Goal: Task Accomplishment & Management: Use online tool/utility

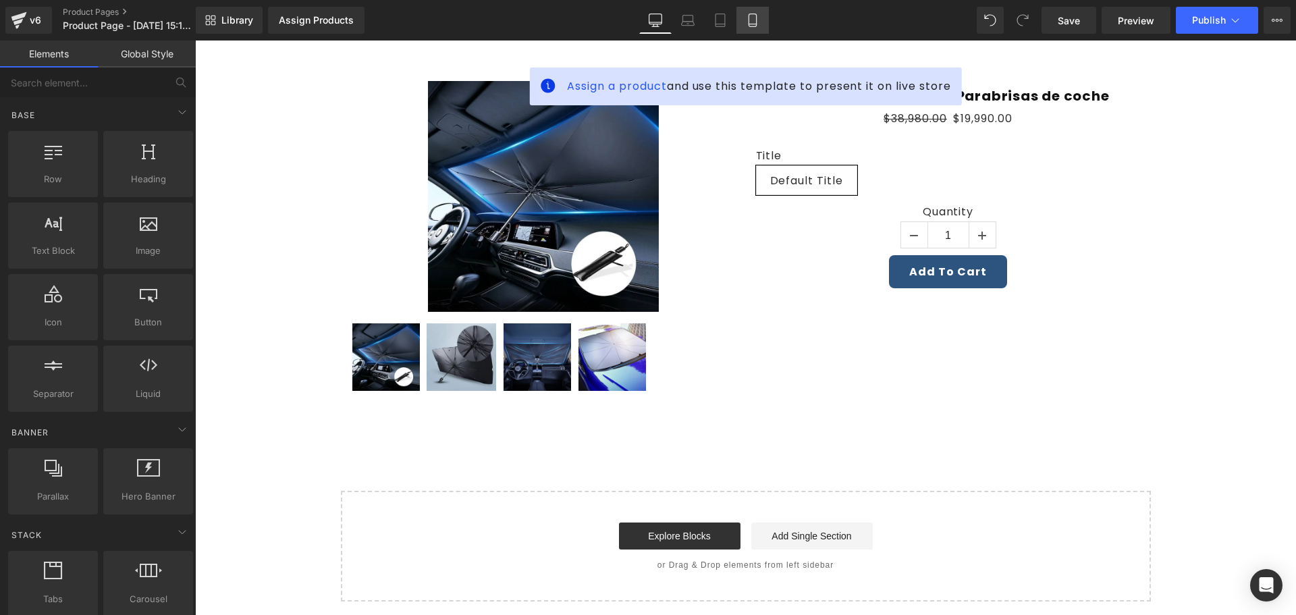
click at [759, 26] on icon at bounding box center [752, 19] width 13 height 13
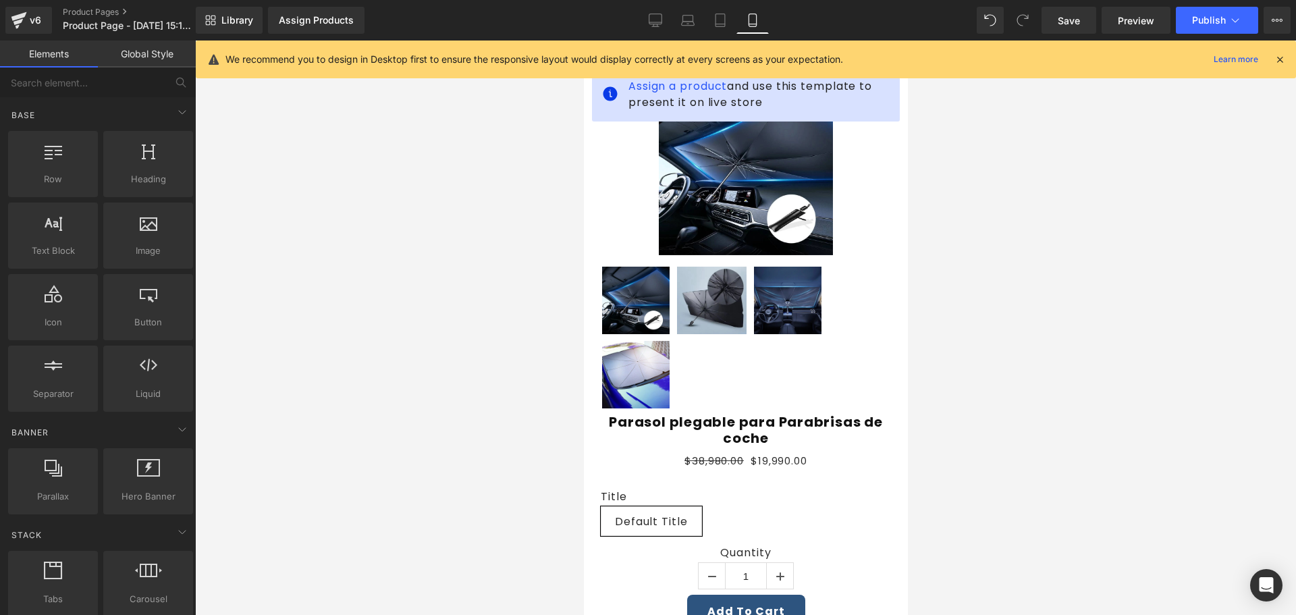
click at [1281, 57] on icon at bounding box center [1280, 59] width 12 height 12
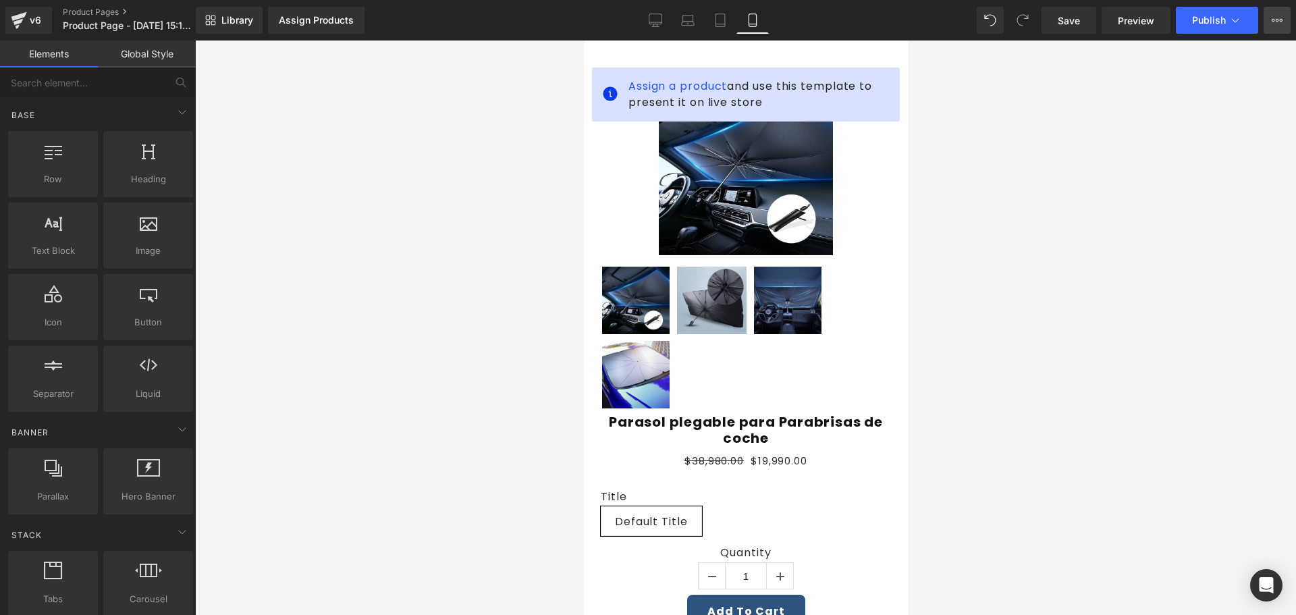
click at [1280, 24] on icon at bounding box center [1277, 20] width 11 height 11
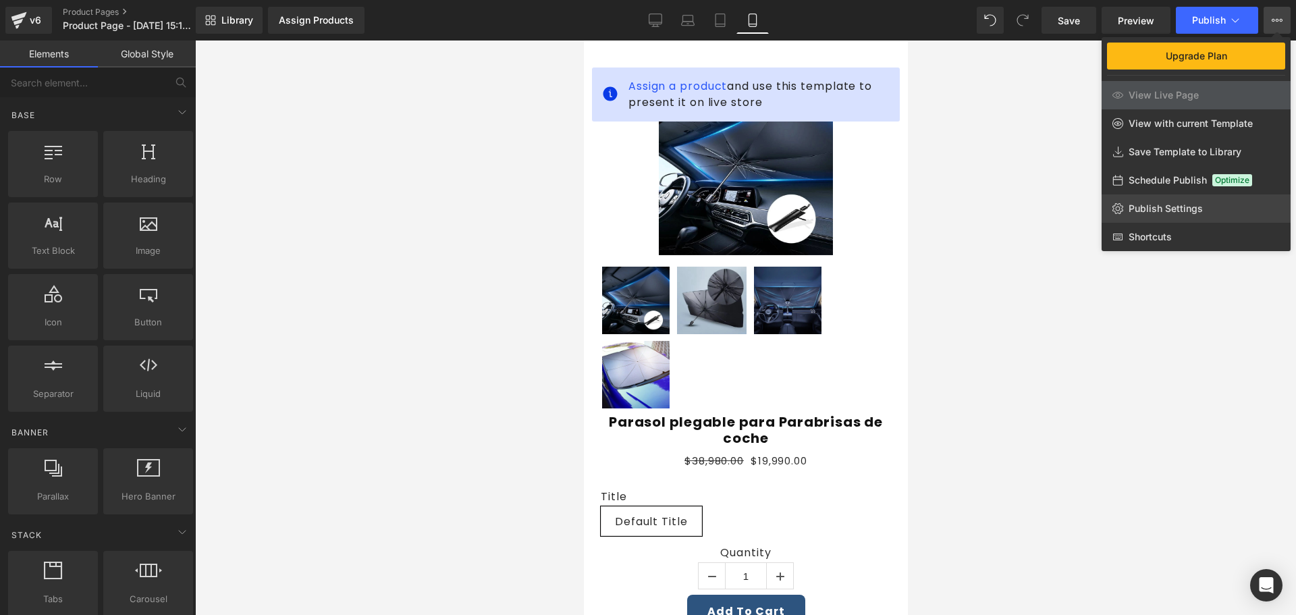
click at [1164, 215] on link "Publish Settings" at bounding box center [1196, 208] width 189 height 28
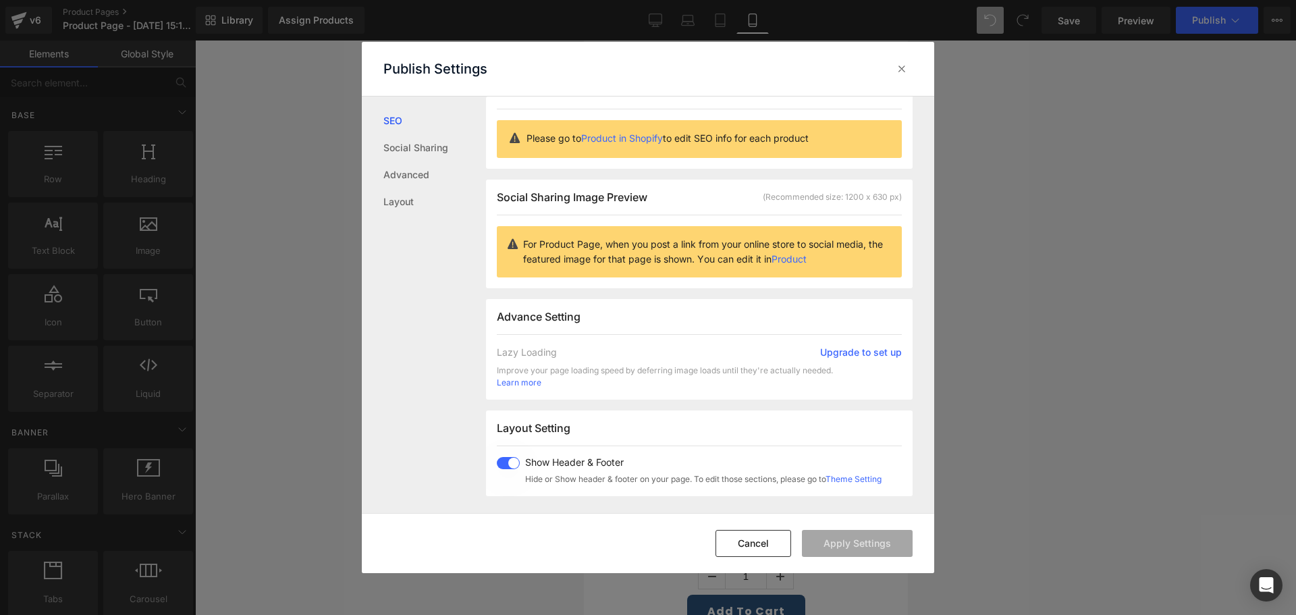
scroll to position [203, 0]
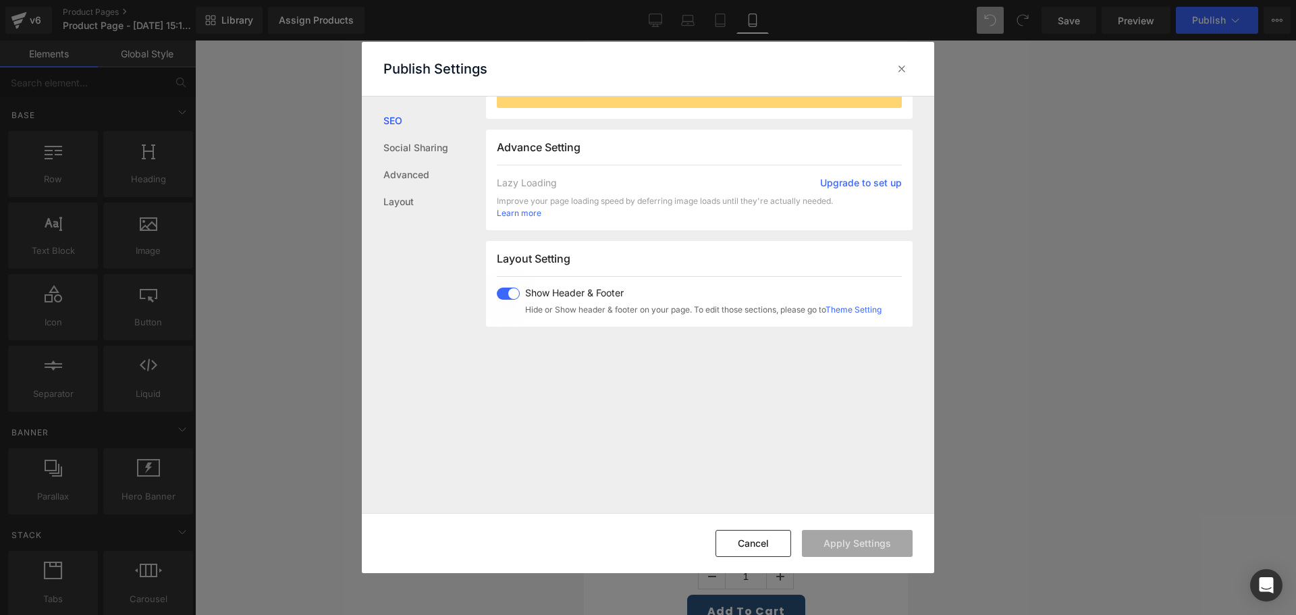
click at [512, 291] on span at bounding box center [508, 294] width 23 height 12
click at [857, 549] on button "Apply Settings" at bounding box center [857, 543] width 111 height 27
click at [898, 62] on icon at bounding box center [901, 68] width 13 height 13
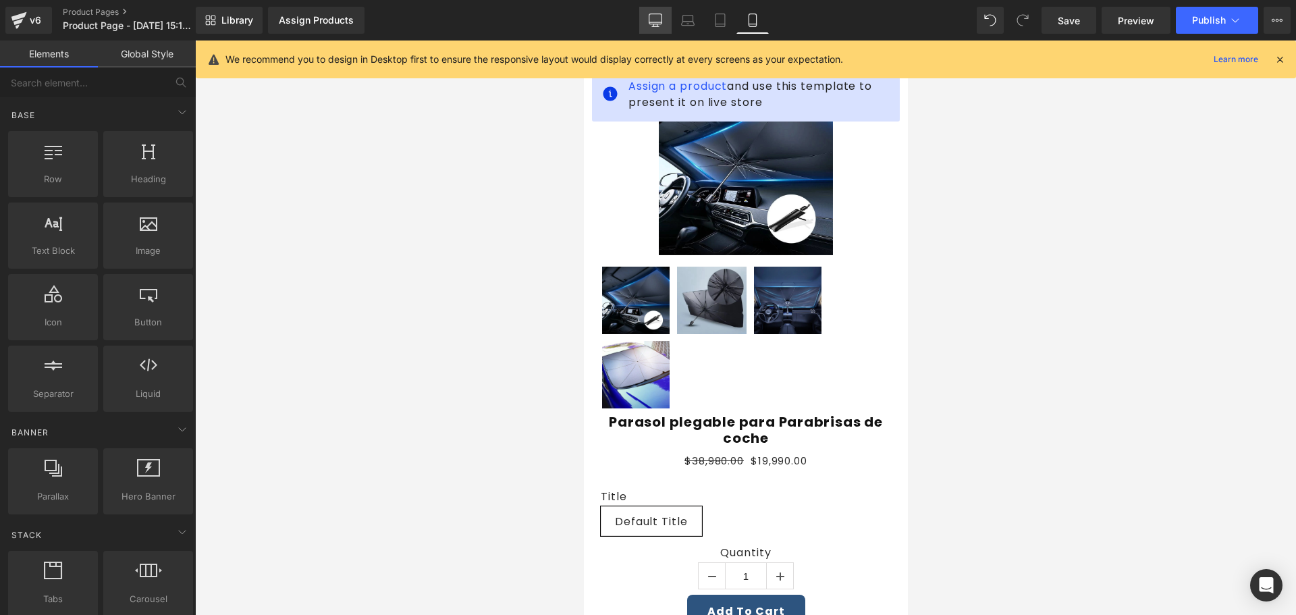
click at [647, 18] on link "Desktop" at bounding box center [655, 20] width 32 height 27
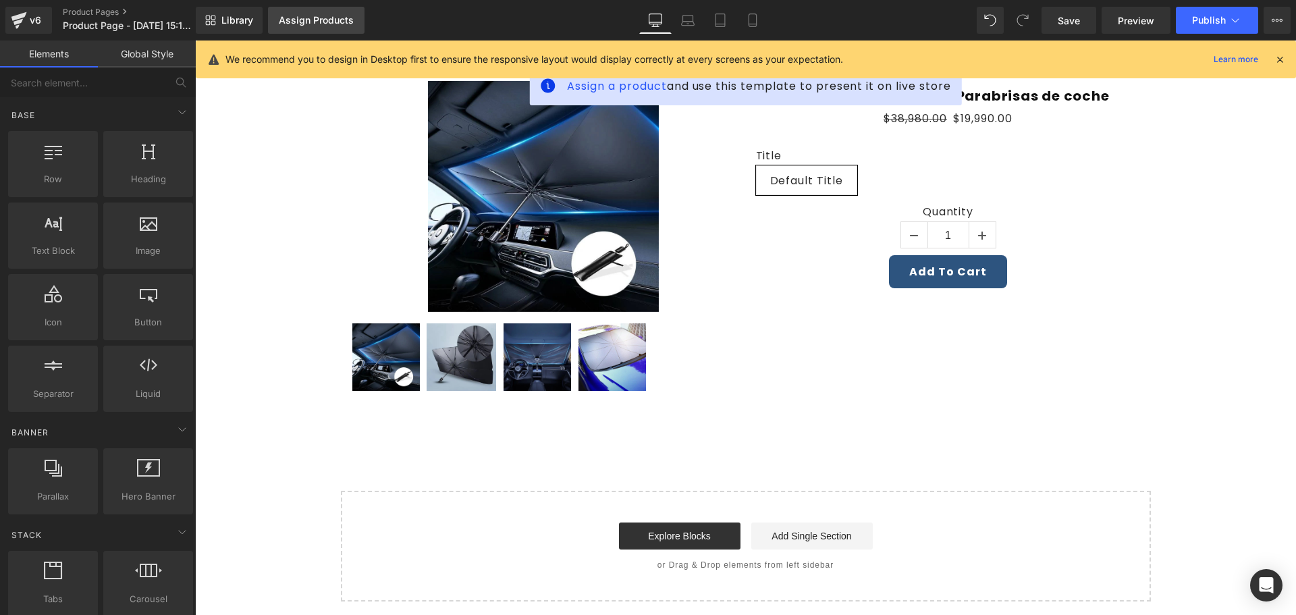
click at [331, 21] on div "Assign Products" at bounding box center [316, 20] width 75 height 11
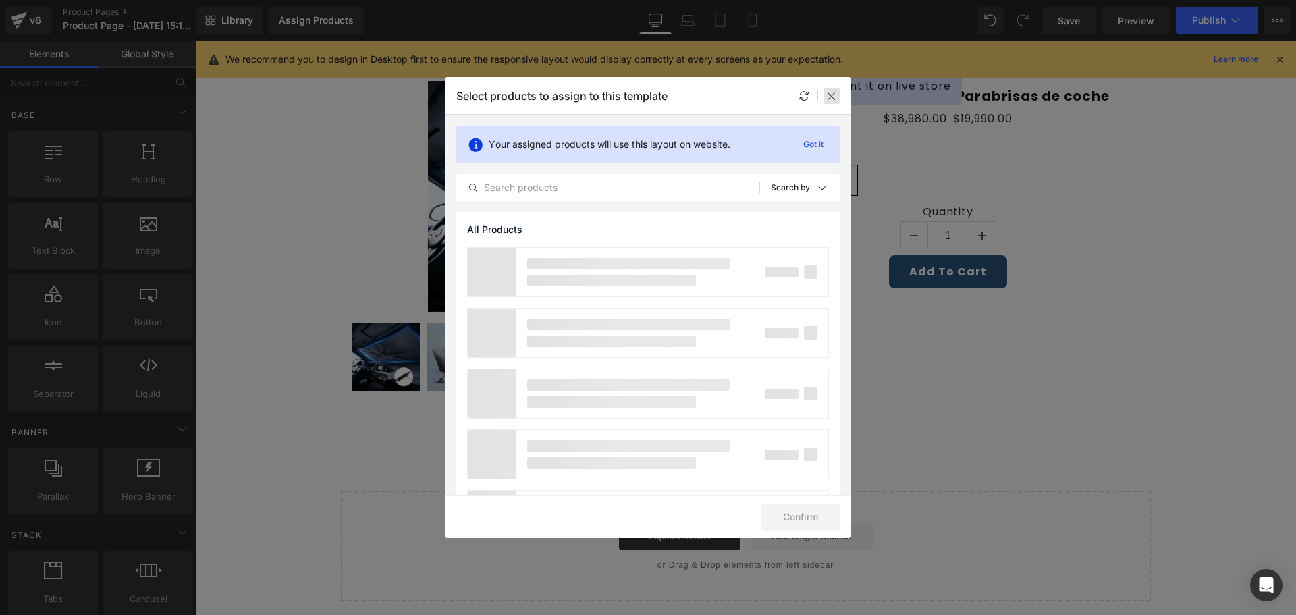
click at [827, 95] on icon at bounding box center [831, 95] width 11 height 11
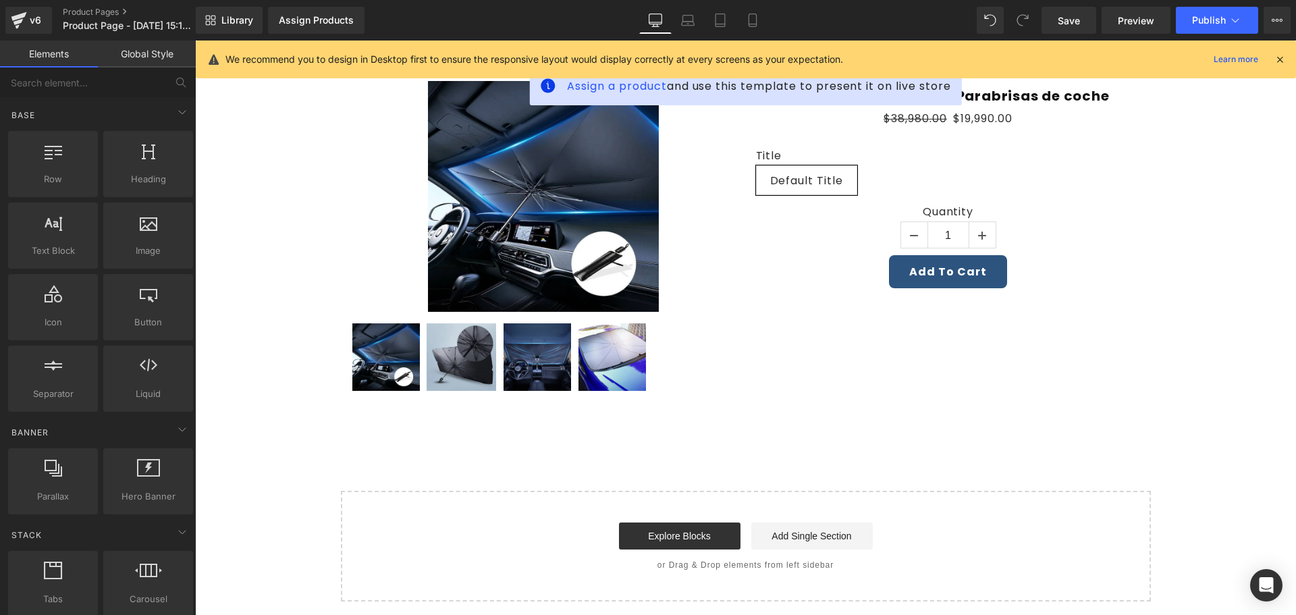
click at [236, 4] on div "Library Assign Products Product Preview No product match your search. Please tr…" at bounding box center [746, 20] width 1100 height 40
click at [239, 24] on span "Library" at bounding box center [237, 20] width 32 height 12
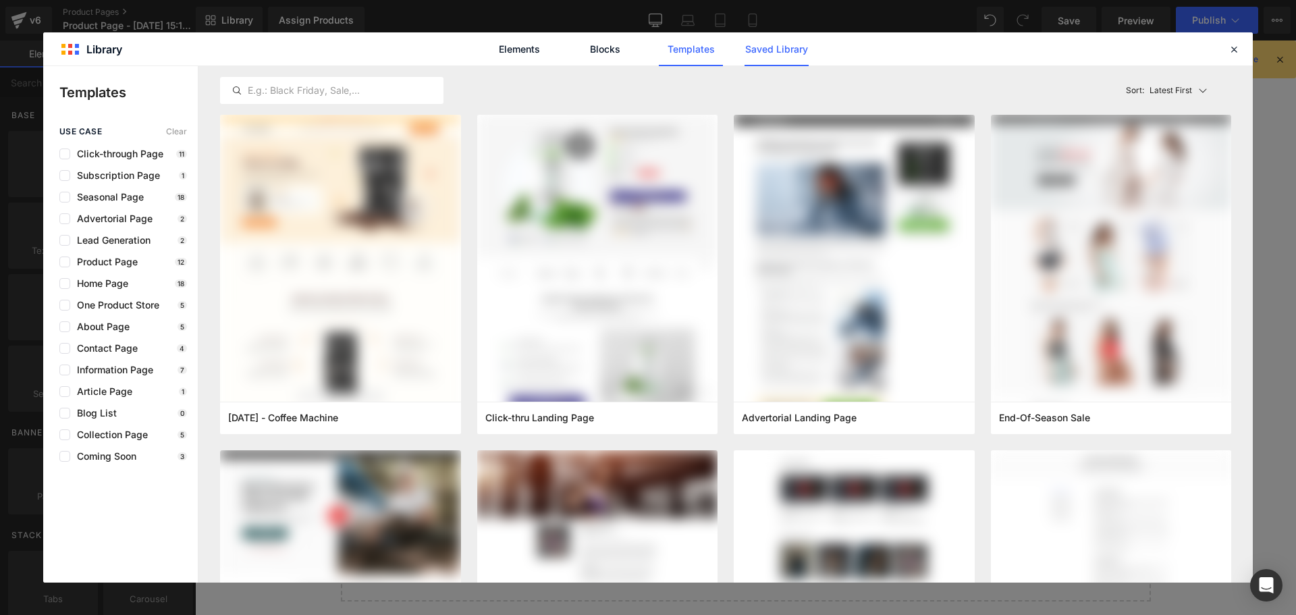
click at [762, 49] on link "Saved Library" at bounding box center [776, 49] width 64 height 34
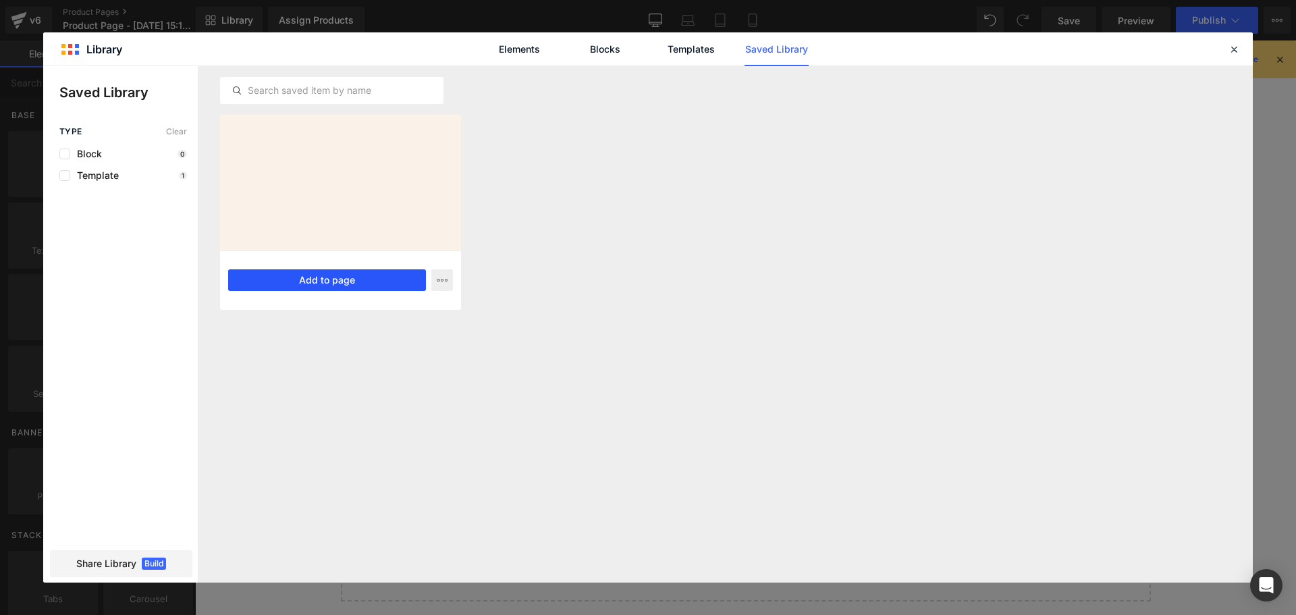
click at [352, 281] on button "Add to page" at bounding box center [327, 280] width 198 height 22
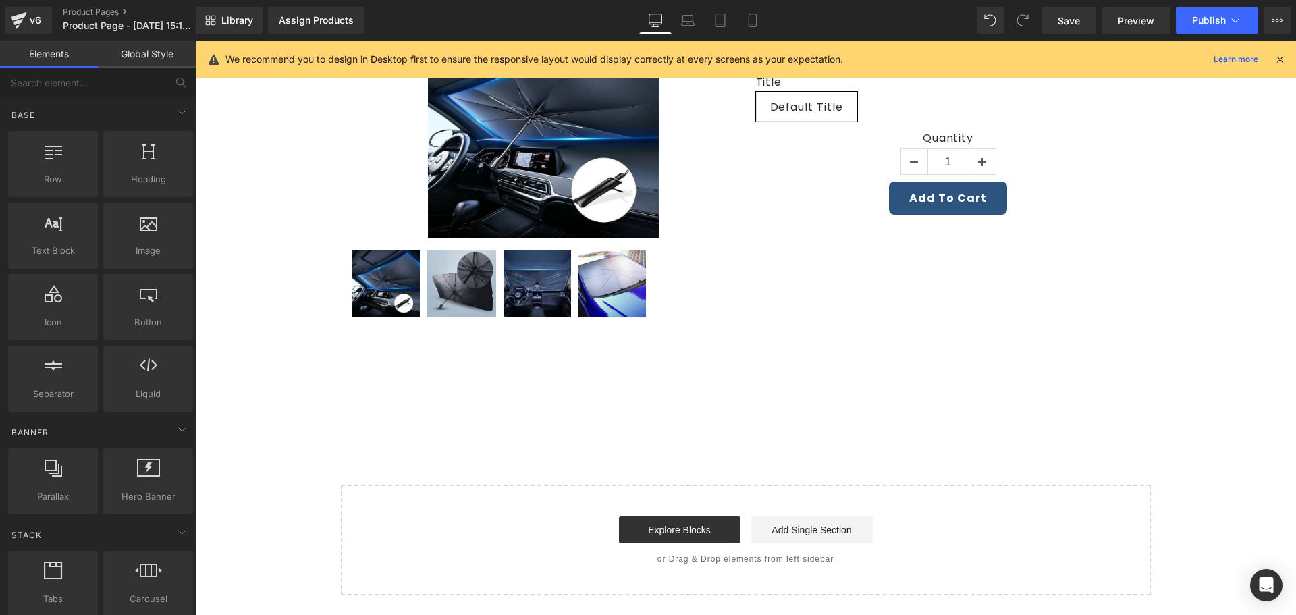
scroll to position [74, 0]
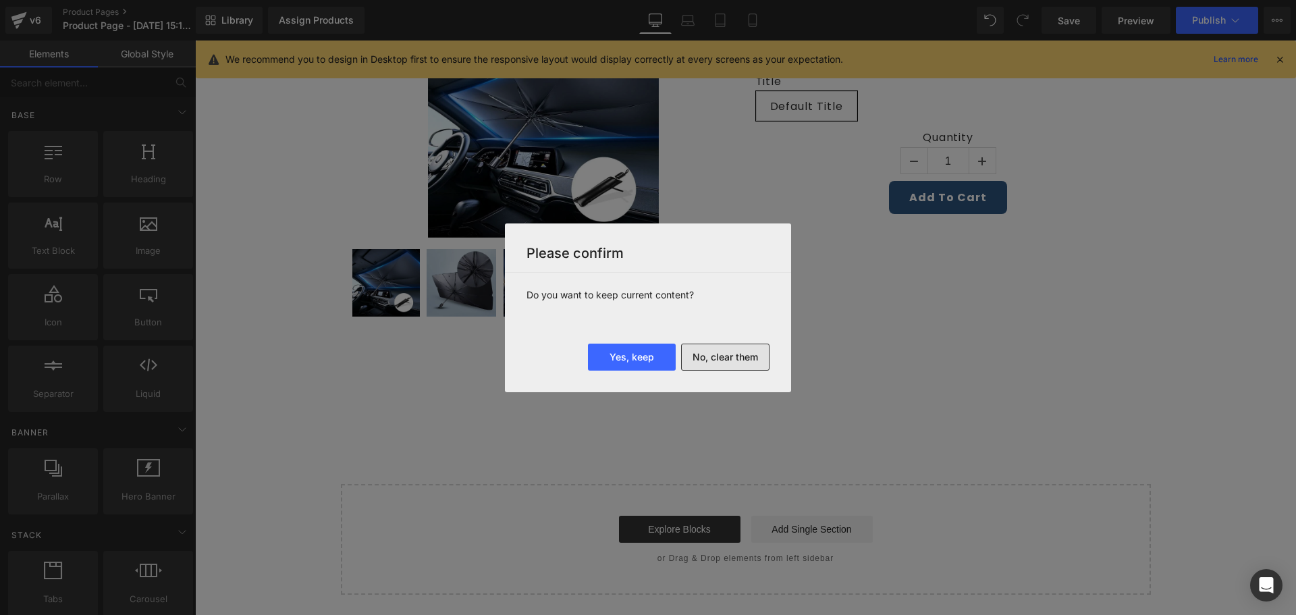
click at [724, 360] on button "No, clear them" at bounding box center [725, 357] width 88 height 27
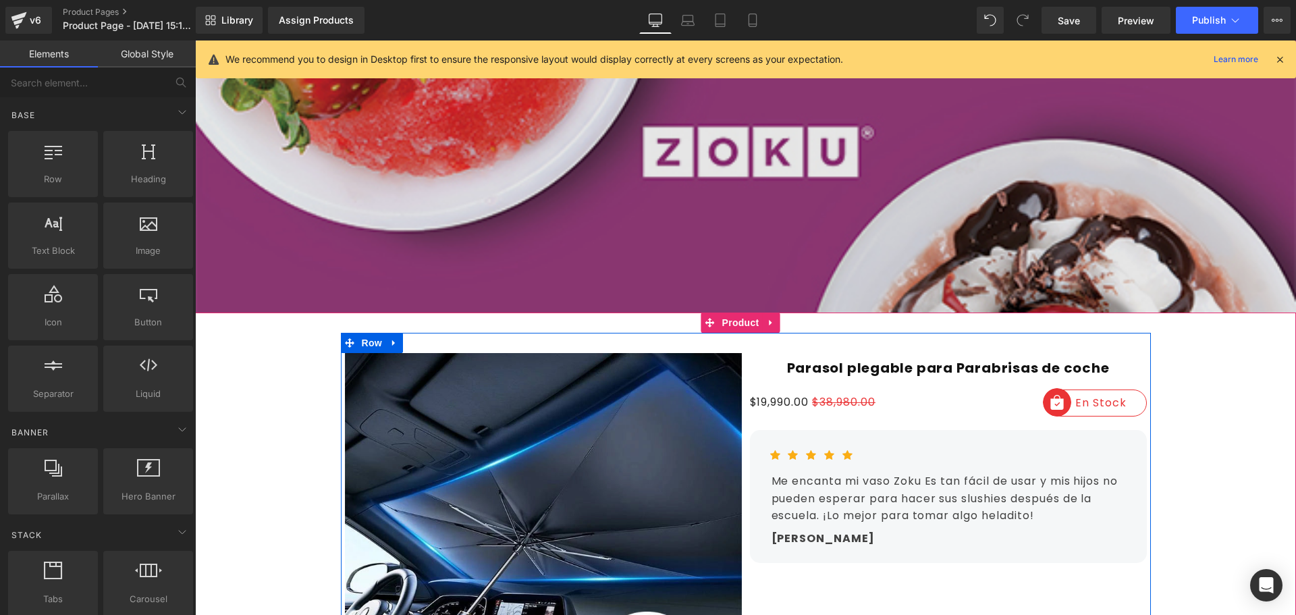
scroll to position [0, 0]
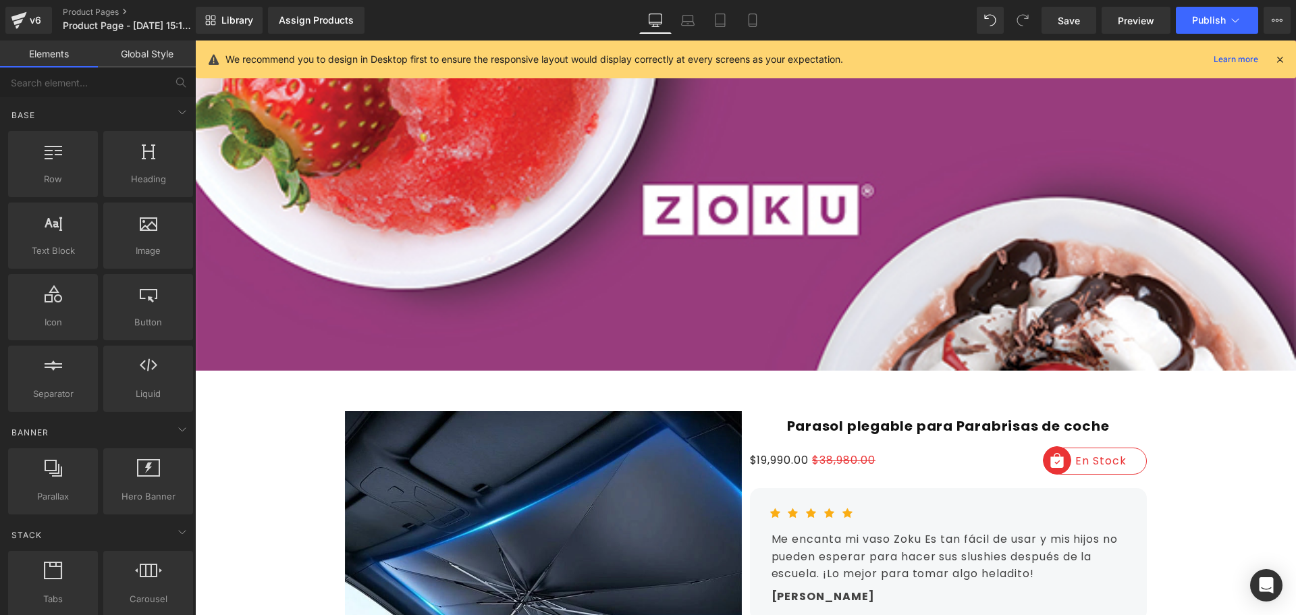
click at [1280, 57] on icon at bounding box center [1280, 59] width 12 height 12
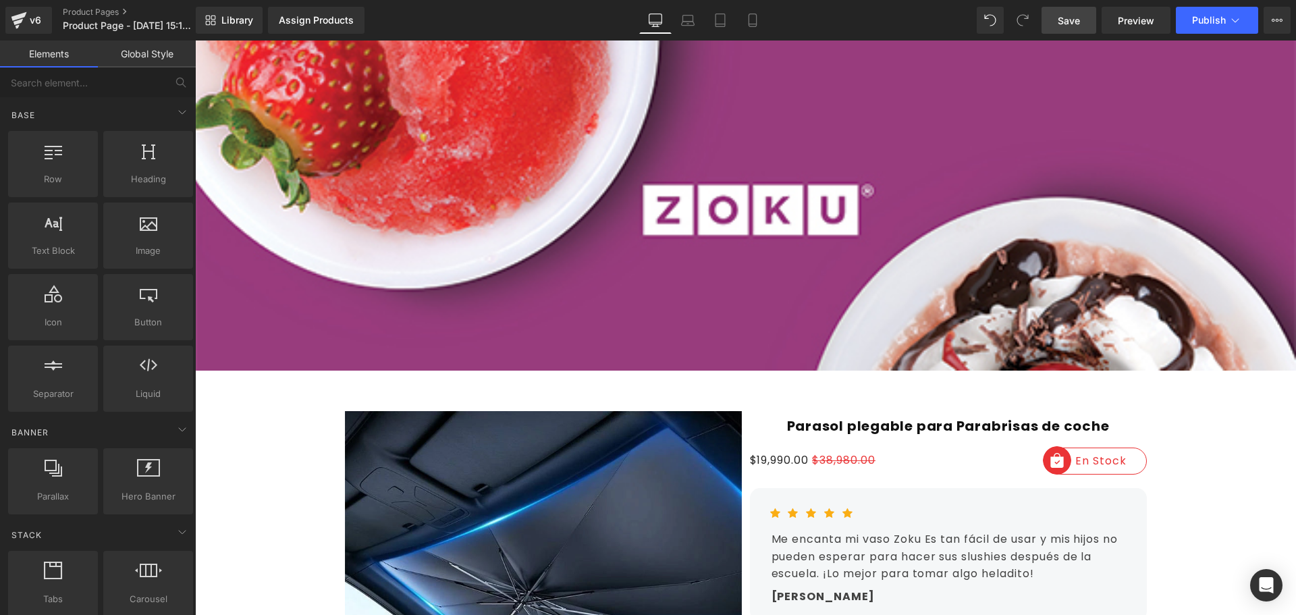
click at [1072, 22] on span "Save" at bounding box center [1069, 20] width 22 height 14
click at [300, 29] on link "Assign Products" at bounding box center [316, 20] width 97 height 27
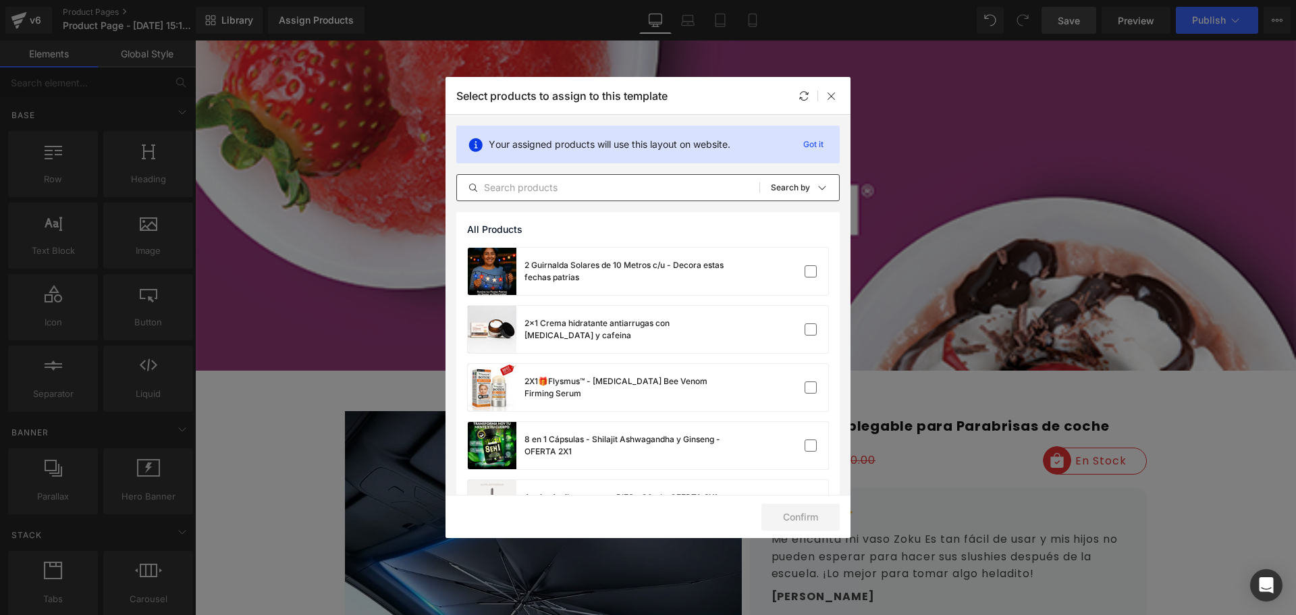
click at [558, 197] on div "All Products Shopify Collections Product Templates Shopify Collections Sort: Se…" at bounding box center [647, 187] width 383 height 27
click at [550, 193] on input "text" at bounding box center [608, 188] width 302 height 16
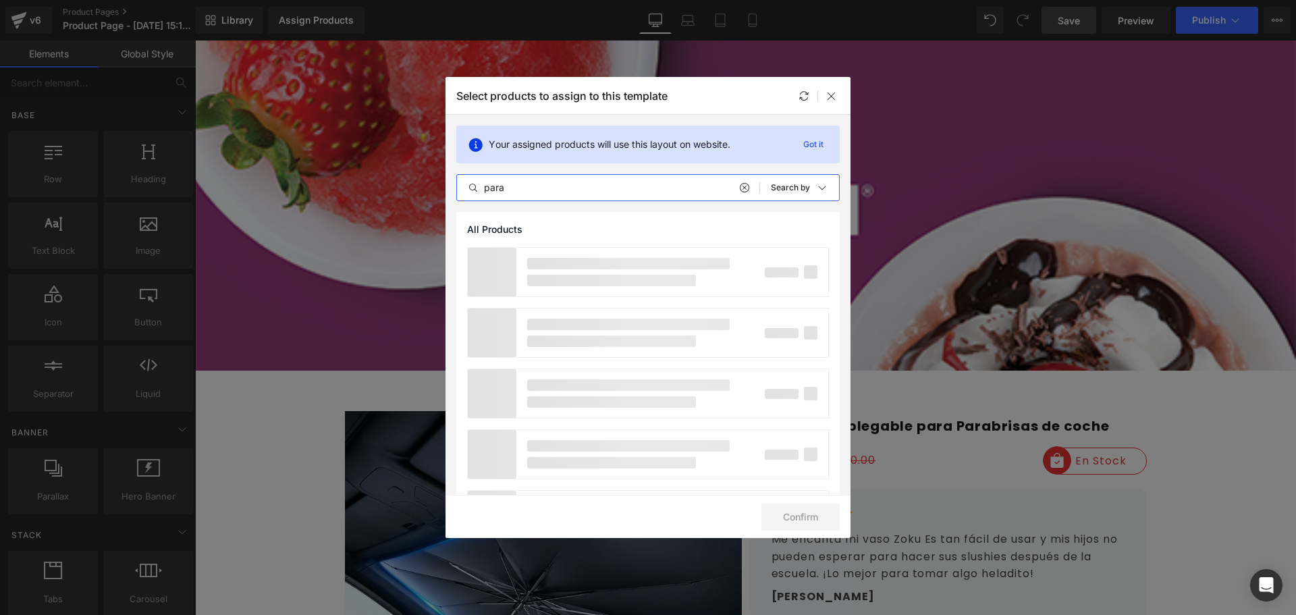
click at [557, 190] on input "para" at bounding box center [608, 188] width 302 height 16
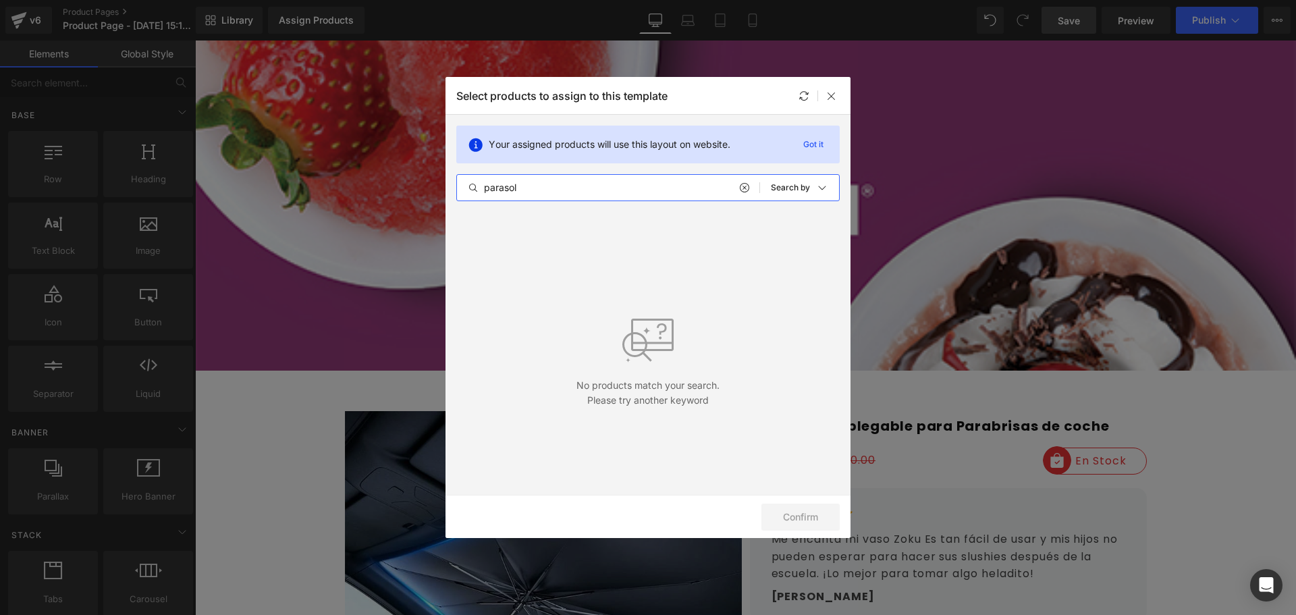
click at [556, 190] on input "parasol" at bounding box center [608, 188] width 302 height 16
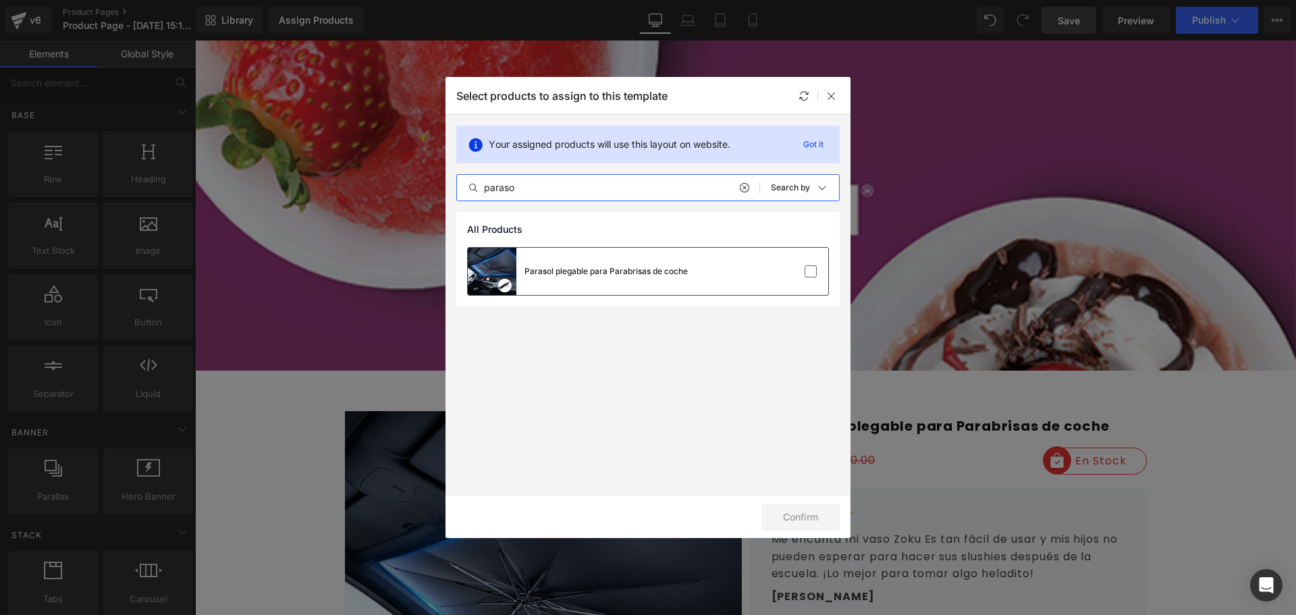
type input "paraso"
click at [789, 271] on div at bounding box center [787, 271] width 60 height 13
click at [795, 505] on button "Confirm" at bounding box center [800, 517] width 78 height 27
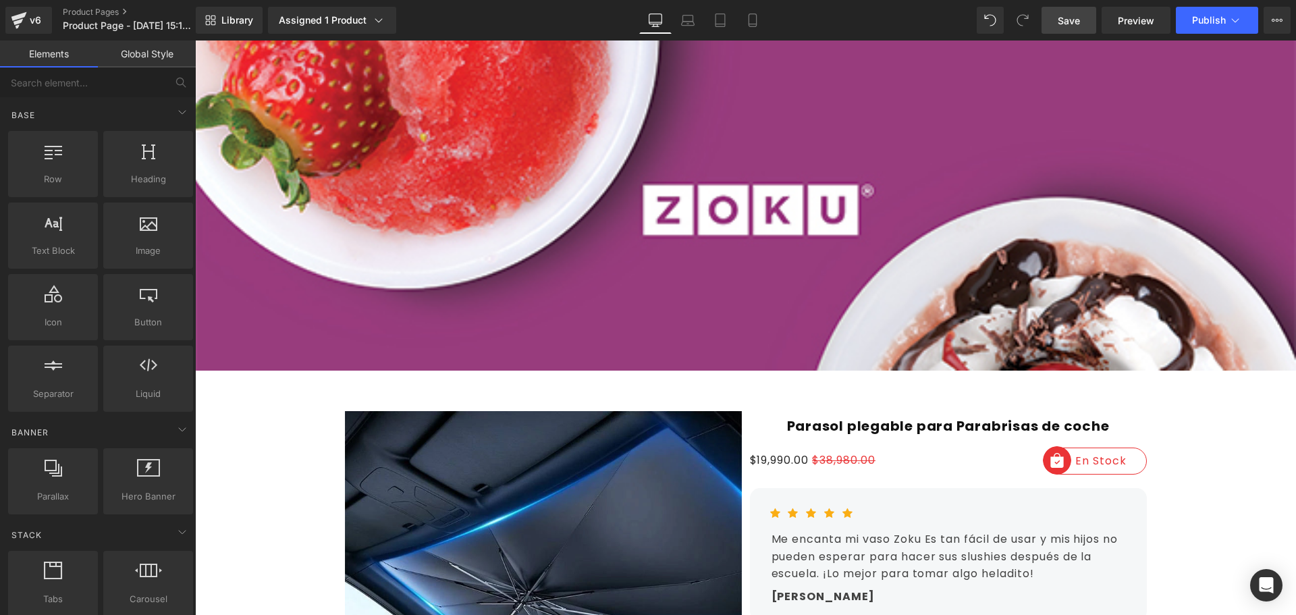
click at [1075, 27] on span "Save" at bounding box center [1069, 20] width 22 height 14
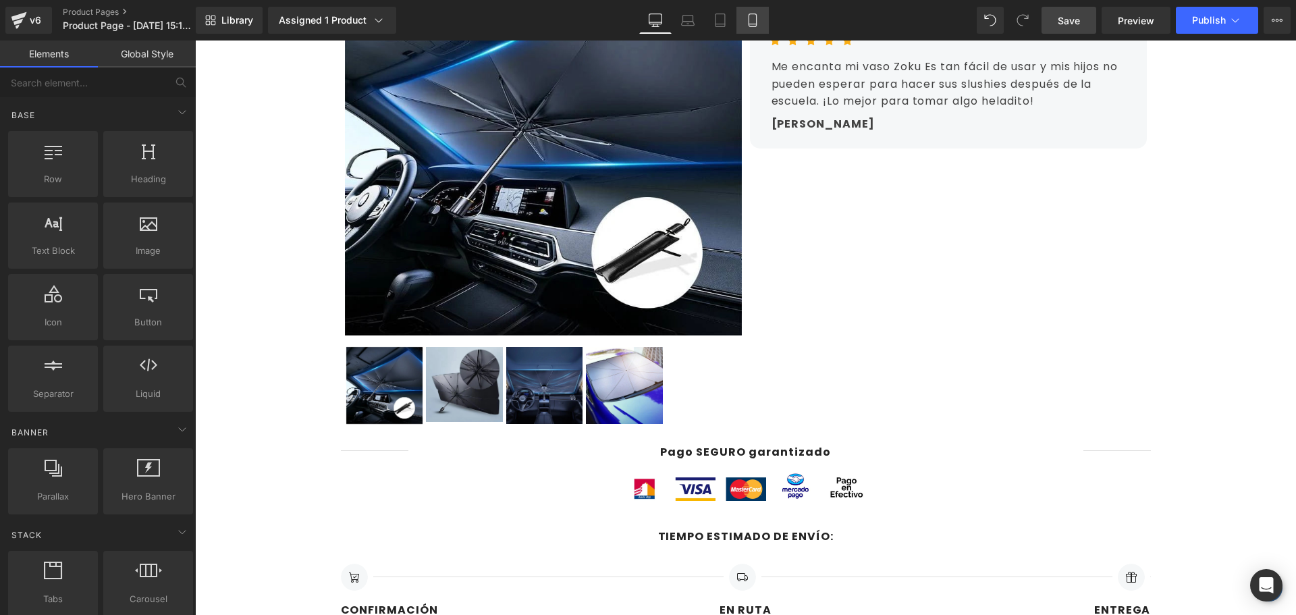
drag, startPoint x: 749, startPoint y: 13, endPoint x: 742, endPoint y: 17, distance: 7.5
click at [742, 17] on link "Mobile" at bounding box center [752, 20] width 32 height 27
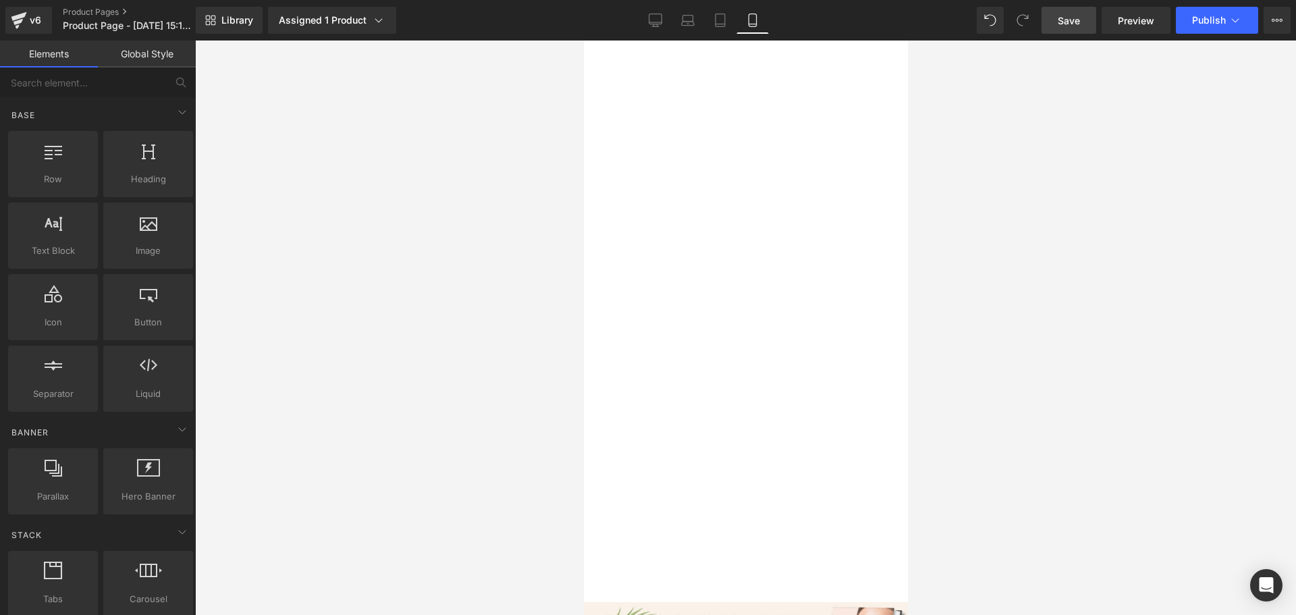
drag, startPoint x: 906, startPoint y: 558, endPoint x: 1524, endPoint y: 94, distance: 772.4
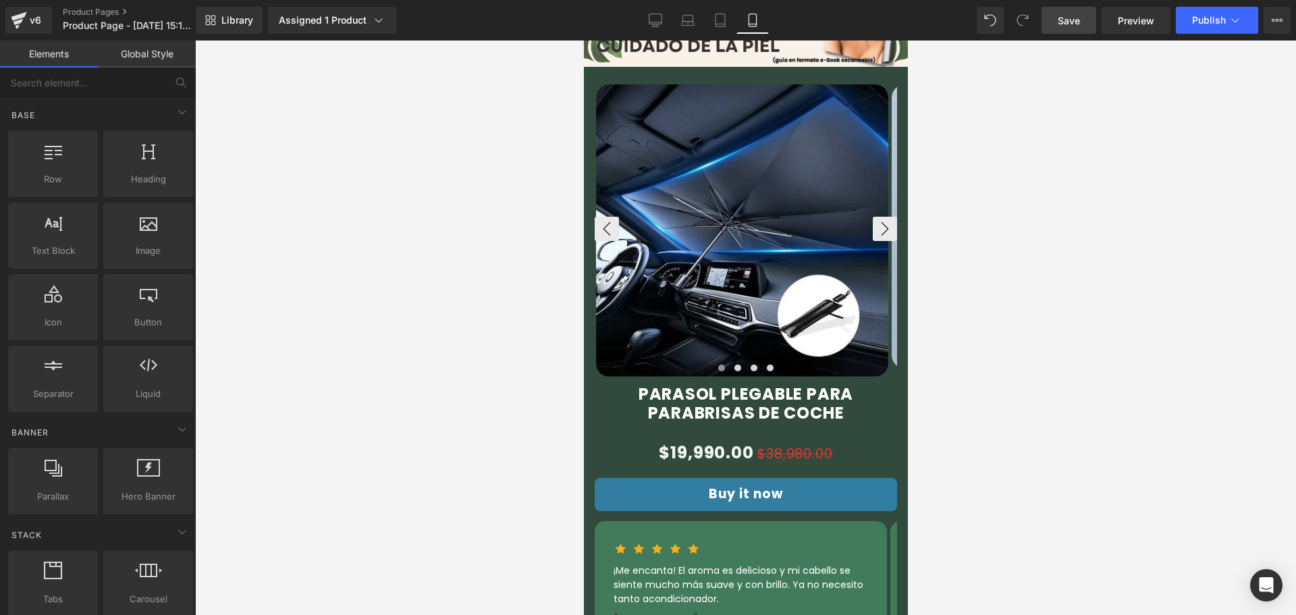
scroll to position [675, 0]
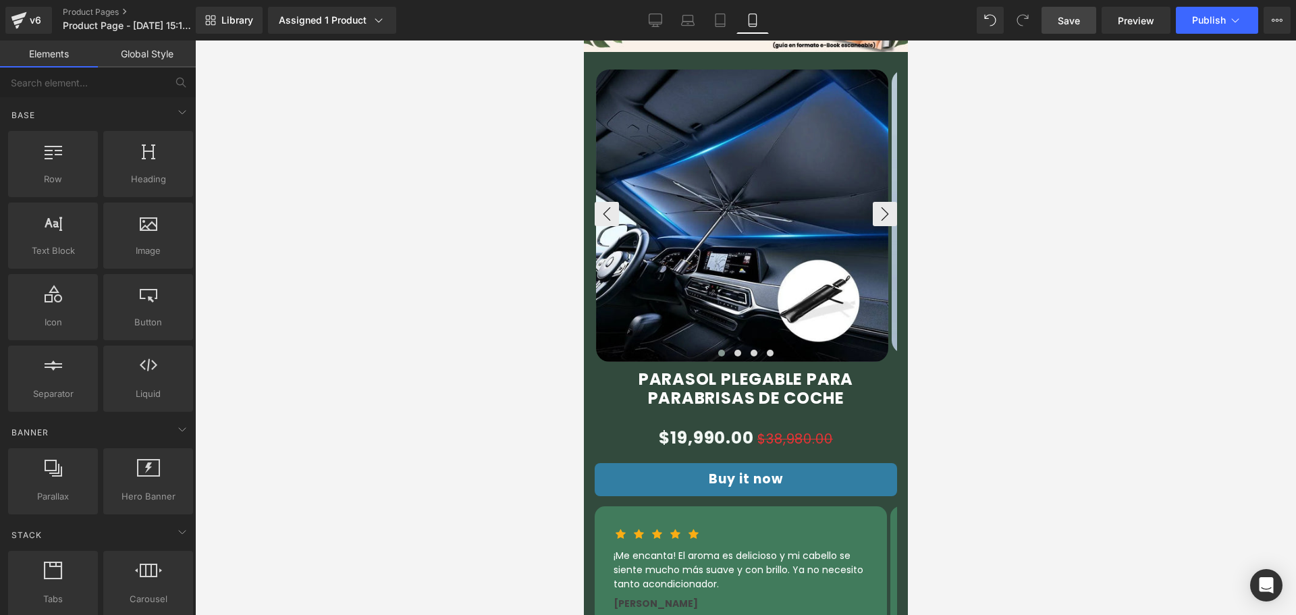
click at [728, 256] on img at bounding box center [741, 216] width 292 height 292
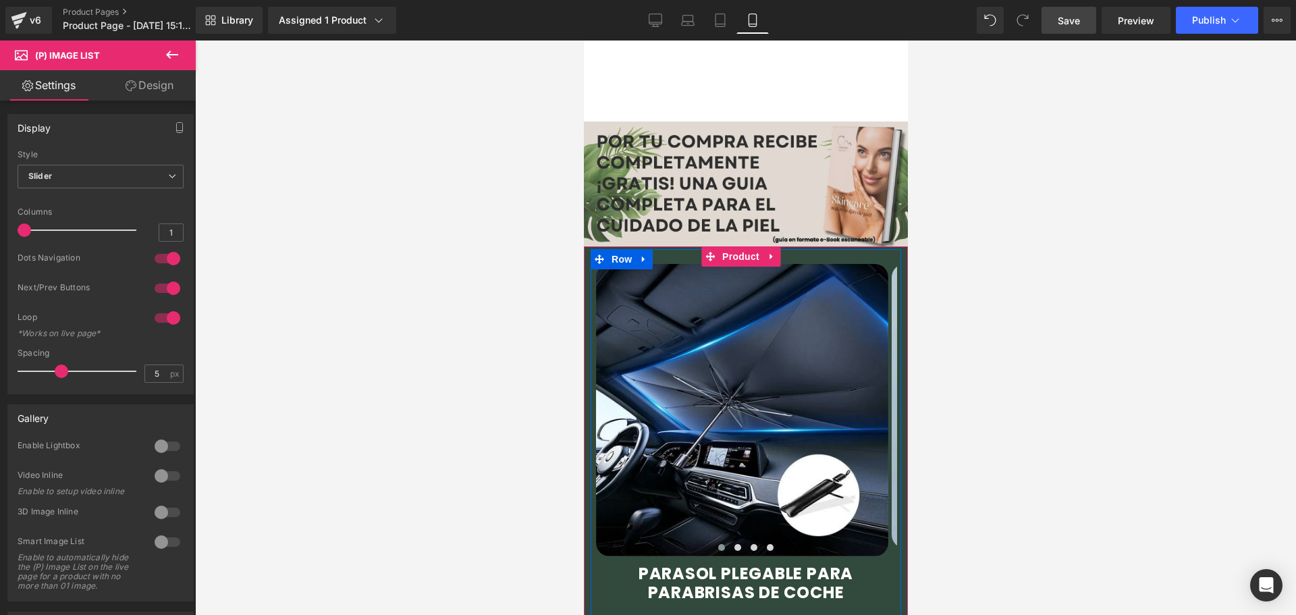
scroll to position [472, 0]
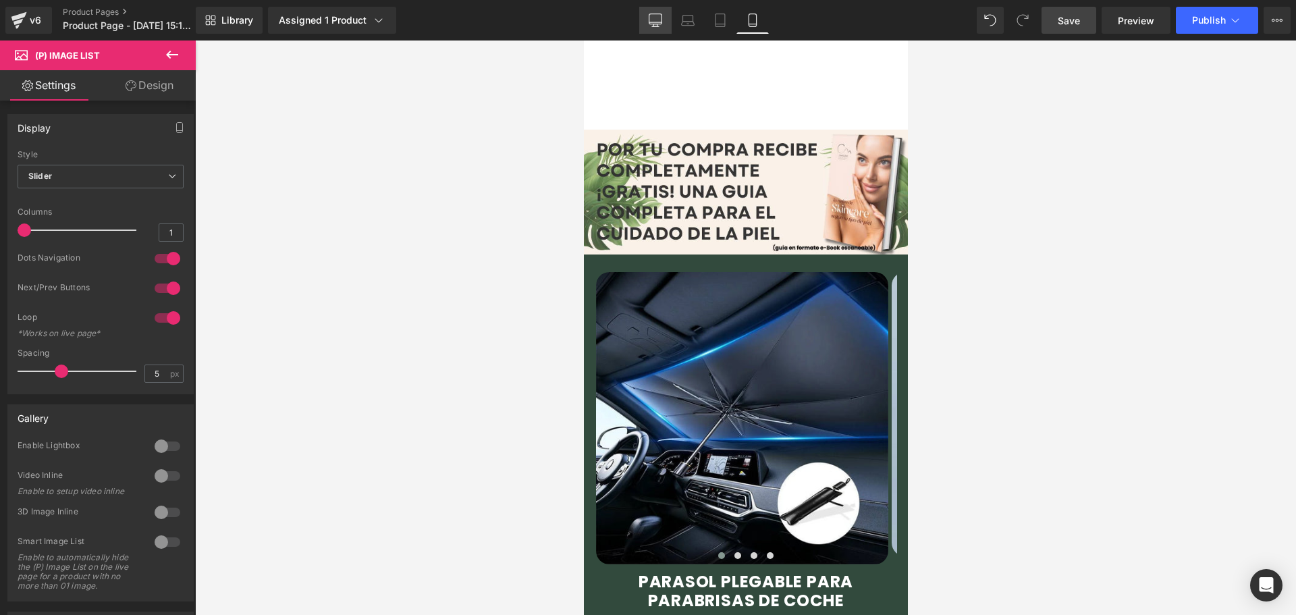
click at [652, 16] on icon at bounding box center [655, 19] width 13 height 13
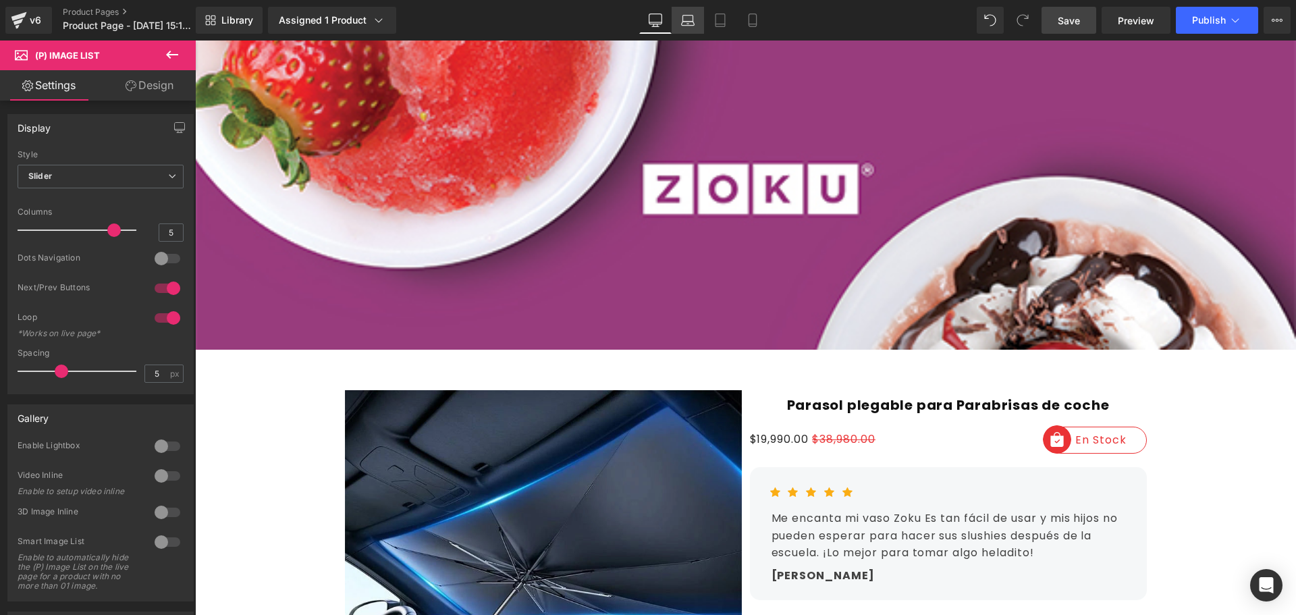
scroll to position [0, 0]
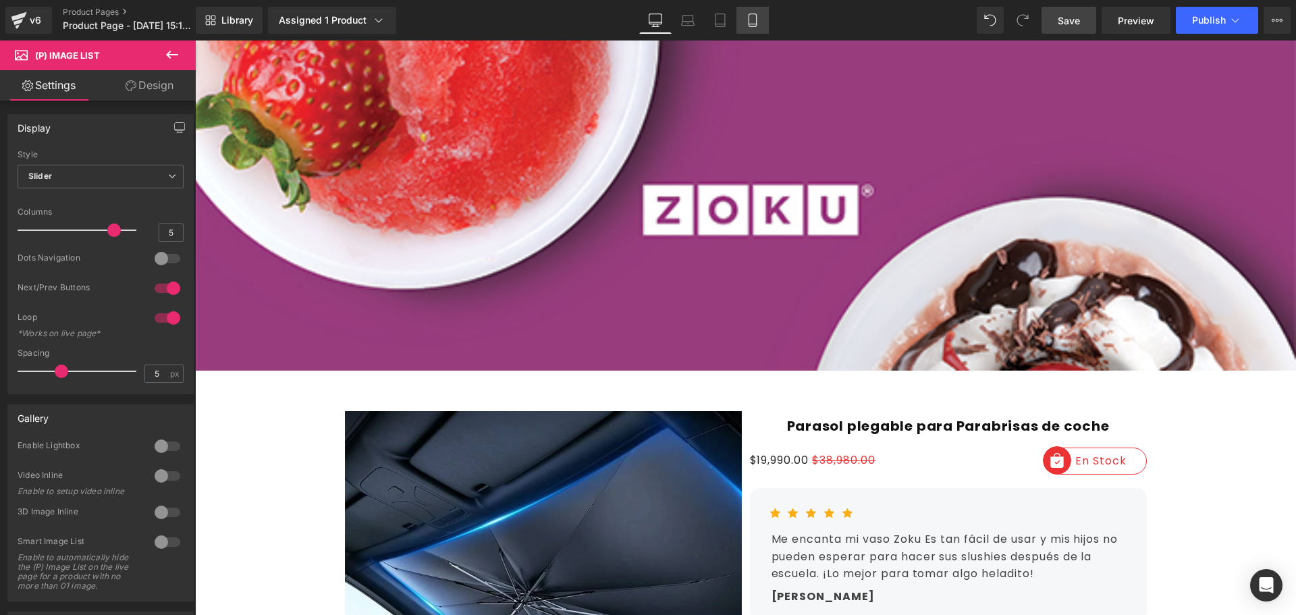
click at [763, 18] on link "Mobile" at bounding box center [752, 20] width 32 height 27
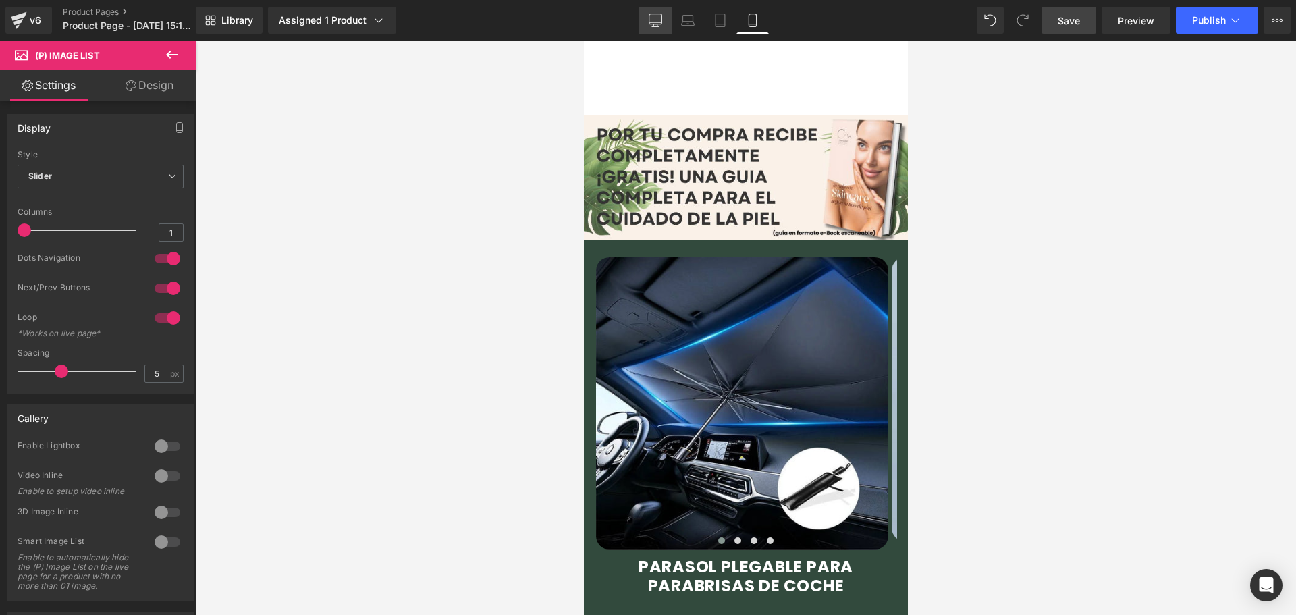
click at [649, 20] on icon at bounding box center [655, 19] width 13 height 13
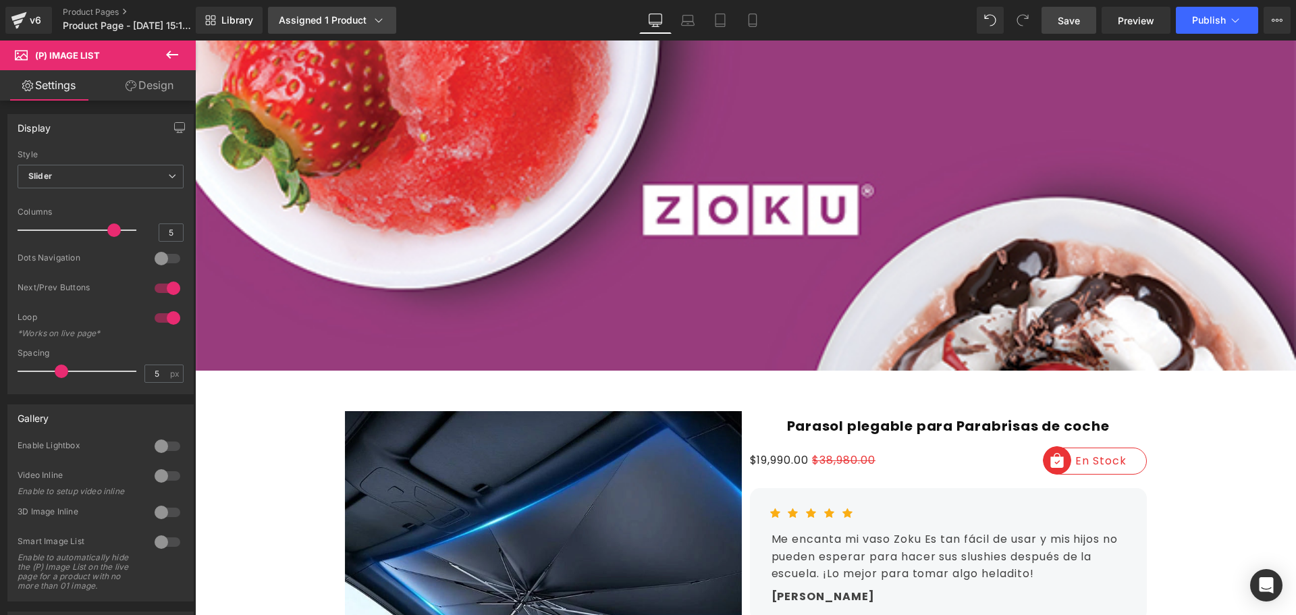
click at [321, 13] on link "Assigned 1 Product" at bounding box center [332, 20] width 128 height 27
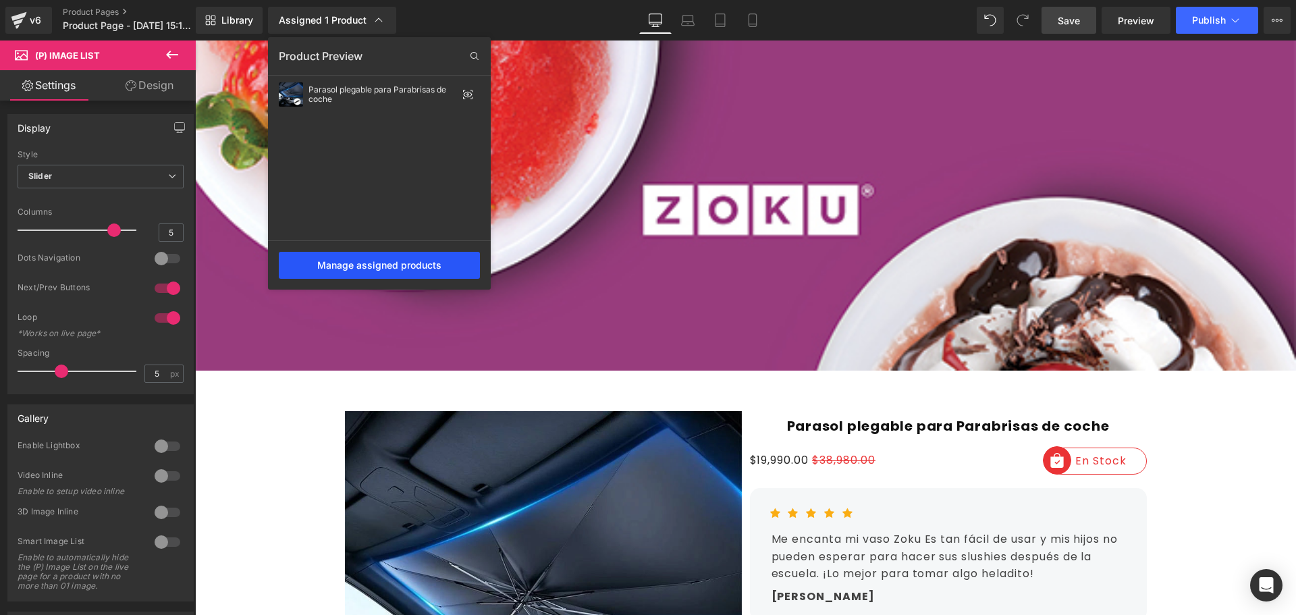
click at [371, 266] on div "Manage assigned products" at bounding box center [379, 265] width 201 height 27
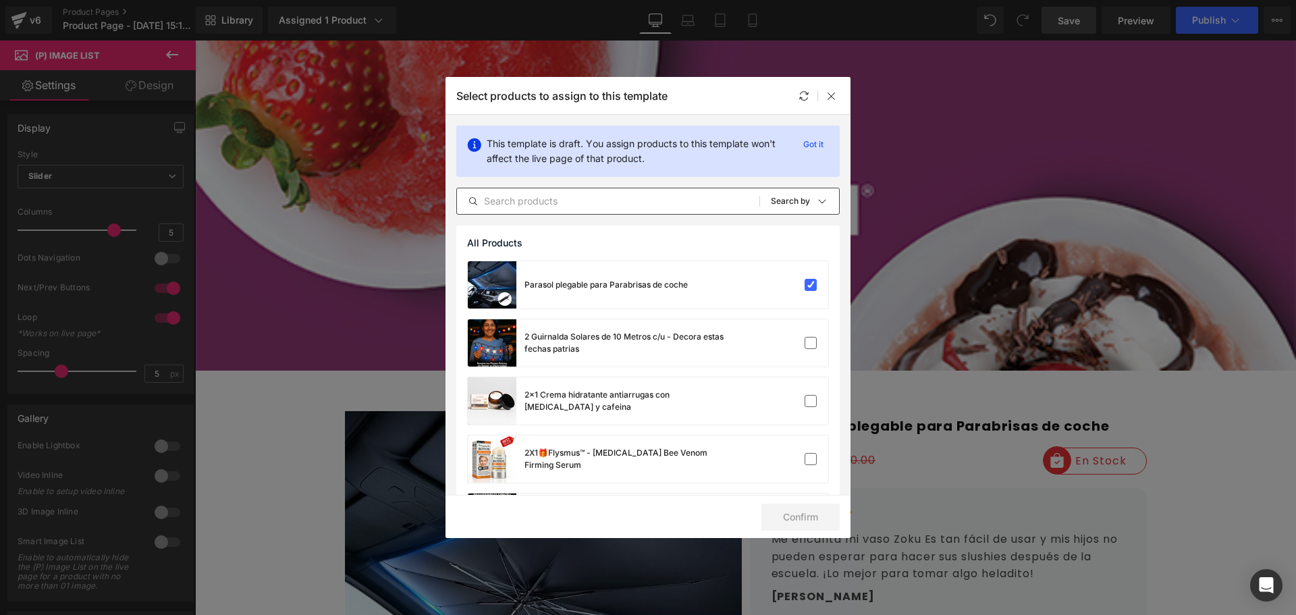
click at [587, 198] on input "text" at bounding box center [608, 201] width 302 height 16
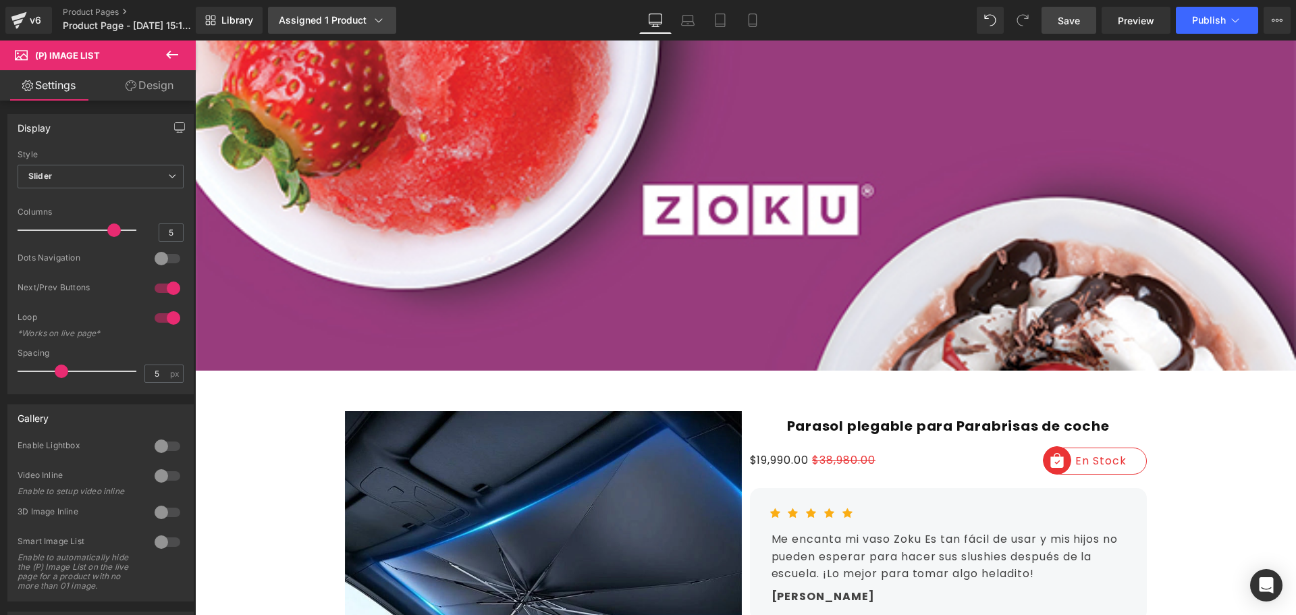
click at [339, 28] on link "Assigned 1 Product" at bounding box center [332, 20] width 128 height 27
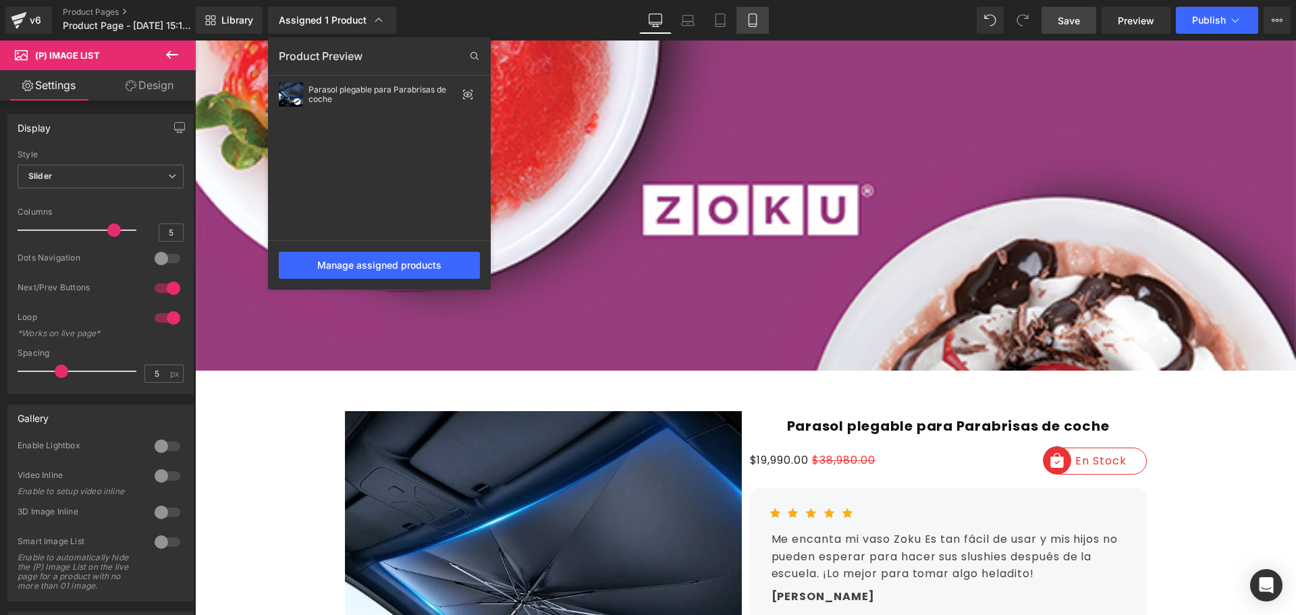
click at [744, 18] on link "Mobile" at bounding box center [752, 20] width 32 height 27
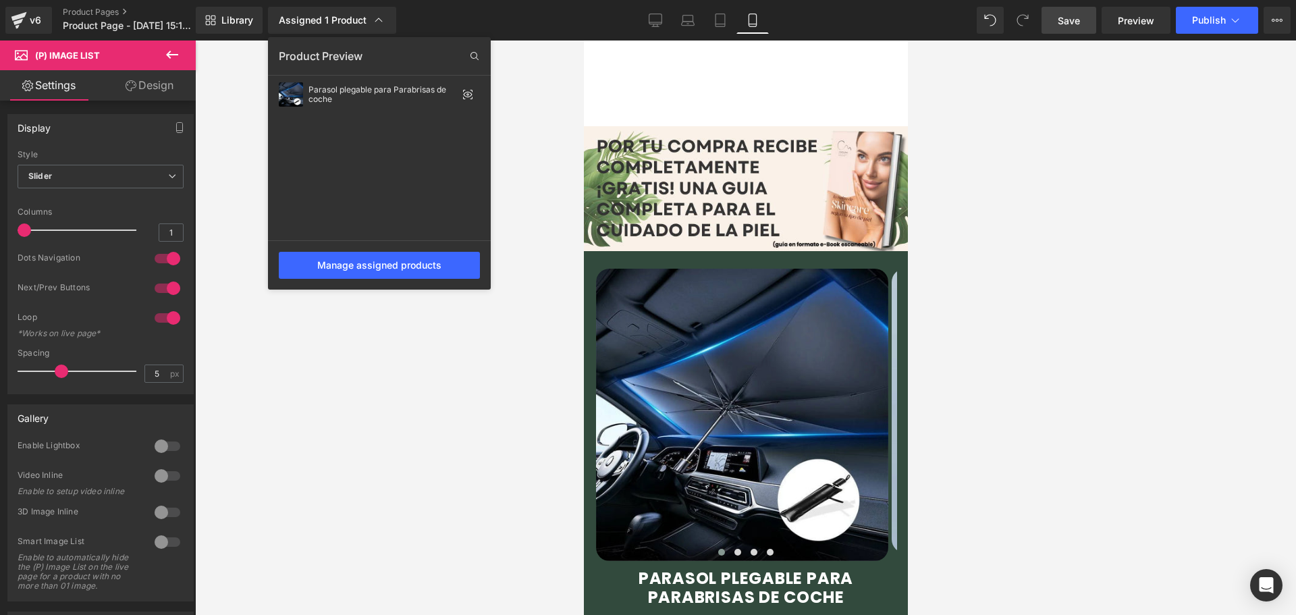
scroll to position [487, 0]
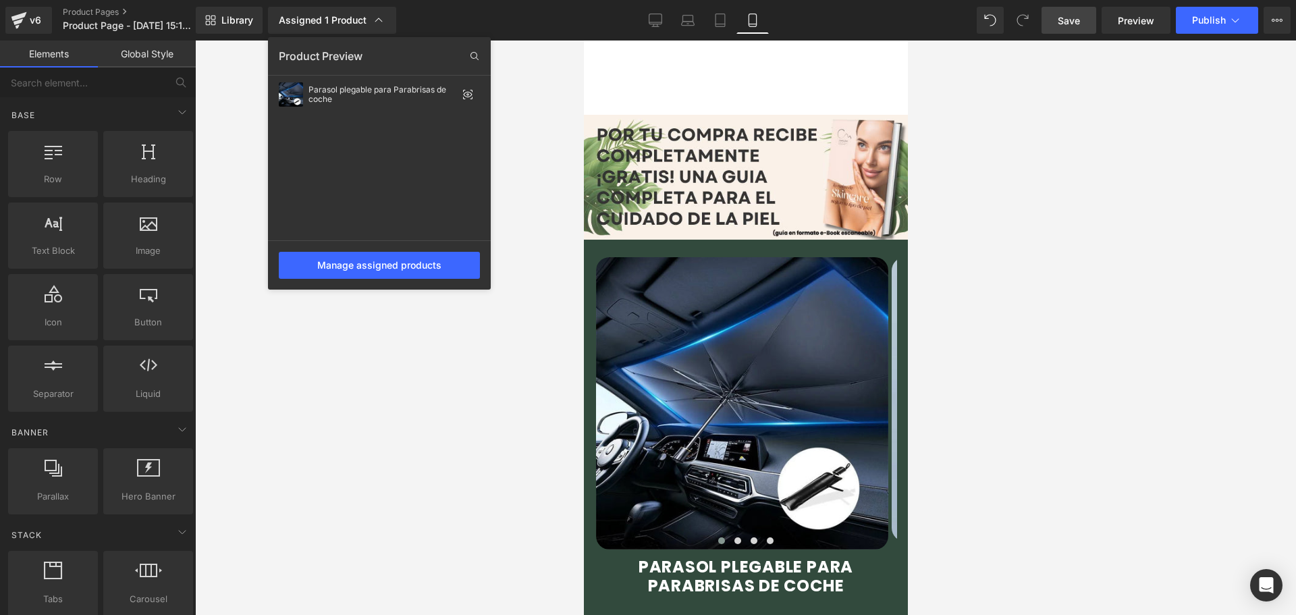
click at [728, 387] on div at bounding box center [745, 327] width 1101 height 574
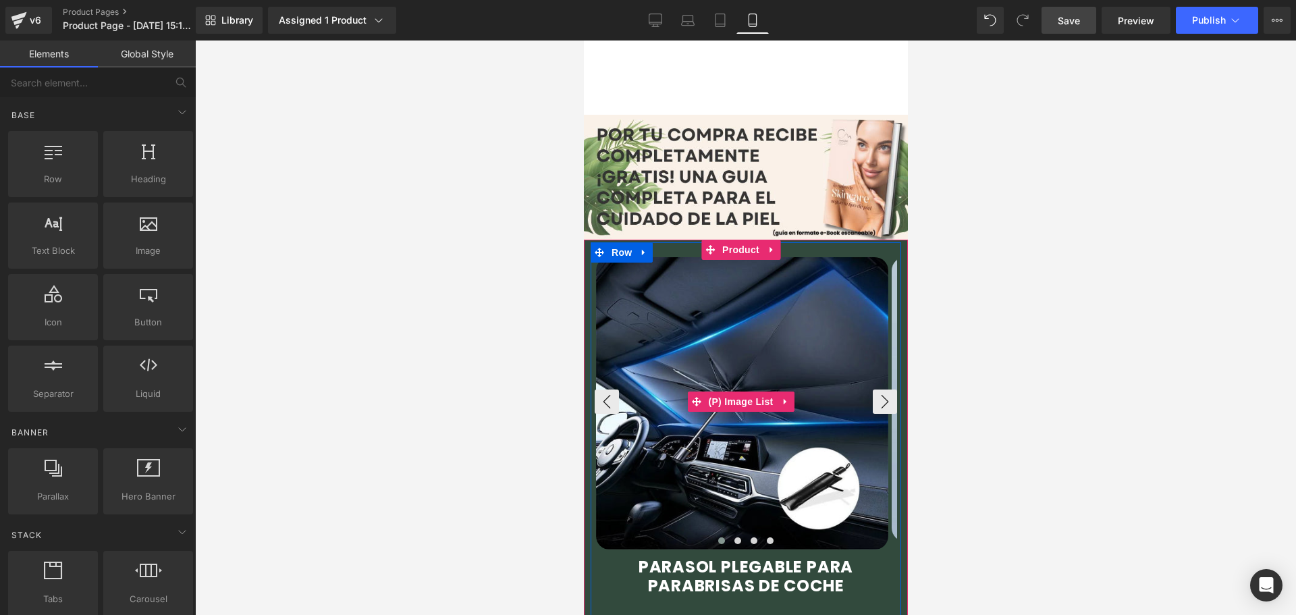
click at [749, 289] on img at bounding box center [741, 403] width 292 height 292
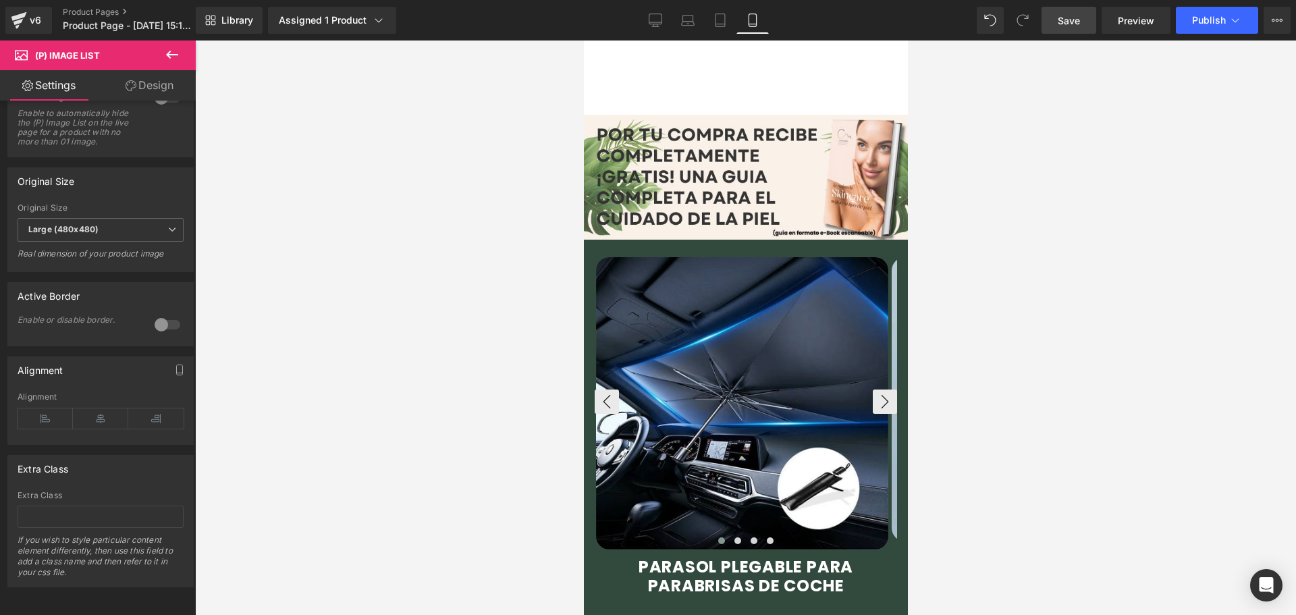
click at [714, 257] on img at bounding box center [741, 403] width 292 height 292
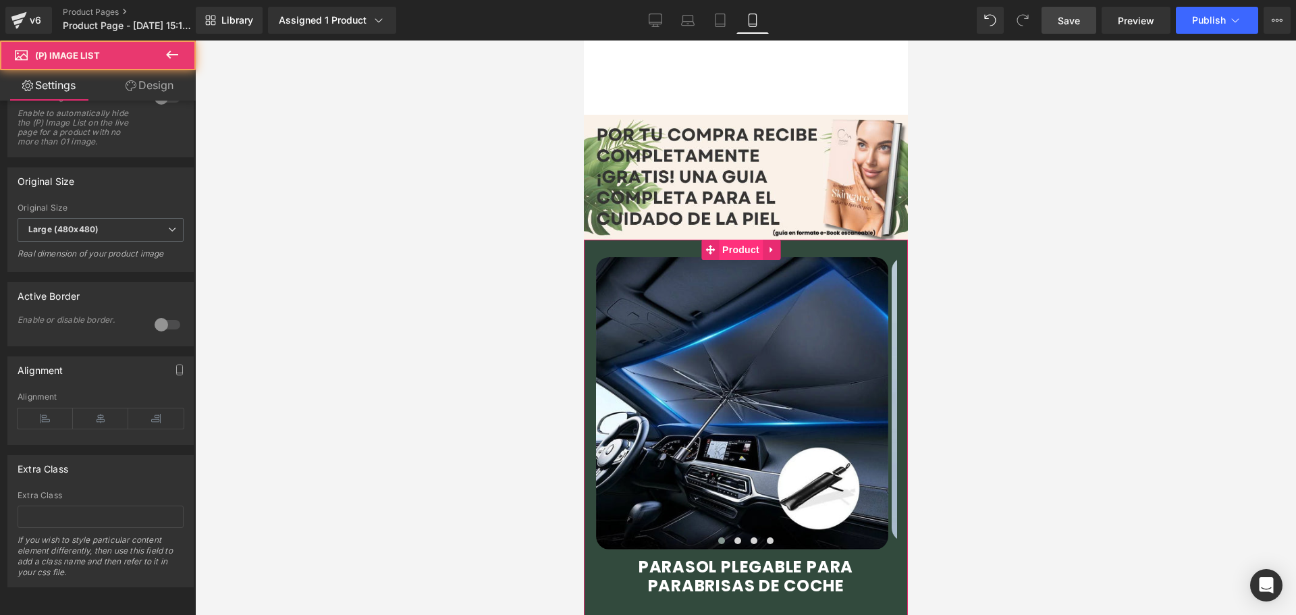
click at [724, 240] on span "Product" at bounding box center [740, 250] width 44 height 20
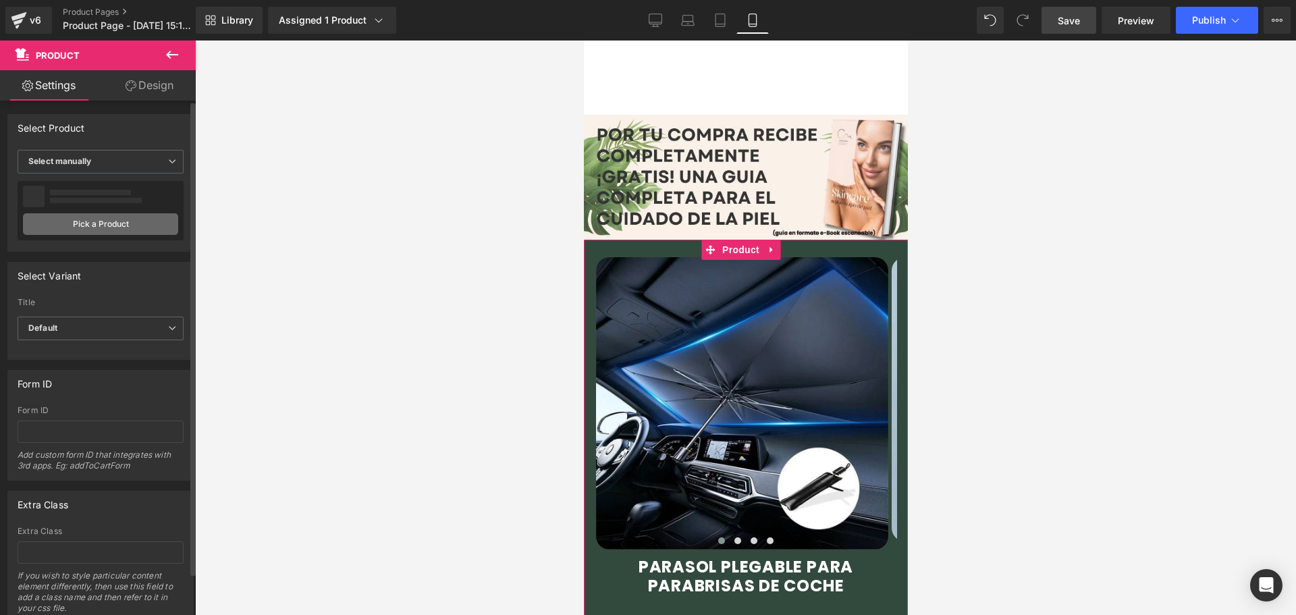
click at [85, 217] on link "Pick a Product" at bounding box center [100, 224] width 155 height 22
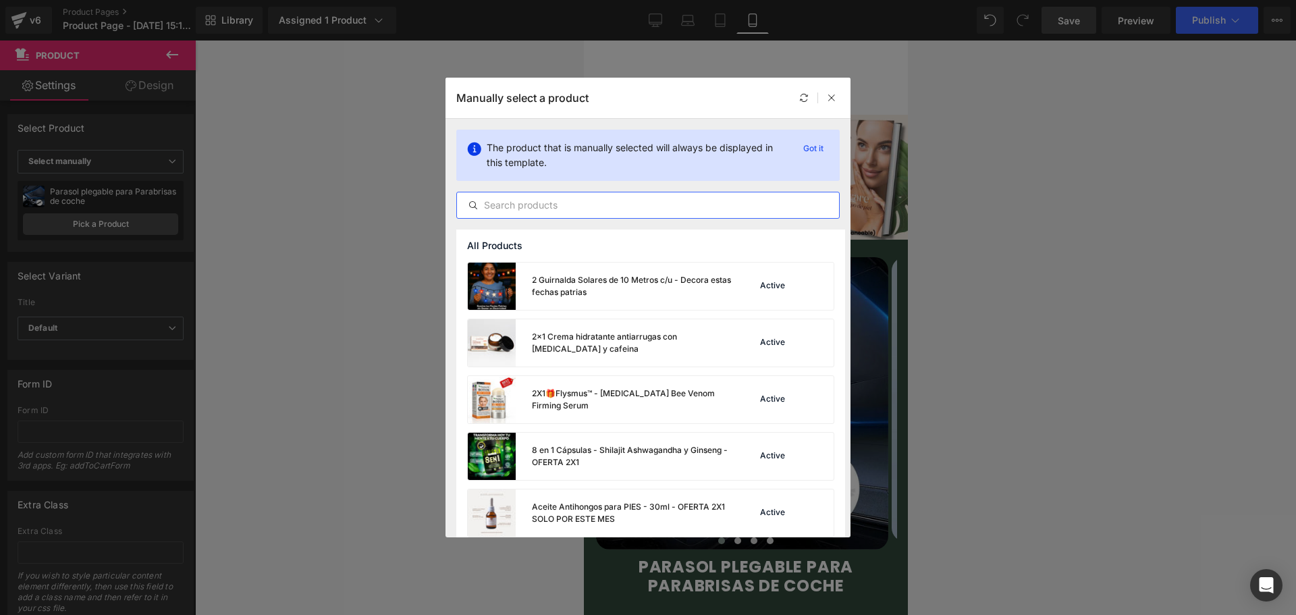
click at [553, 207] on input "text" at bounding box center [648, 205] width 382 height 16
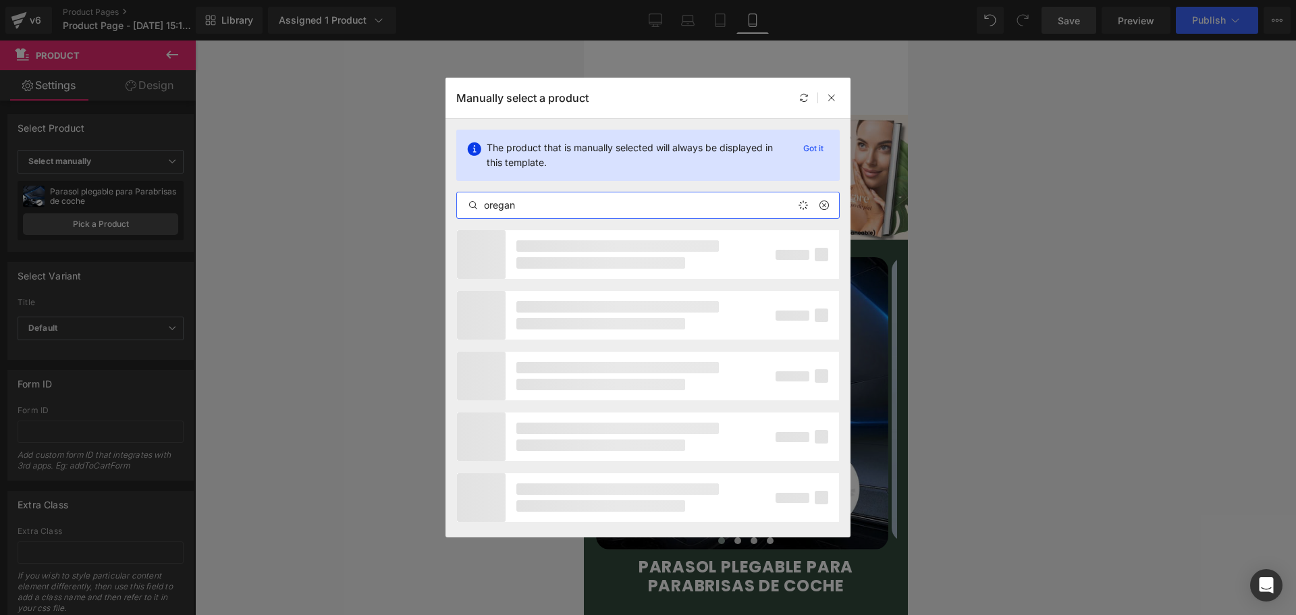
type input "oregano"
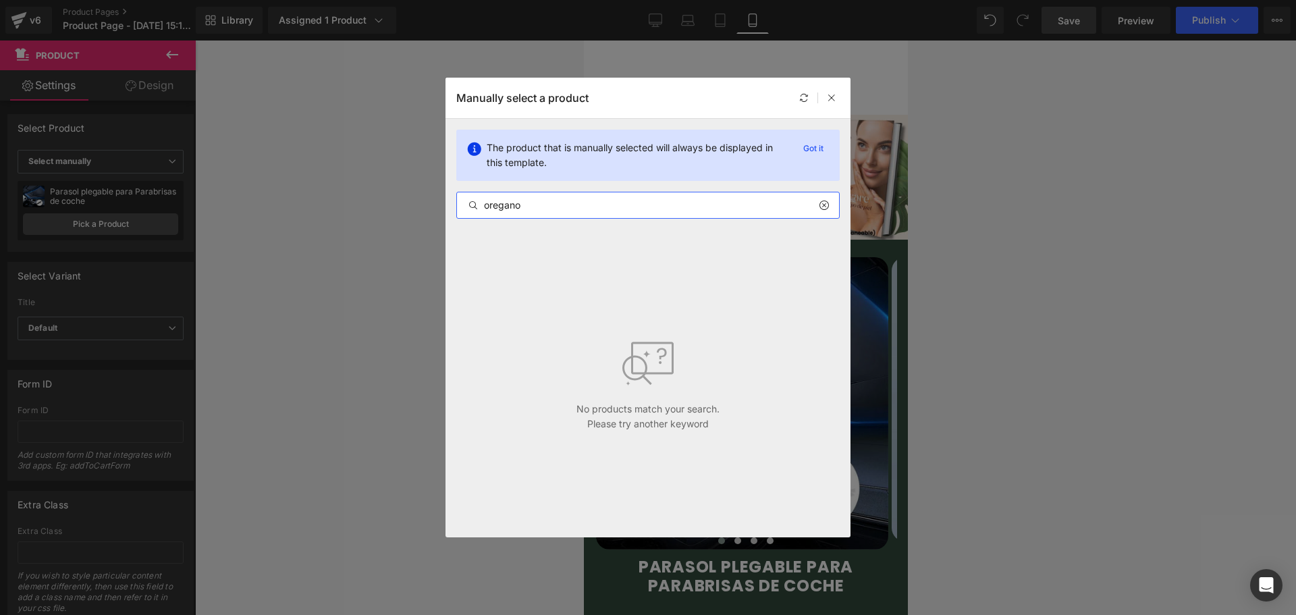
drag, startPoint x: 526, startPoint y: 210, endPoint x: 468, endPoint y: 213, distance: 58.8
click at [468, 213] on input "oregano" at bounding box center [648, 205] width 382 height 16
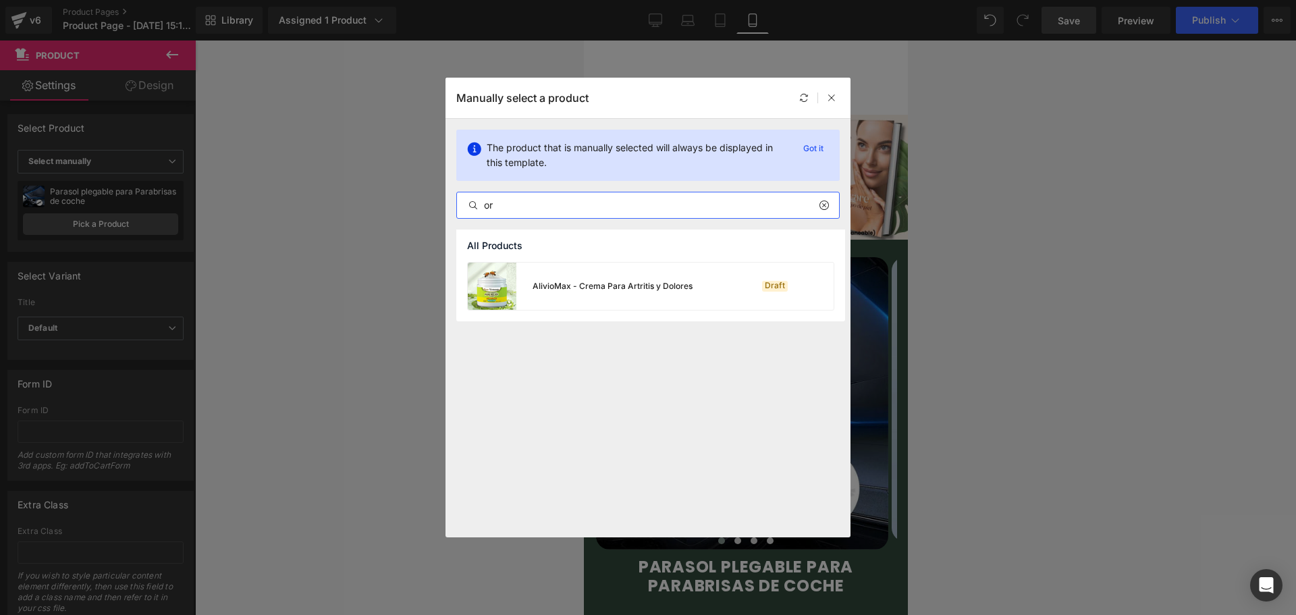
type input "o"
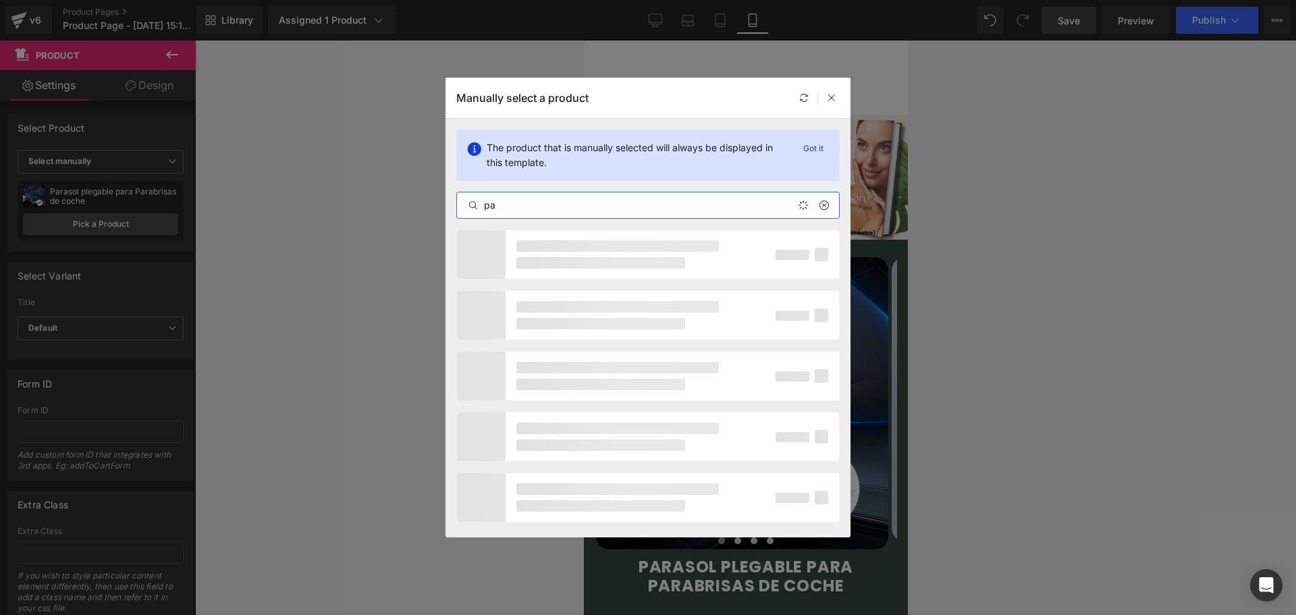
type input "p"
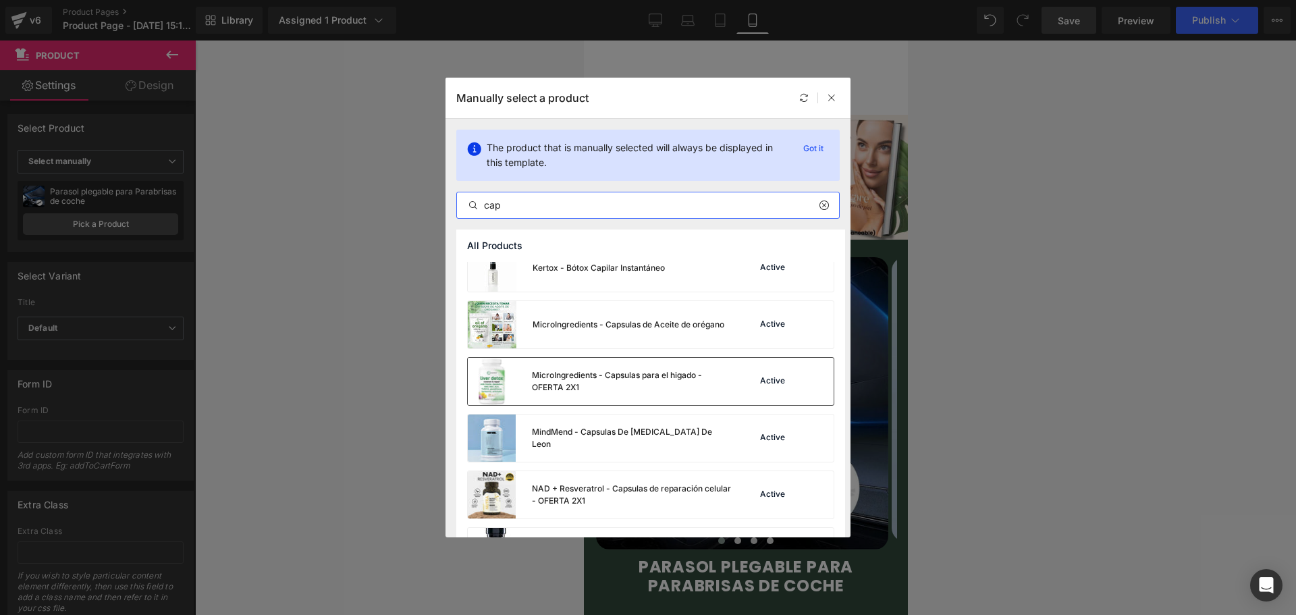
scroll to position [472, 0]
type input "cap"
click at [740, 324] on div "Active" at bounding box center [778, 324] width 92 height 19
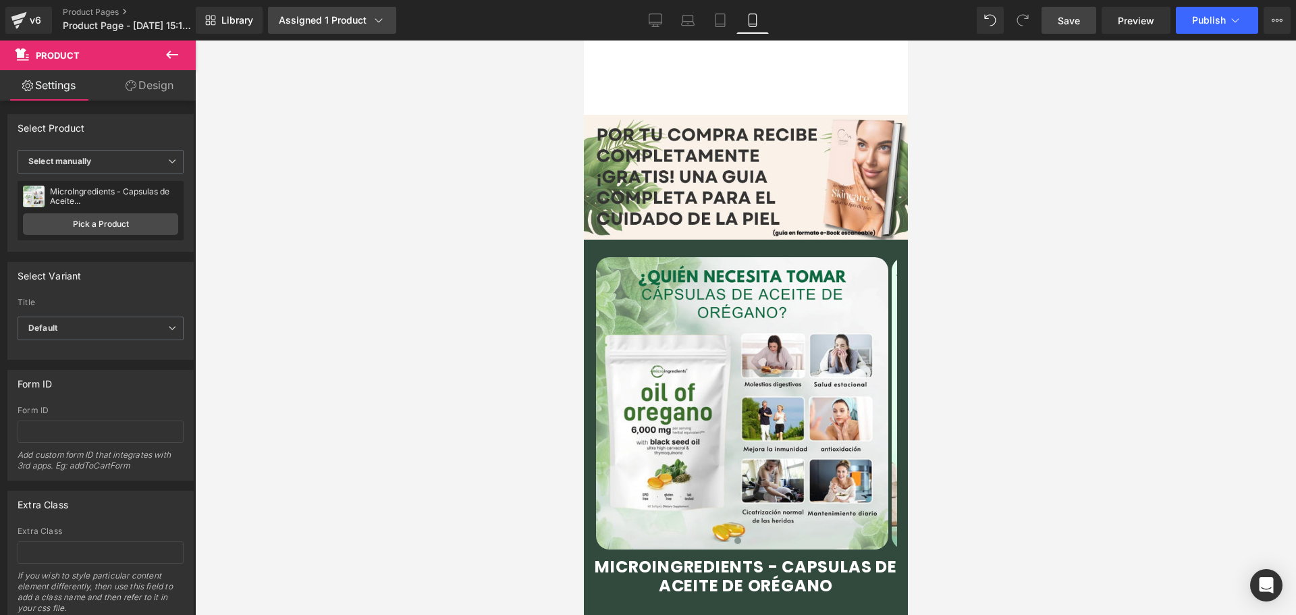
click at [360, 16] on div "Assigned 1 Product" at bounding box center [332, 19] width 107 height 13
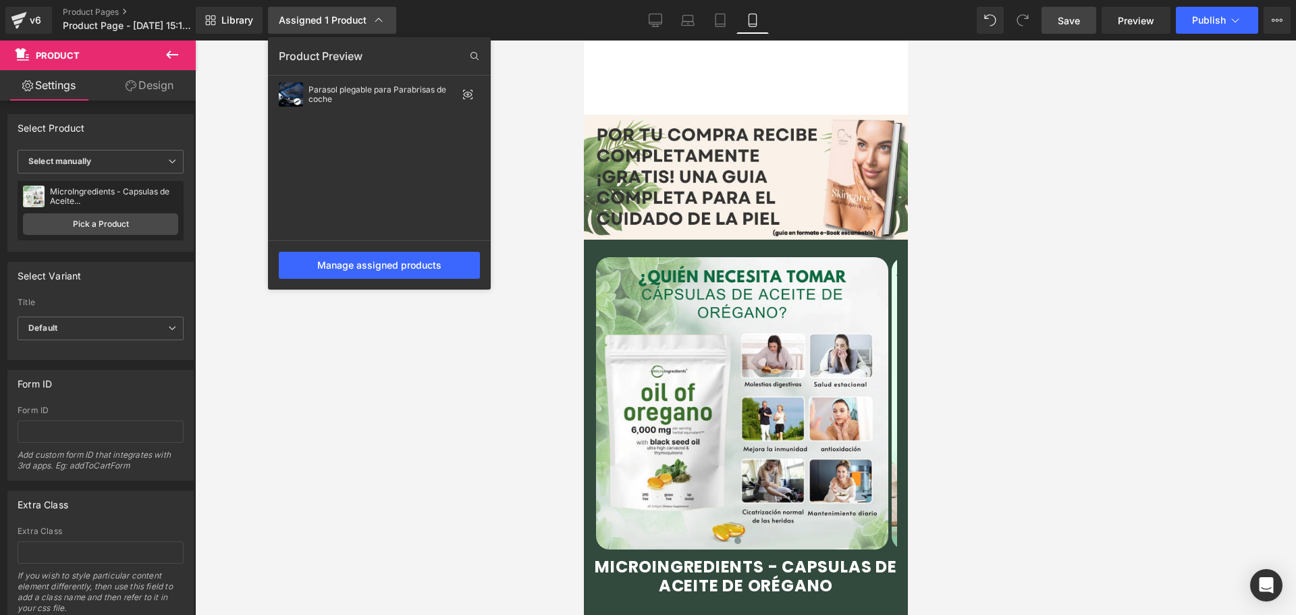
click at [360, 16] on div "Assigned 1 Product" at bounding box center [332, 19] width 107 height 13
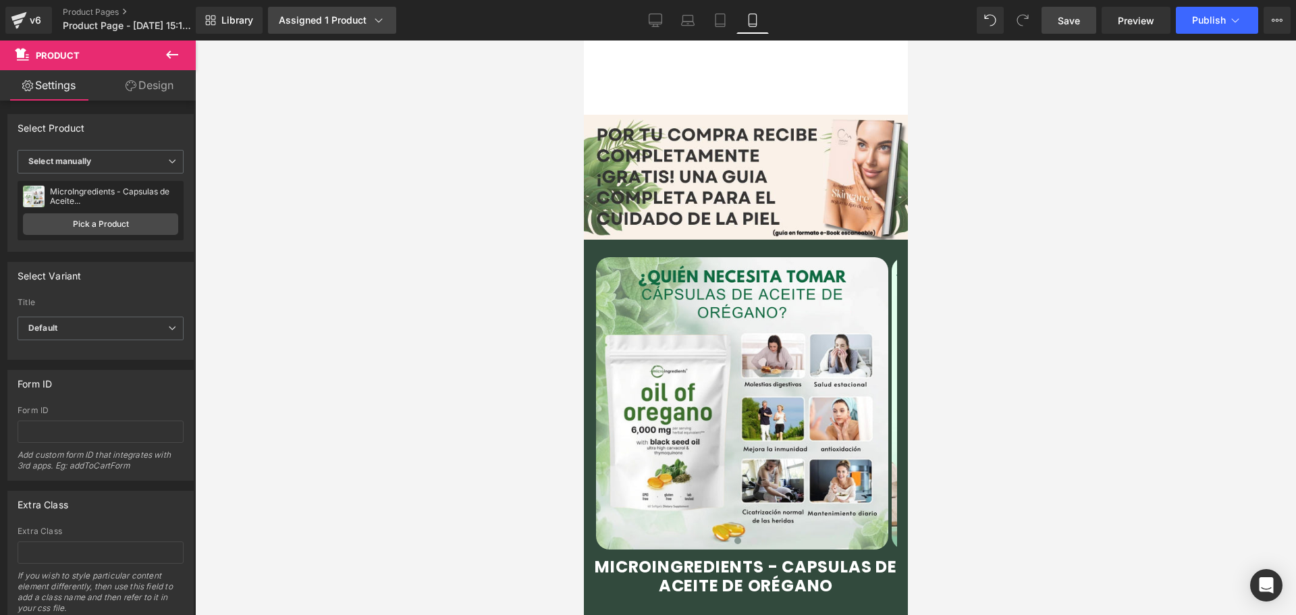
click at [367, 16] on div "Assigned 1 Product" at bounding box center [332, 19] width 107 height 13
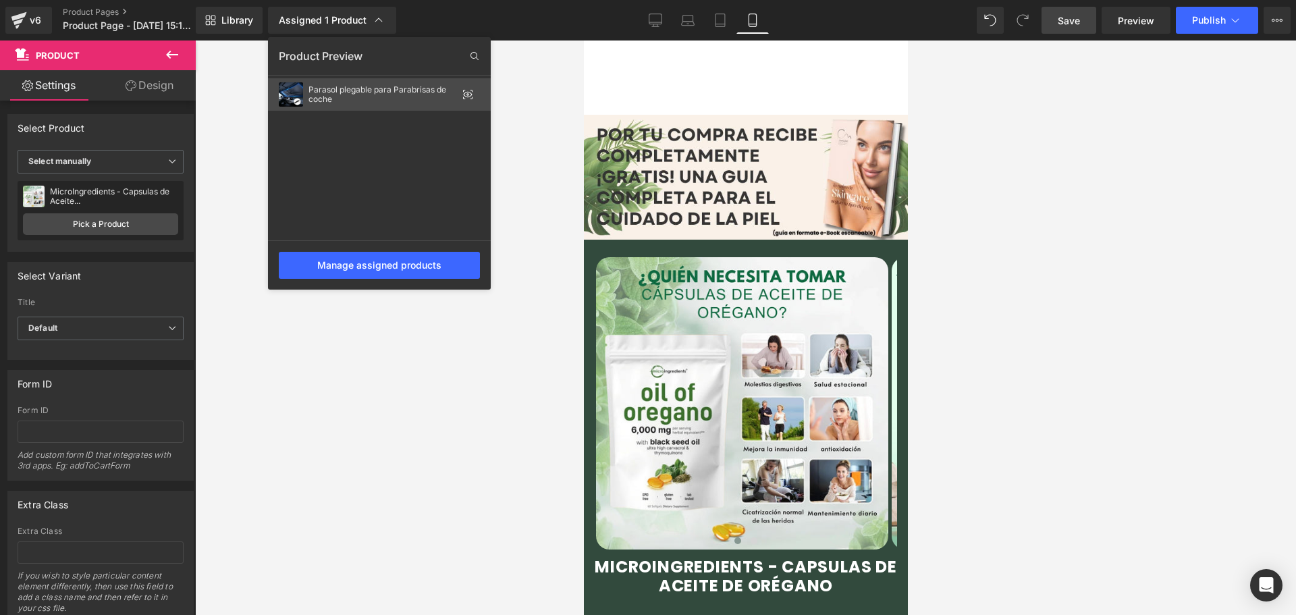
click at [377, 88] on div "Parasol plegable para Parabrisas de coche" at bounding box center [382, 94] width 148 height 19
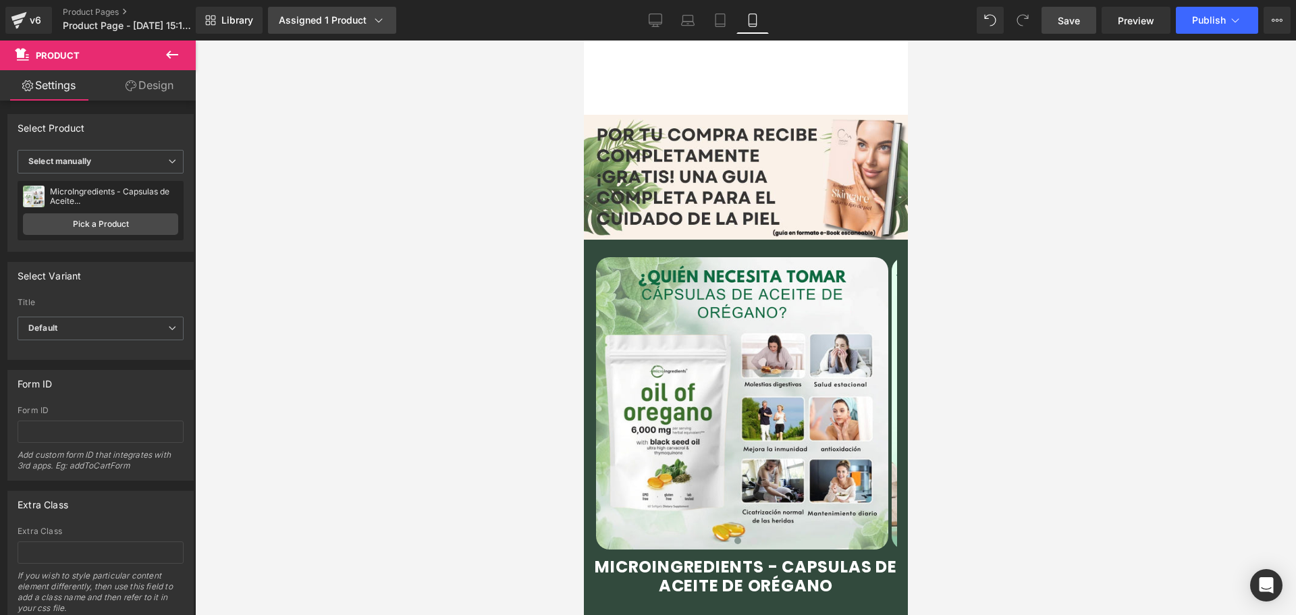
click at [354, 27] on link "Assigned 1 Product" at bounding box center [332, 20] width 128 height 27
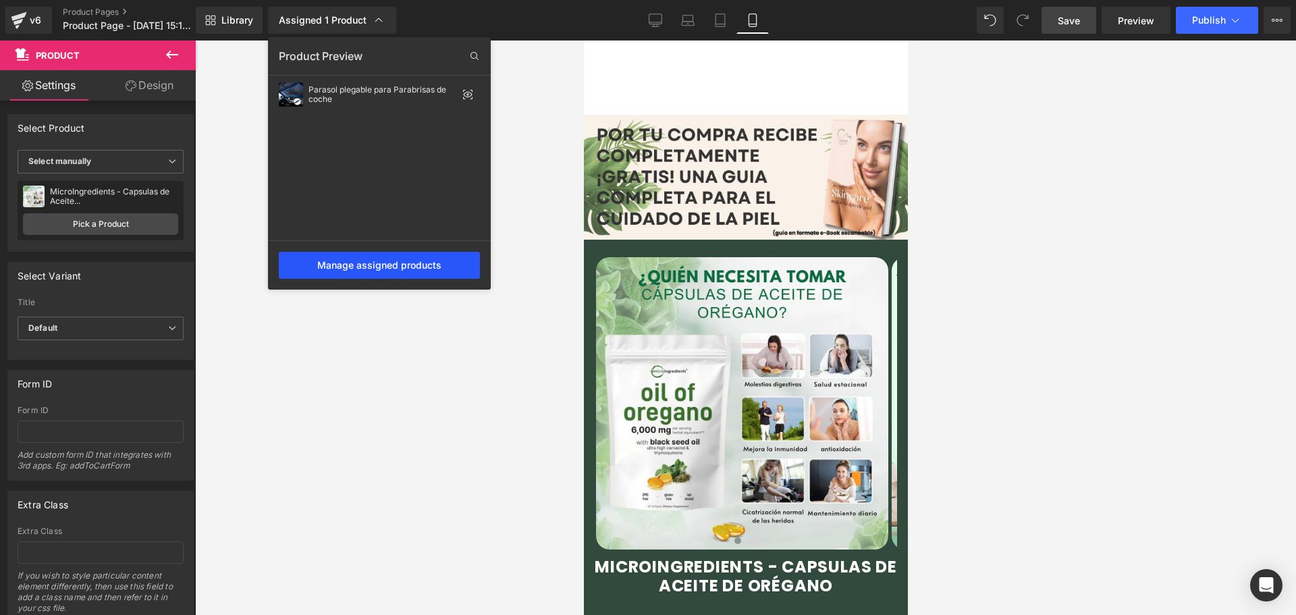
click at [412, 266] on div "Manage assigned products" at bounding box center [379, 265] width 201 height 27
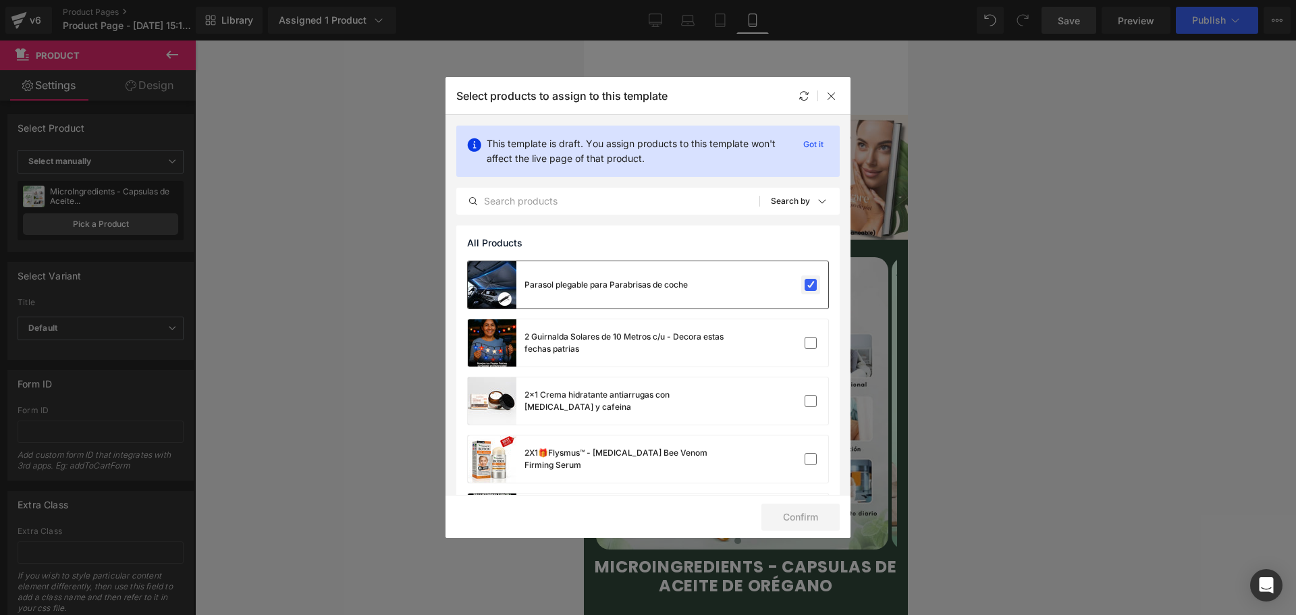
click at [805, 283] on label at bounding box center [811, 285] width 12 height 12
click at [811, 285] on input "checkbox" at bounding box center [811, 285] width 0 height 0
click at [551, 205] on input "text" at bounding box center [608, 201] width 302 height 16
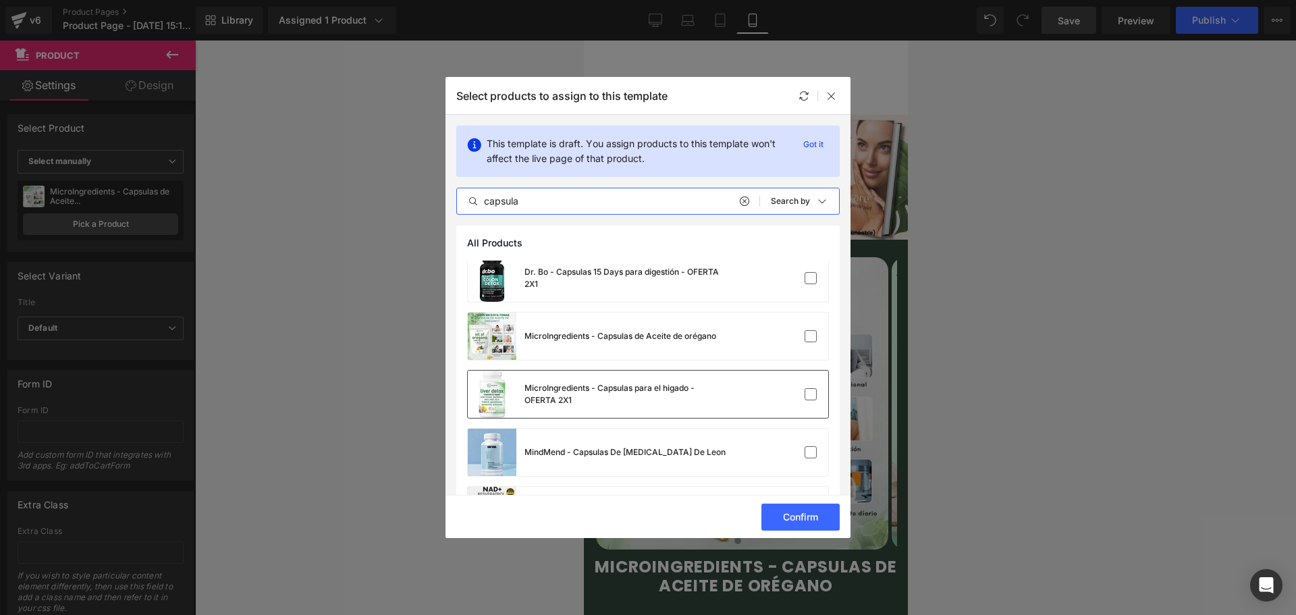
scroll to position [405, 0]
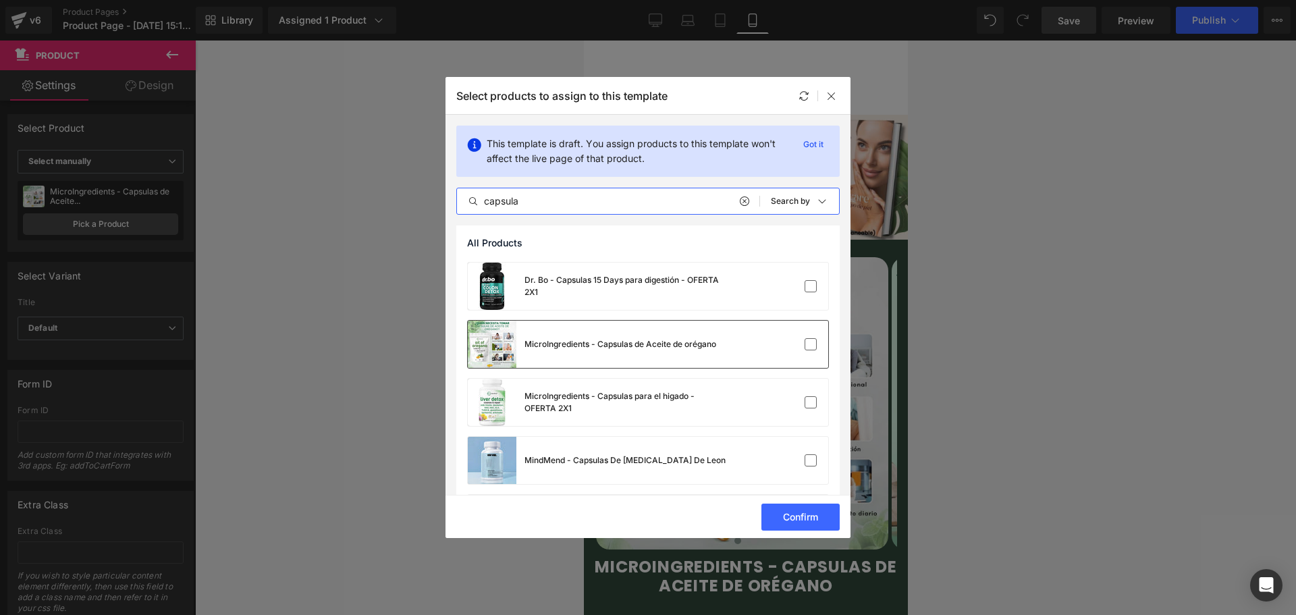
type input "capsula"
click at [642, 348] on div "MicroIngredients - Capsulas de Aceite de orégano" at bounding box center [620, 344] width 192 height 12
click at [790, 517] on button "Confirm" at bounding box center [800, 517] width 78 height 27
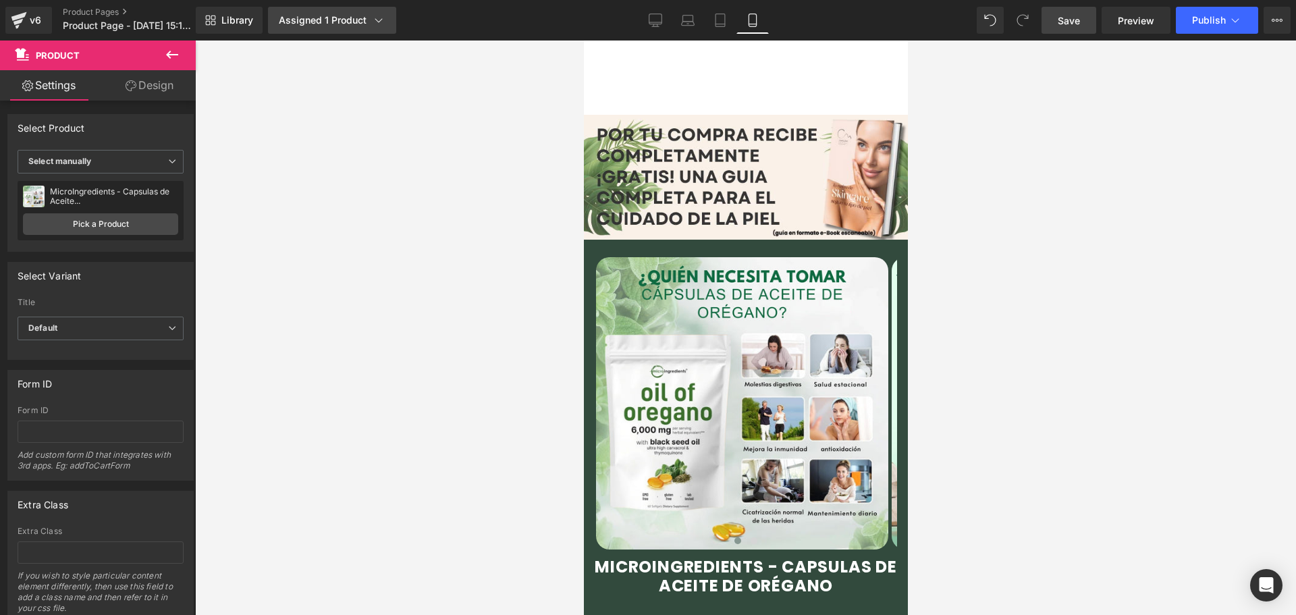
click at [348, 17] on div "Assigned 1 Product" at bounding box center [332, 19] width 107 height 13
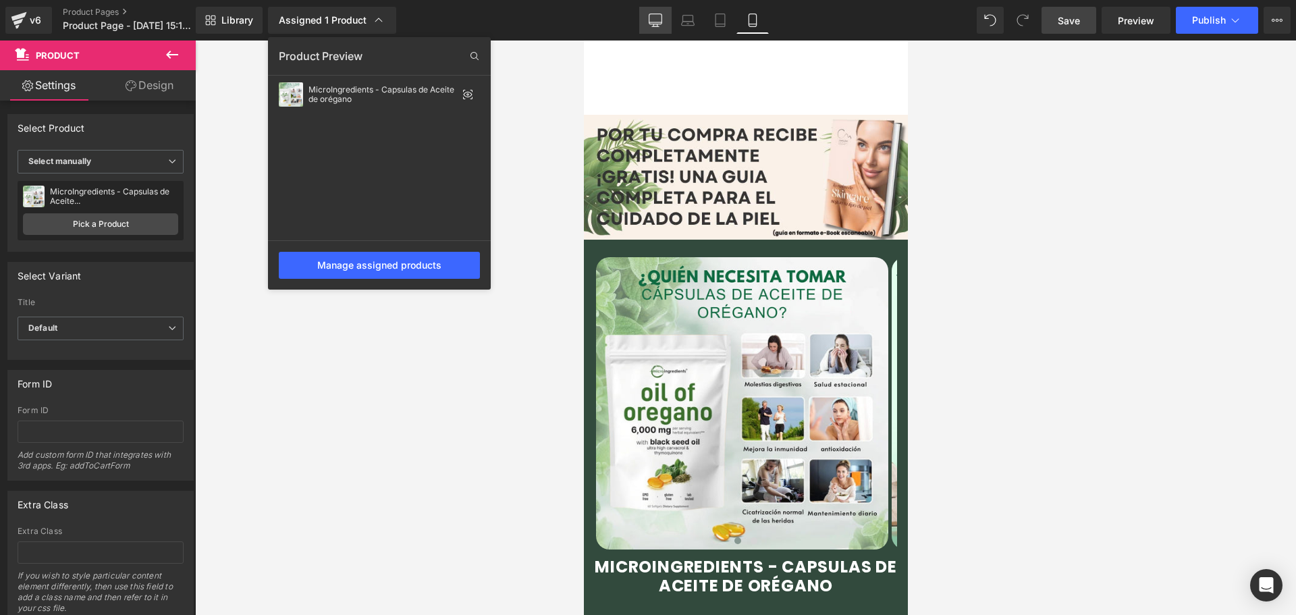
click at [655, 19] on icon at bounding box center [655, 19] width 13 height 13
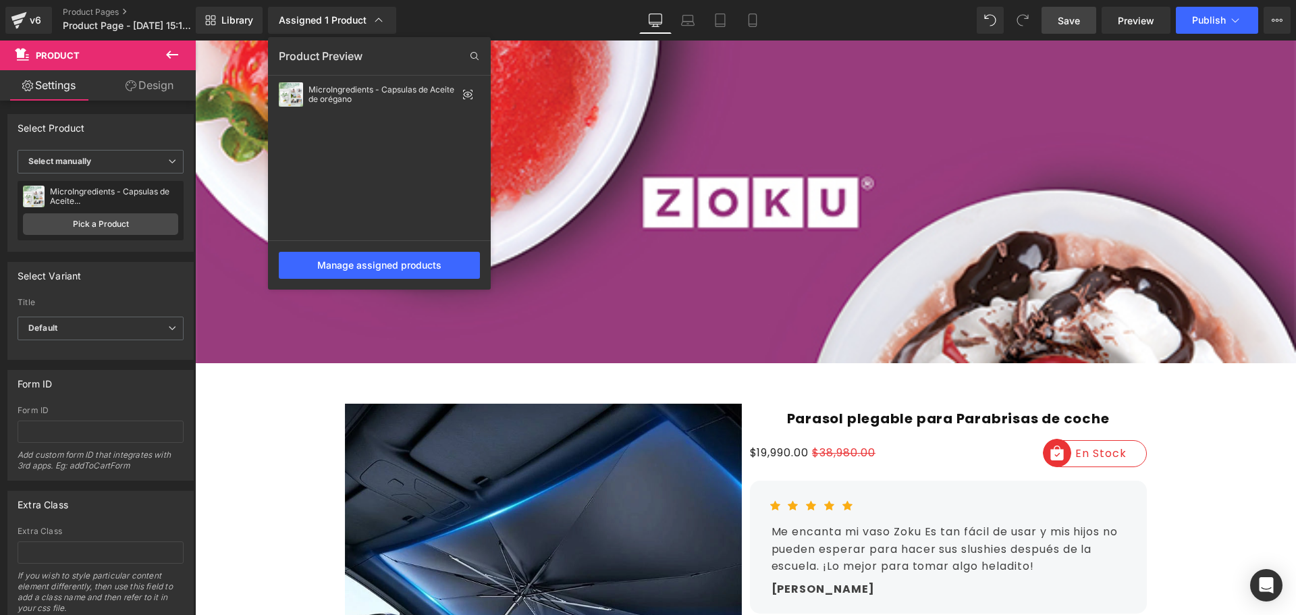
scroll to position [0, 0]
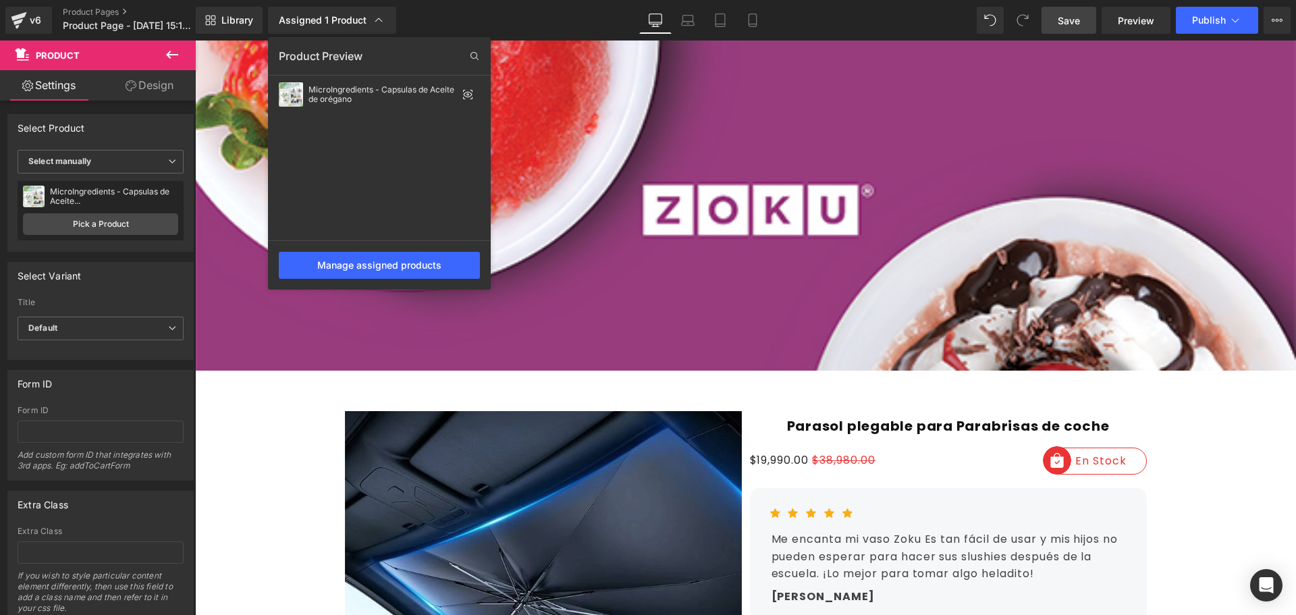
click at [914, 447] on div at bounding box center [745, 327] width 1101 height 574
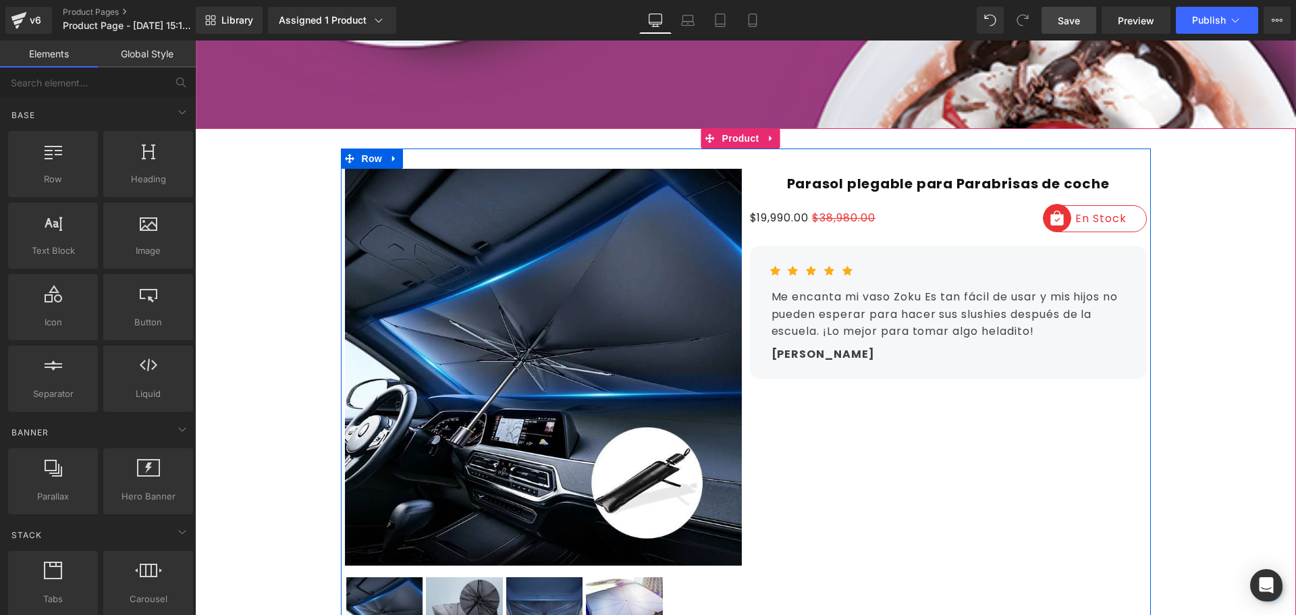
scroll to position [405, 0]
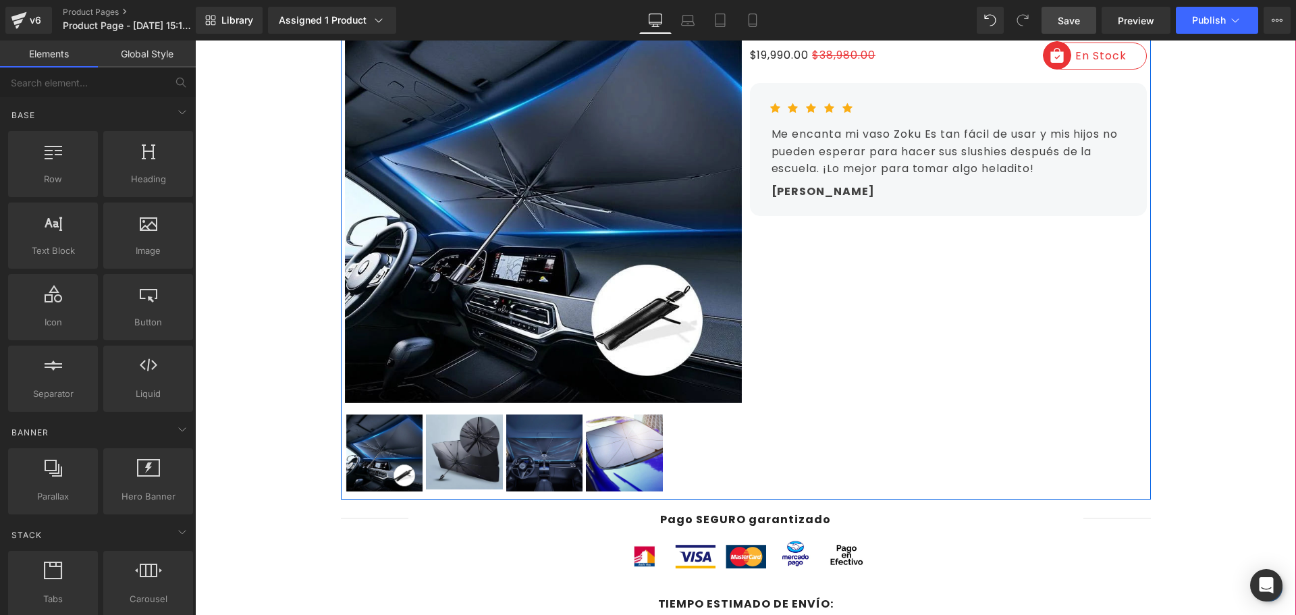
click at [956, 345] on div "Sale Off (P) Image ‹ ›" at bounding box center [746, 243] width 810 height 514
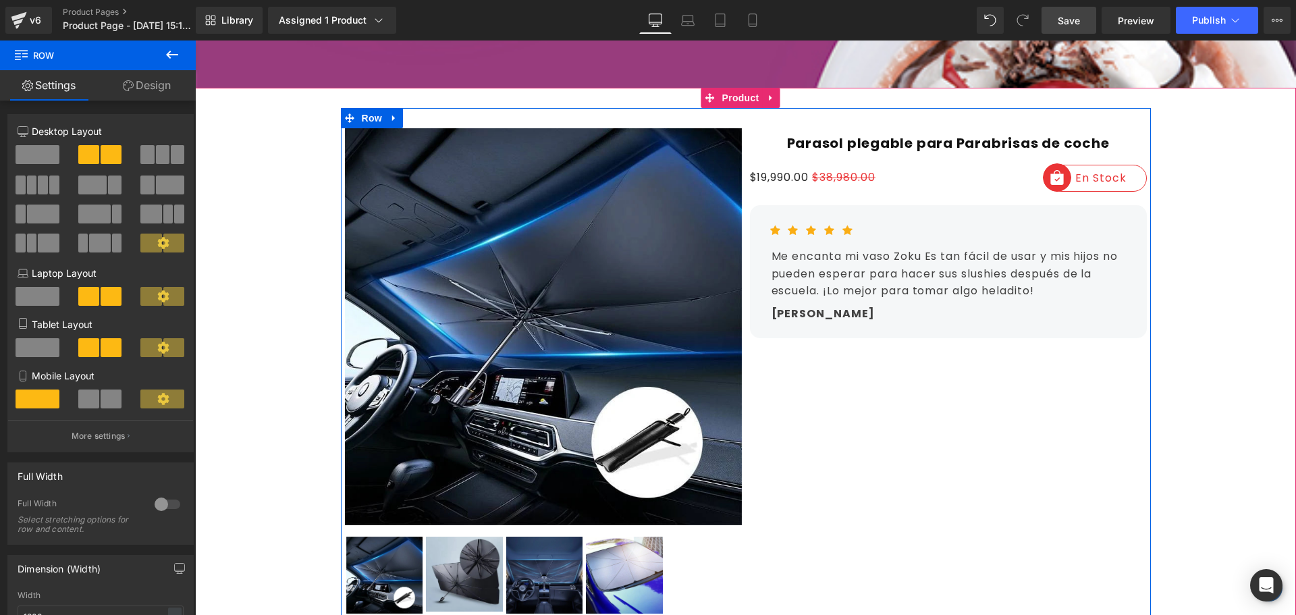
scroll to position [270, 0]
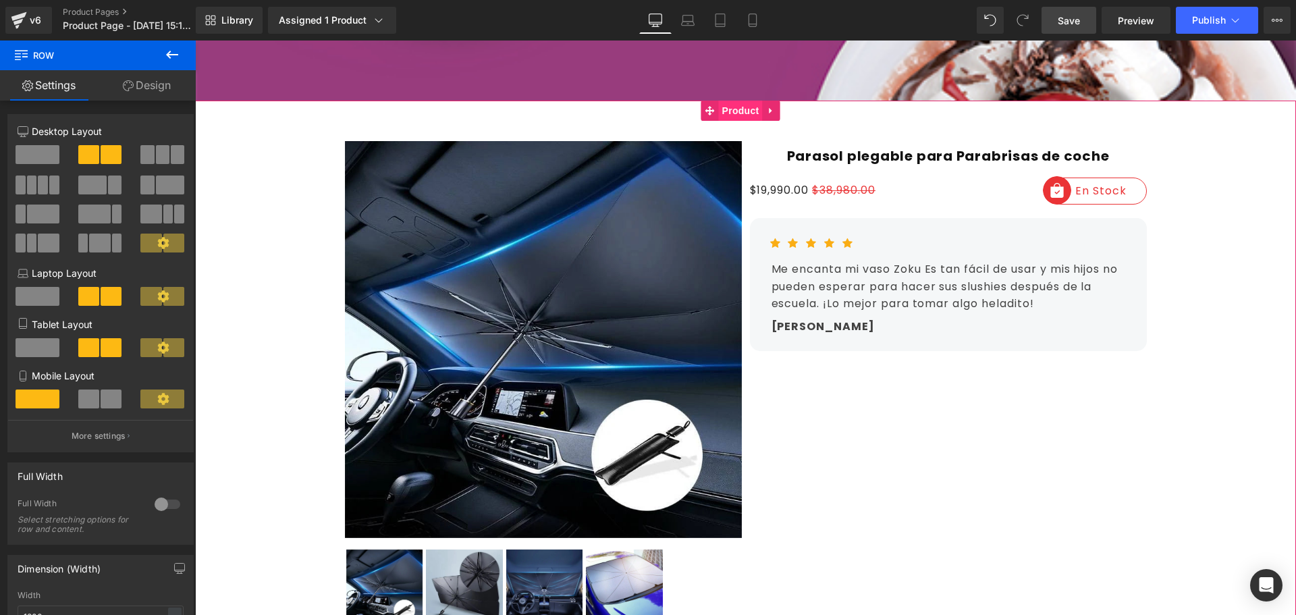
click at [739, 105] on span "Product" at bounding box center [741, 111] width 44 height 20
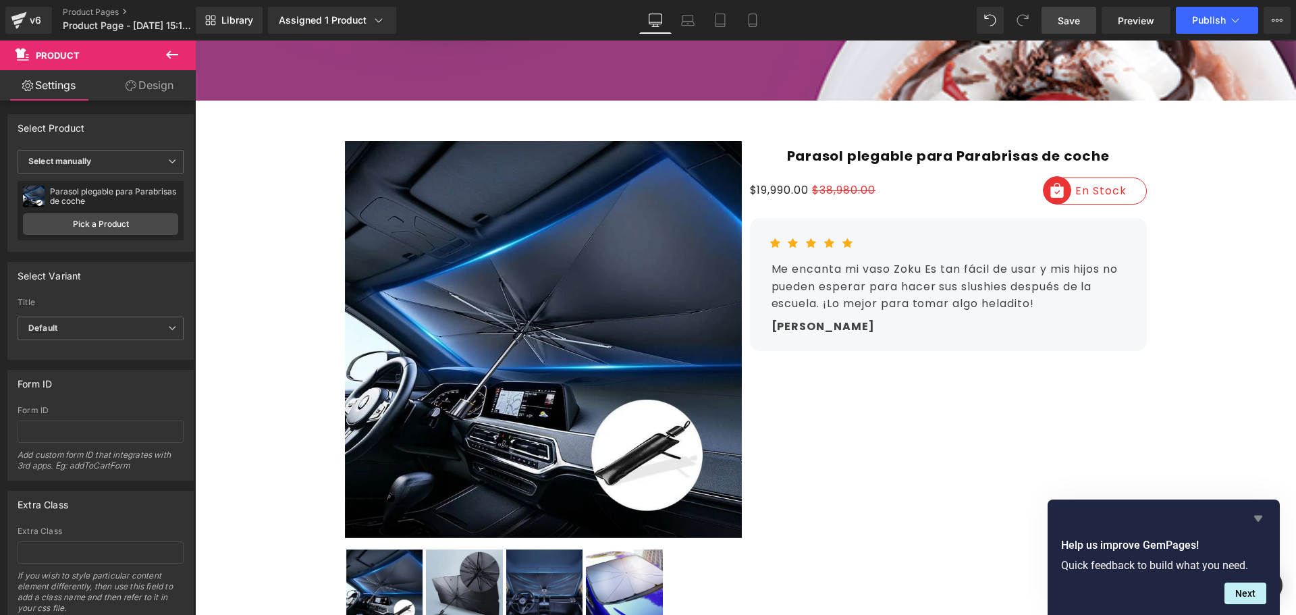
click at [1262, 519] on icon "Hide survey" at bounding box center [1258, 518] width 16 height 16
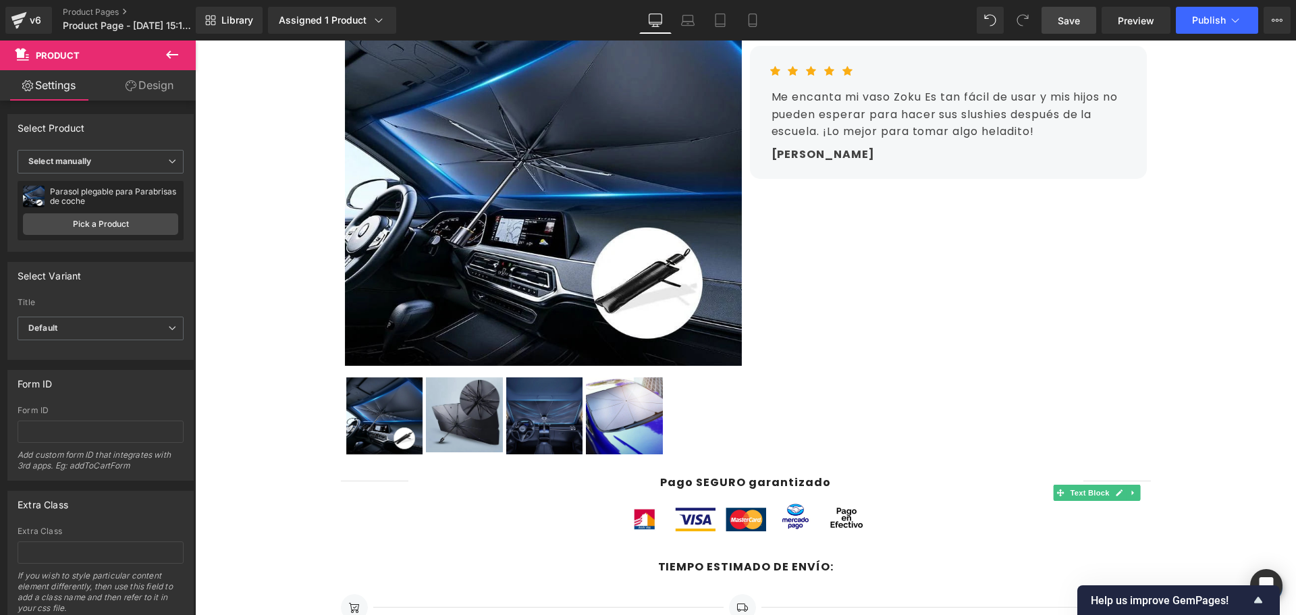
scroll to position [337, 0]
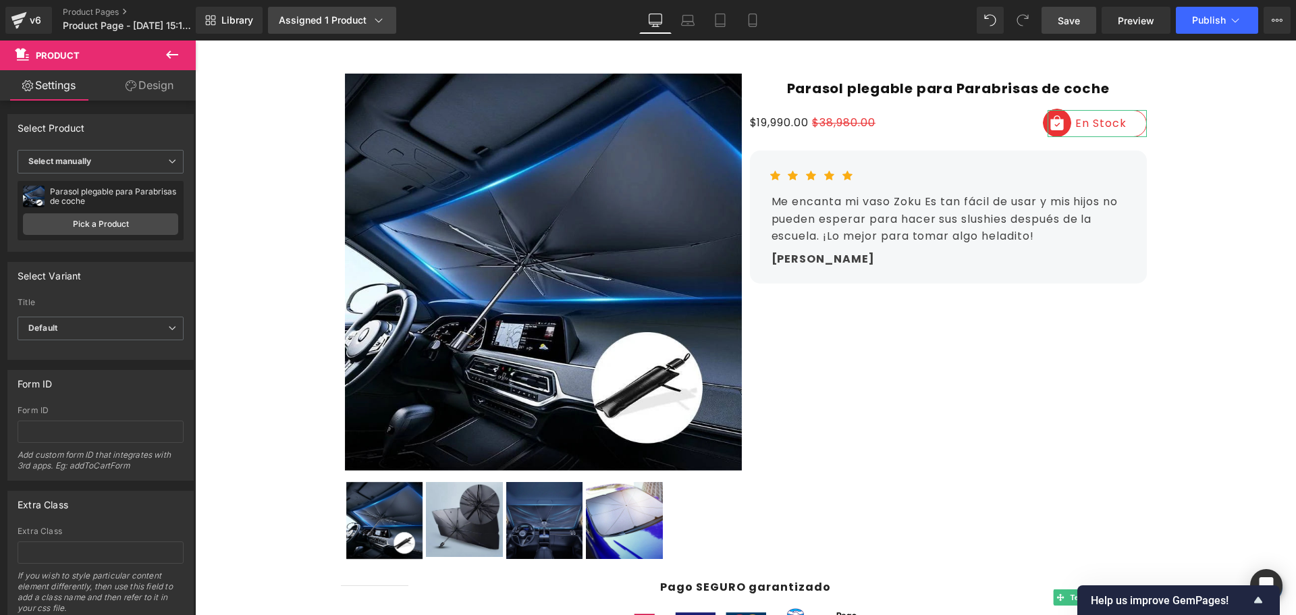
click at [365, 16] on div "Assigned 1 Product" at bounding box center [332, 19] width 107 height 13
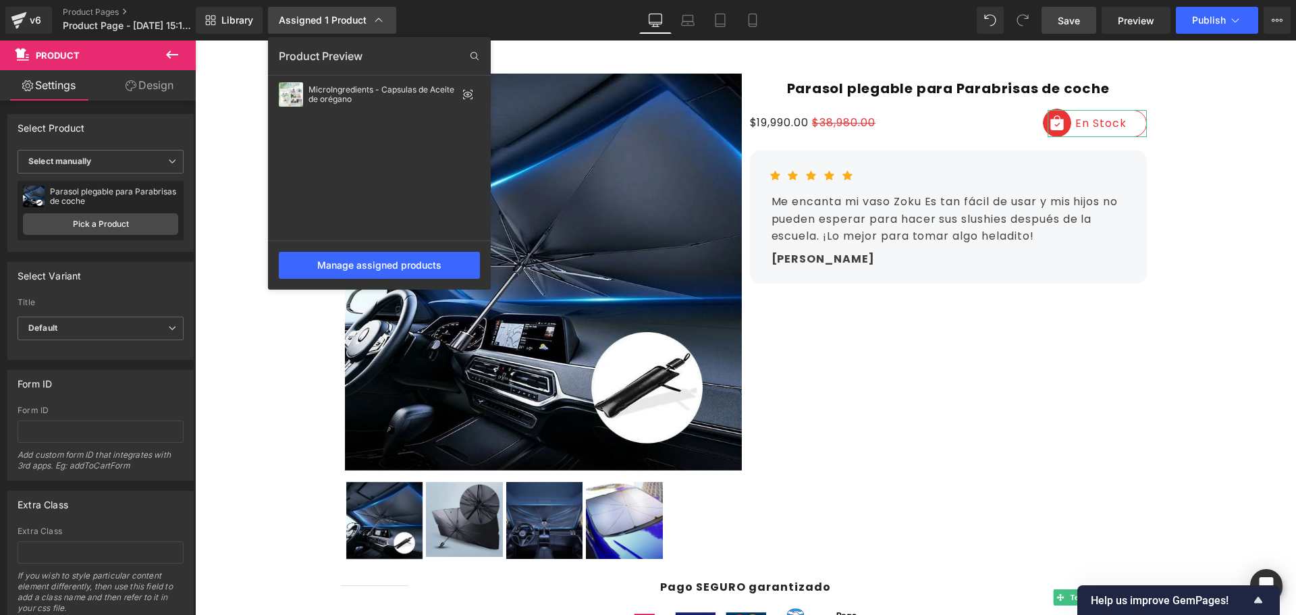
click at [373, 13] on link "Assigned 1 Product" at bounding box center [332, 20] width 128 height 27
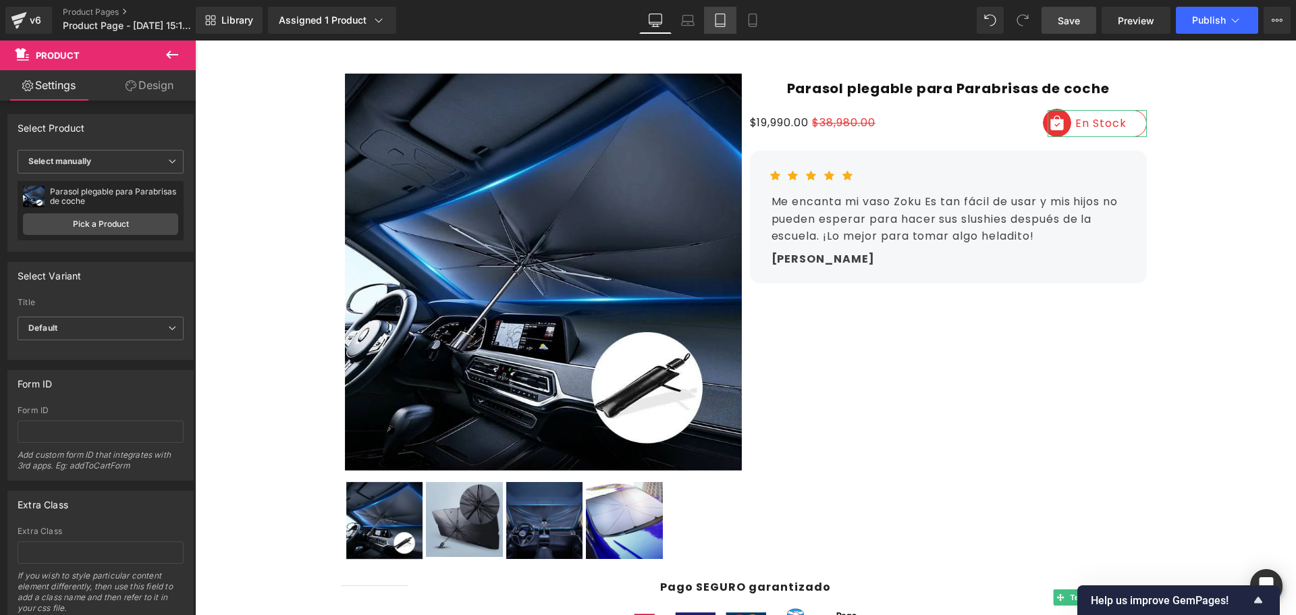
click at [724, 24] on icon at bounding box center [719, 24] width 9 height 0
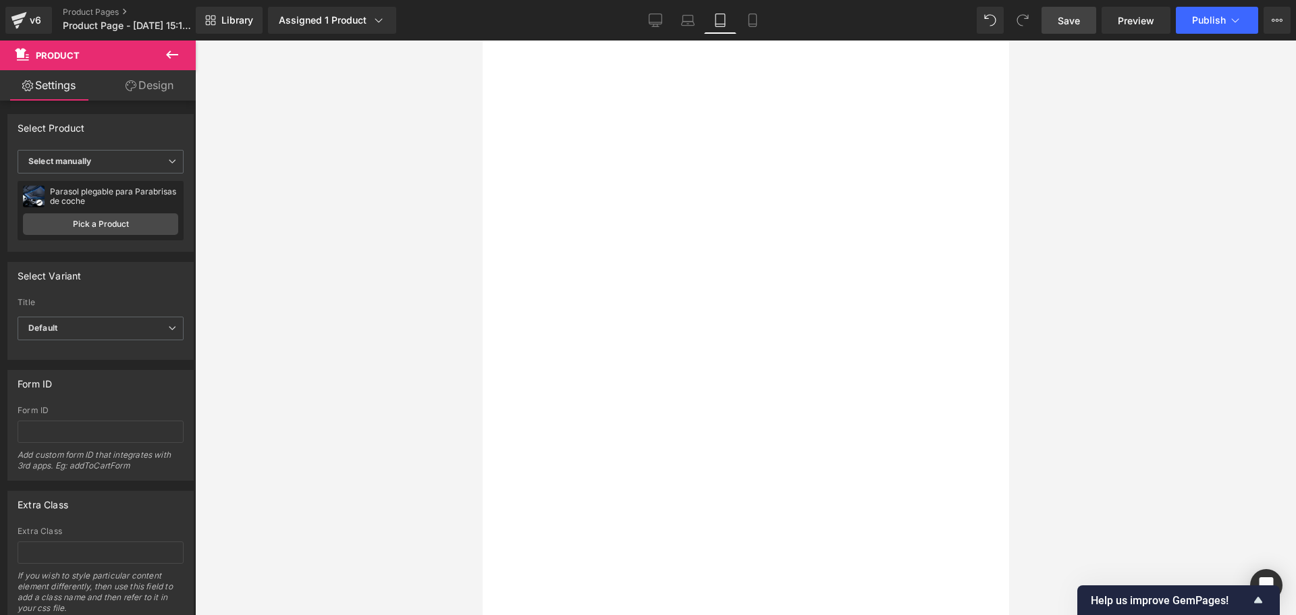
scroll to position [0, 0]
click at [761, 18] on link "Mobile" at bounding box center [752, 20] width 32 height 27
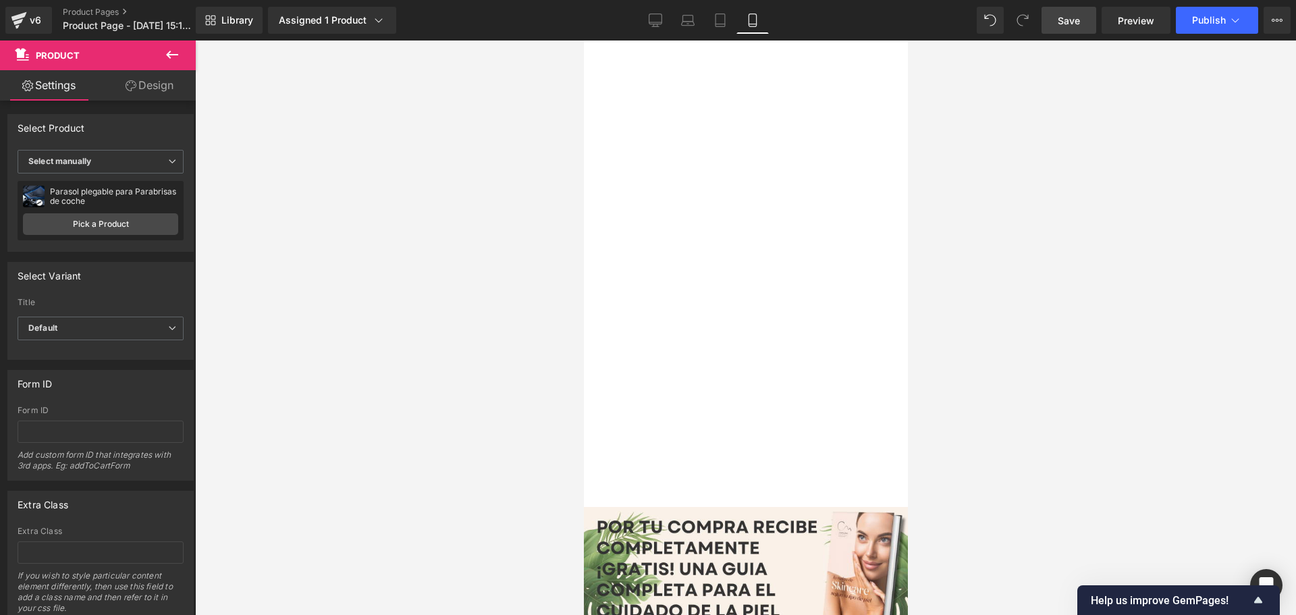
scroll to position [202, 0]
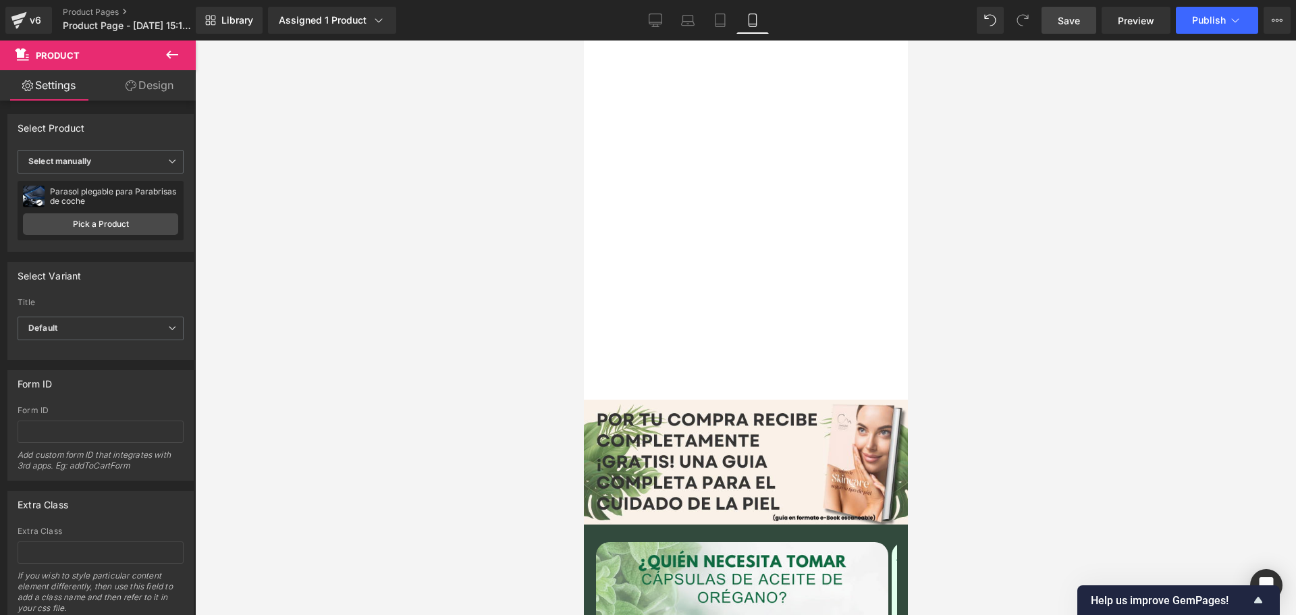
click at [1077, 13] on span "Save" at bounding box center [1069, 20] width 22 height 14
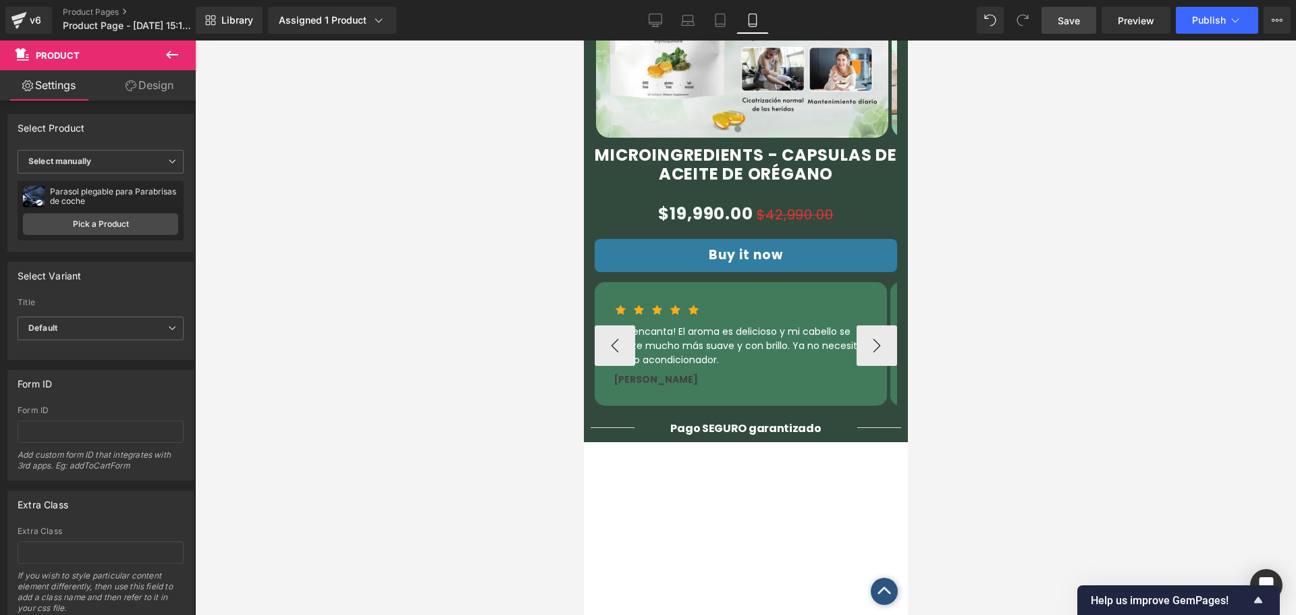
scroll to position [945, 0]
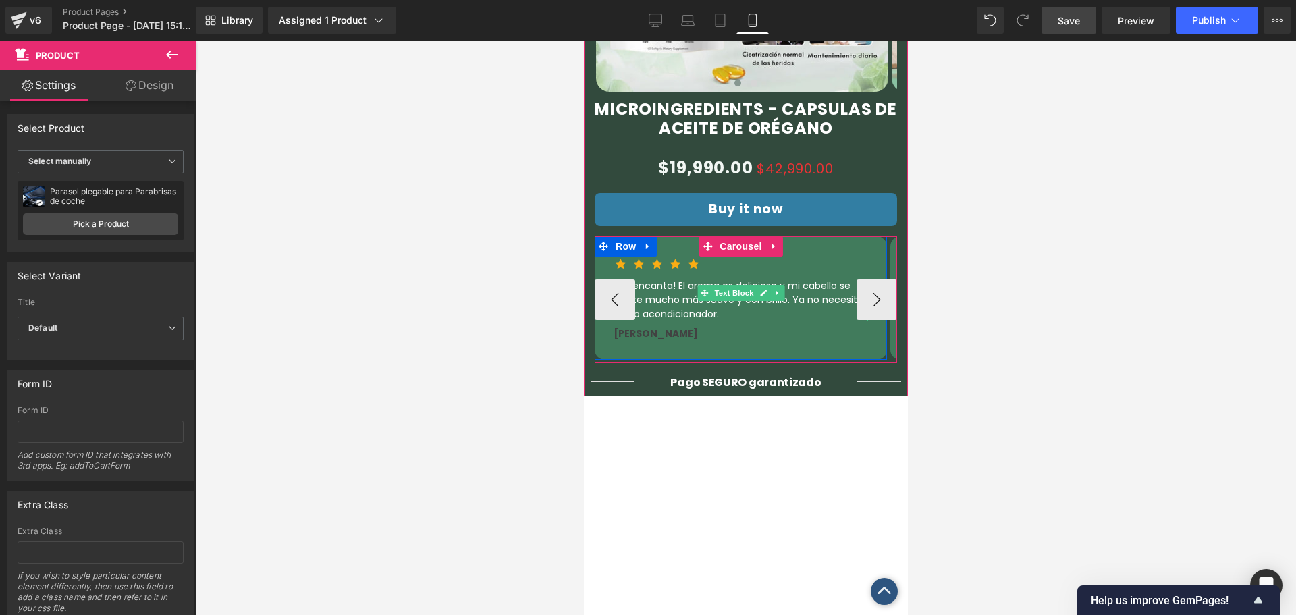
click at [797, 279] on p "¡Me encanta! El aroma es delicioso y mi cabello se siente mucho más suave y con…" at bounding box center [740, 300] width 254 height 43
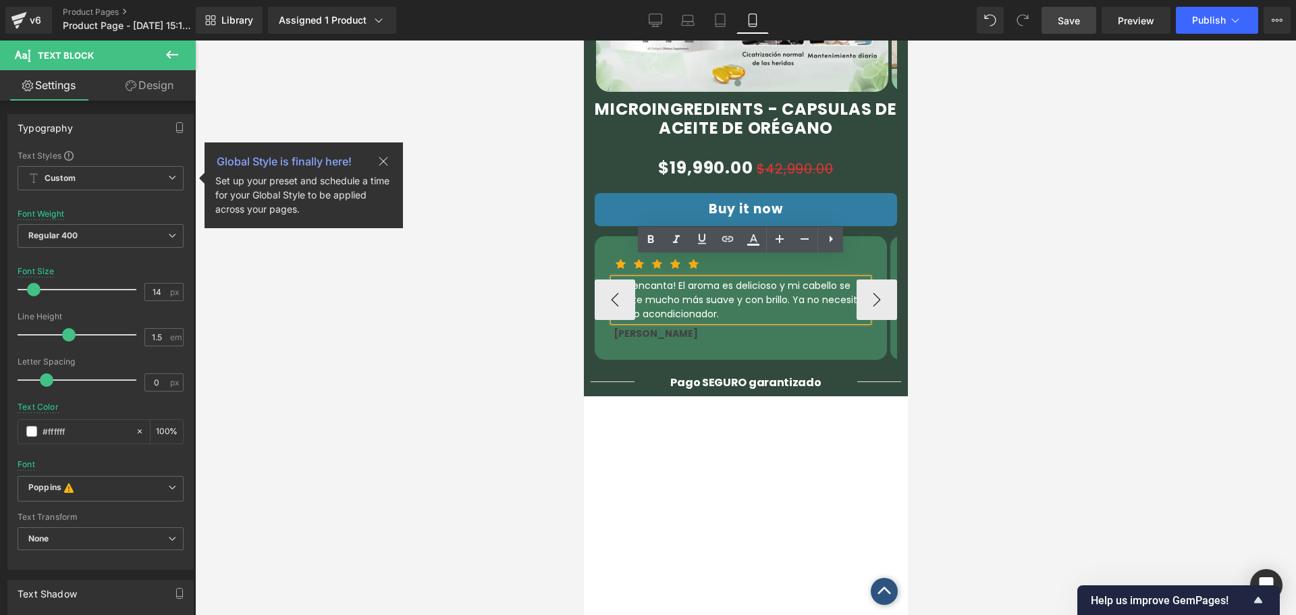
click at [797, 279] on p "¡Me encanta! El aroma es delicioso y mi cabello se siente mucho más suave y con…" at bounding box center [740, 300] width 254 height 43
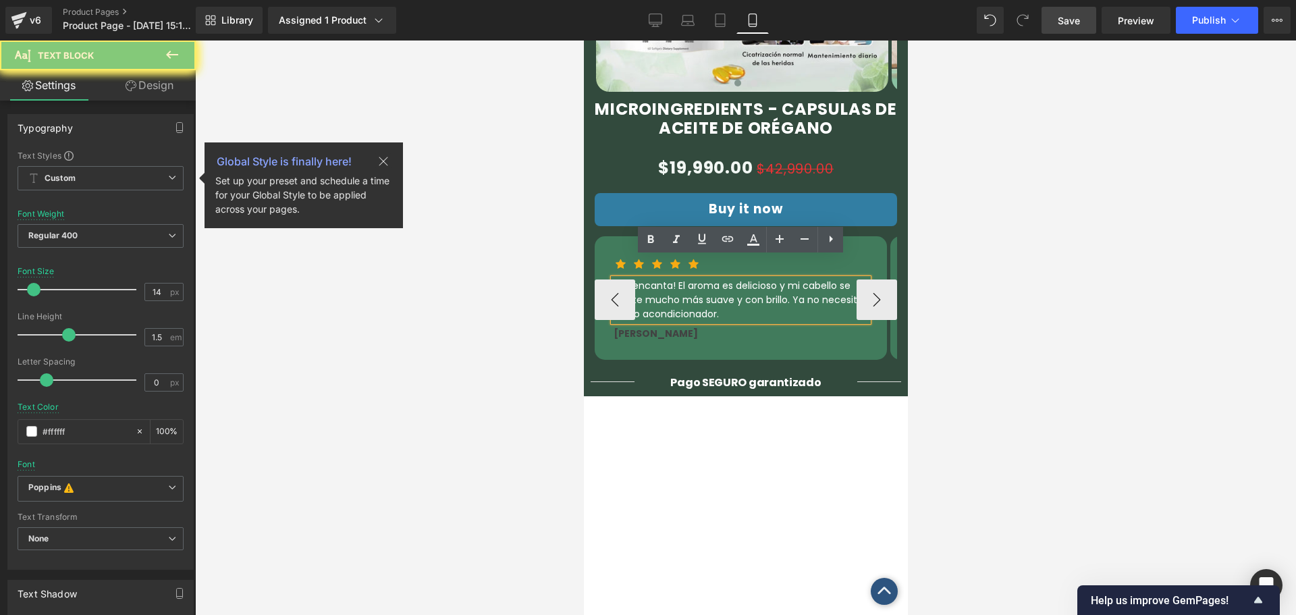
click at [797, 279] on p "¡Me encanta! El aroma es delicioso y mi cabello se siente mucho más suave y con…" at bounding box center [740, 300] width 254 height 43
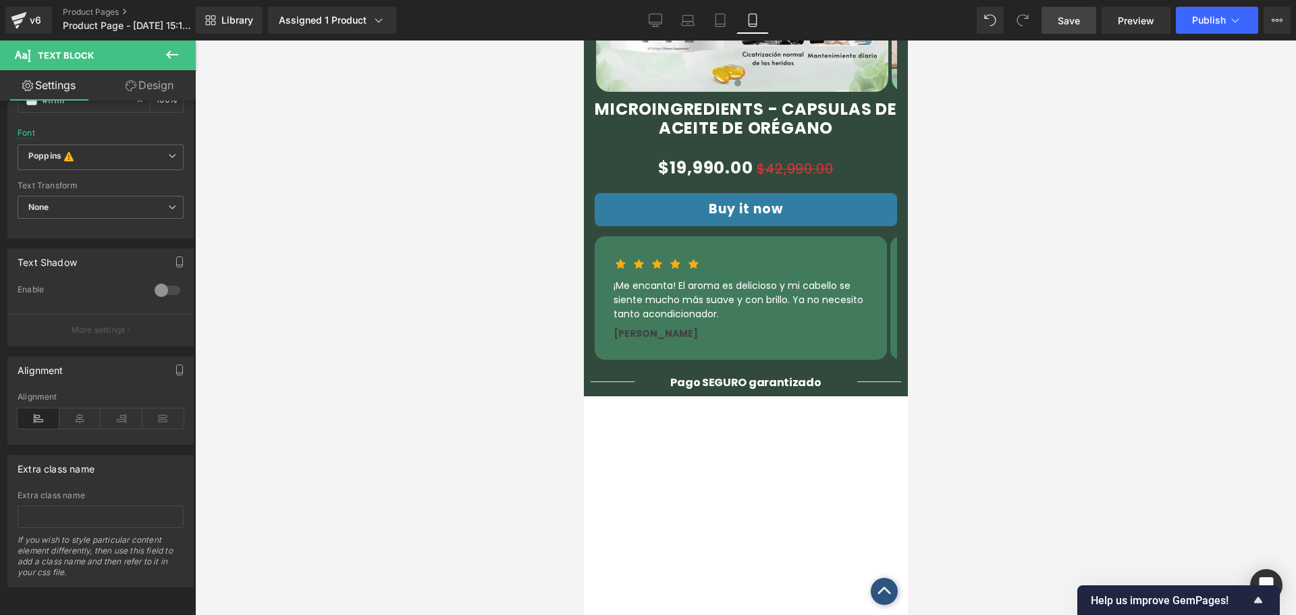
scroll to position [342, 0]
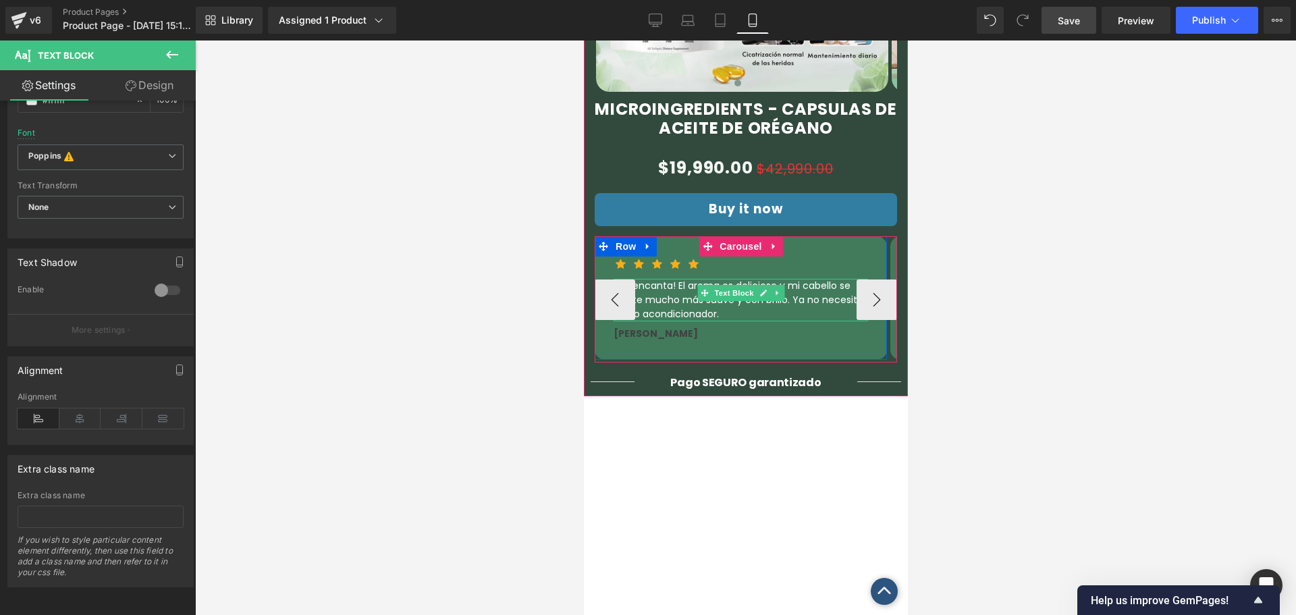
click at [658, 279] on p "¡Me encanta! El aroma es delicioso y mi cabello se siente mucho más suave y con…" at bounding box center [740, 300] width 254 height 43
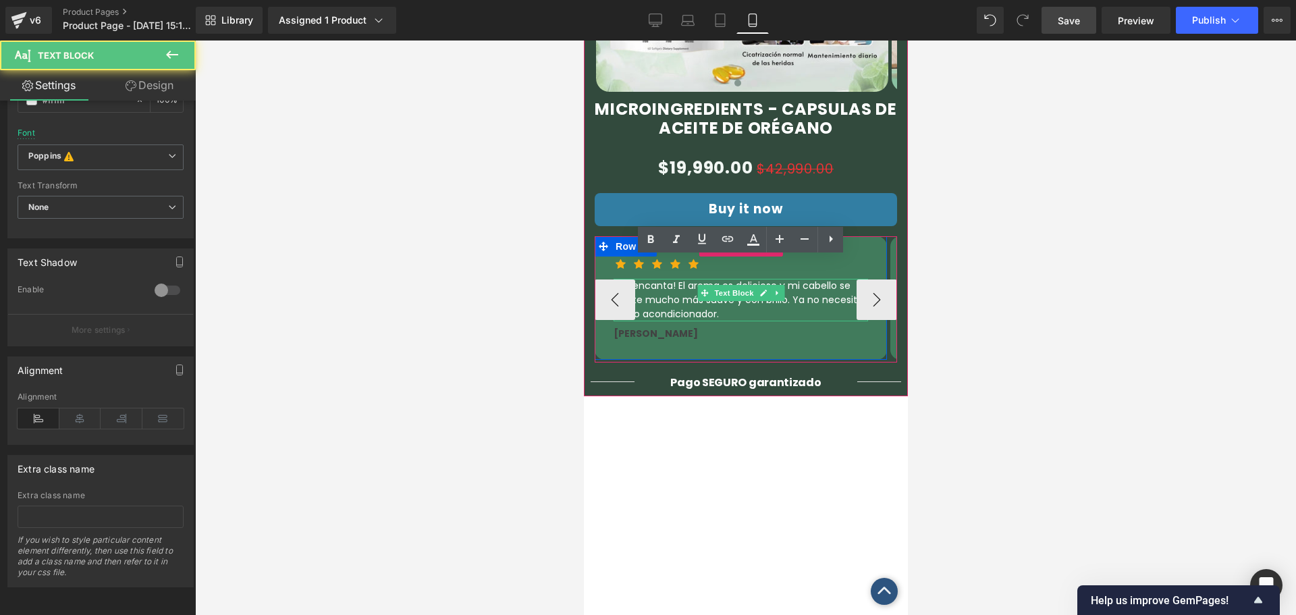
click at [658, 279] on p "¡Me encanta! El aroma es delicioso y mi cabello se siente mucho más suave y con…" at bounding box center [740, 300] width 254 height 43
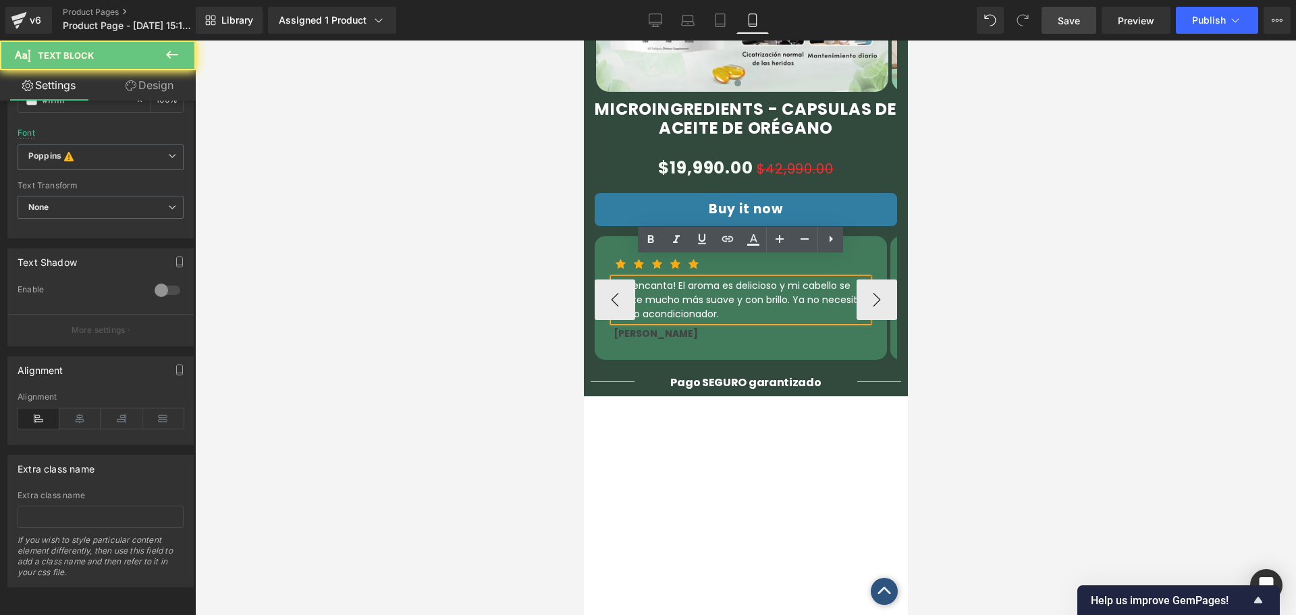
click at [657, 279] on p "¡Me encanta! El aroma es delicioso y mi cabello se siente mucho más suave y con…" at bounding box center [740, 300] width 254 height 43
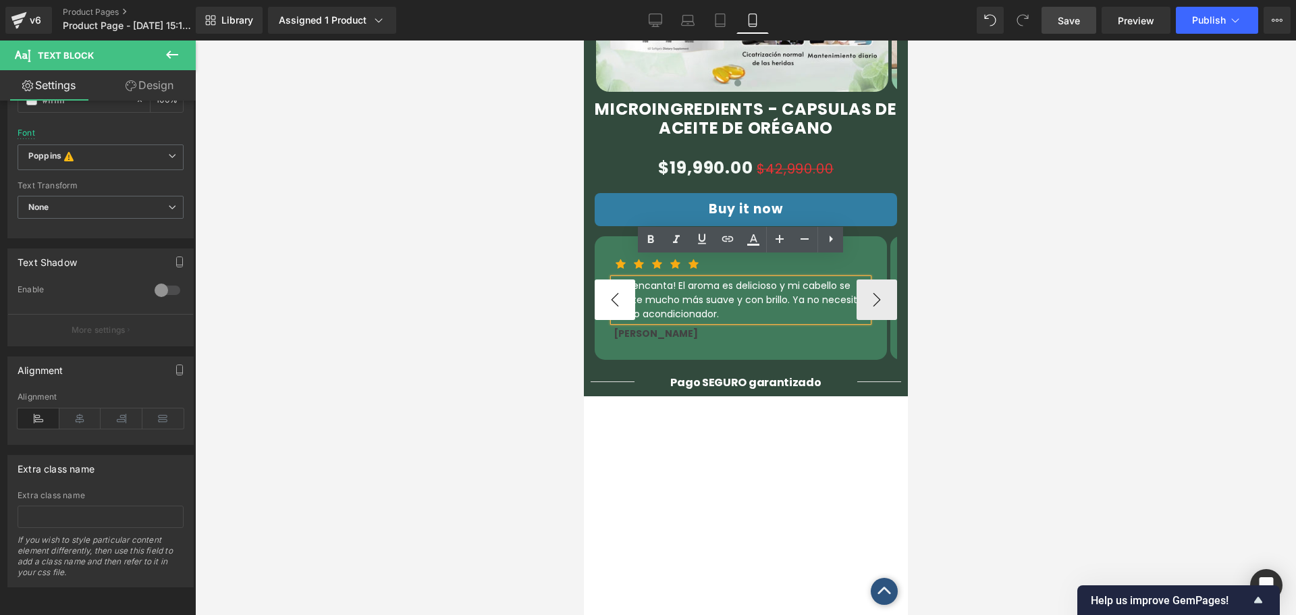
drag, startPoint x: 623, startPoint y: 265, endPoint x: 633, endPoint y: 266, distance: 10.1
click at [624, 279] on button "‹" at bounding box center [614, 299] width 40 height 40
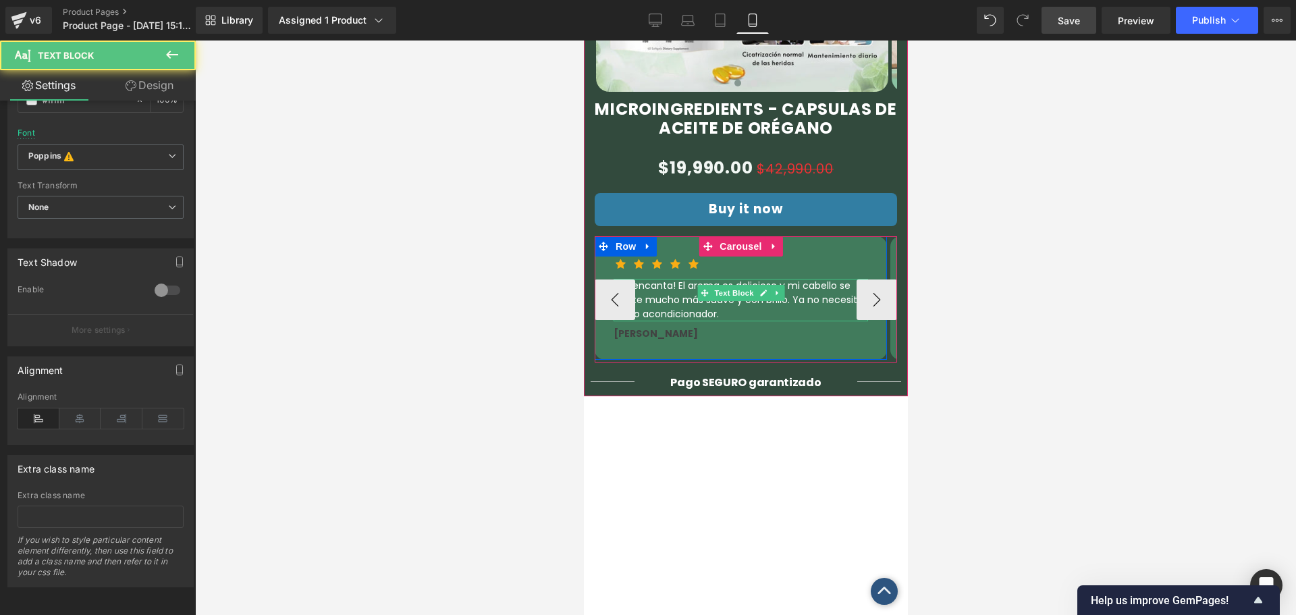
click at [689, 279] on p "¡Me encanta! El aroma es delicioso y mi cabello se siente mucho más suave y con…" at bounding box center [740, 300] width 254 height 43
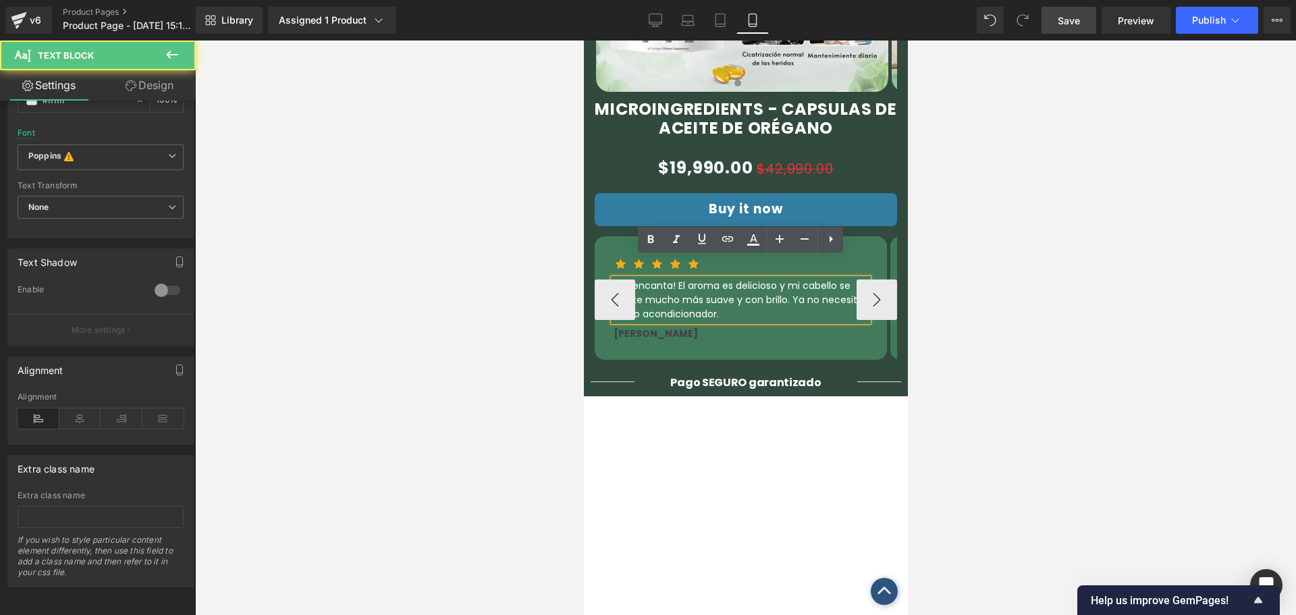
click at [767, 327] on div "[PERSON_NAME] Text Block" at bounding box center [740, 334] width 254 height 14
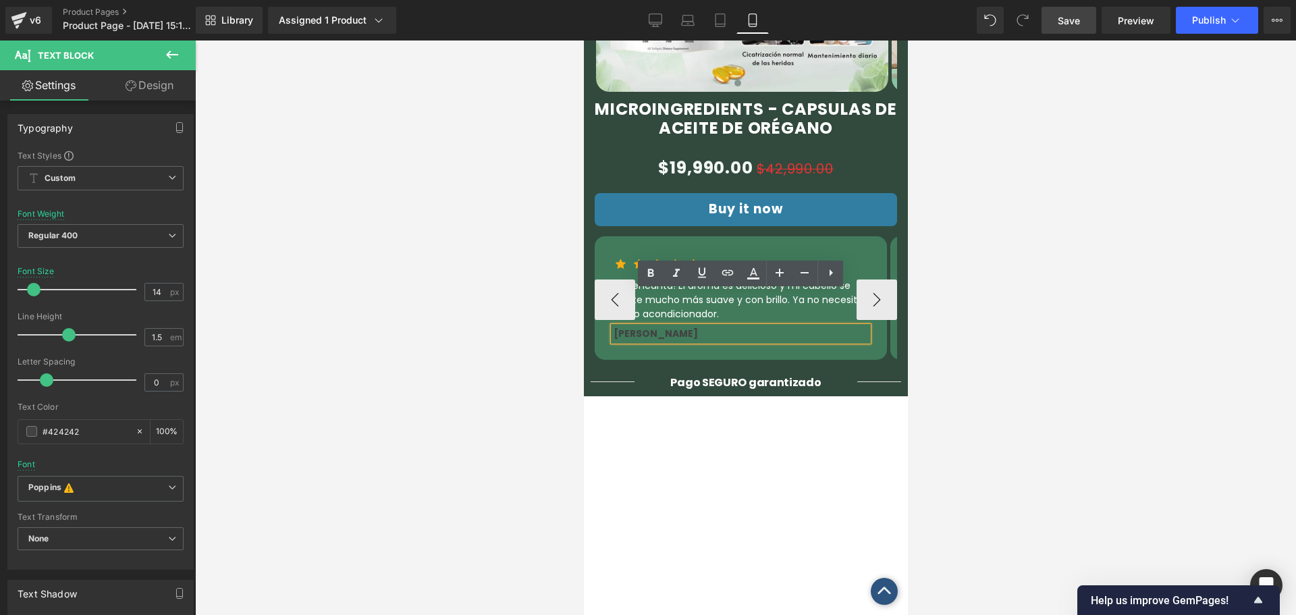
drag, startPoint x: 715, startPoint y: 308, endPoint x: 715, endPoint y: 318, distance: 10.1
click at [715, 327] on div "[PERSON_NAME]" at bounding box center [740, 334] width 254 height 14
click at [711, 317] on div "Icon Icon Icon Icon Icon Icon List Hoz ¡Me encanta! El aroma es delicioso y mi …" at bounding box center [740, 298] width 292 height 124
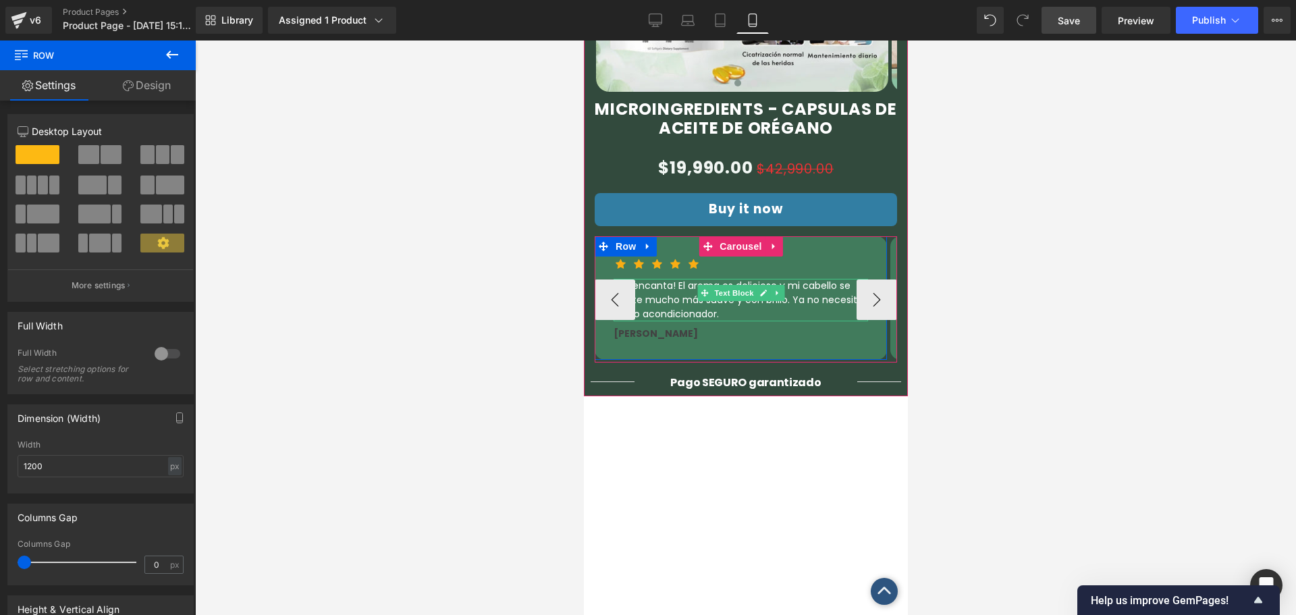
click at [678, 279] on p "¡Me encanta! El aroma es delicioso y mi cabello se siente mucho más suave y con…" at bounding box center [740, 300] width 254 height 43
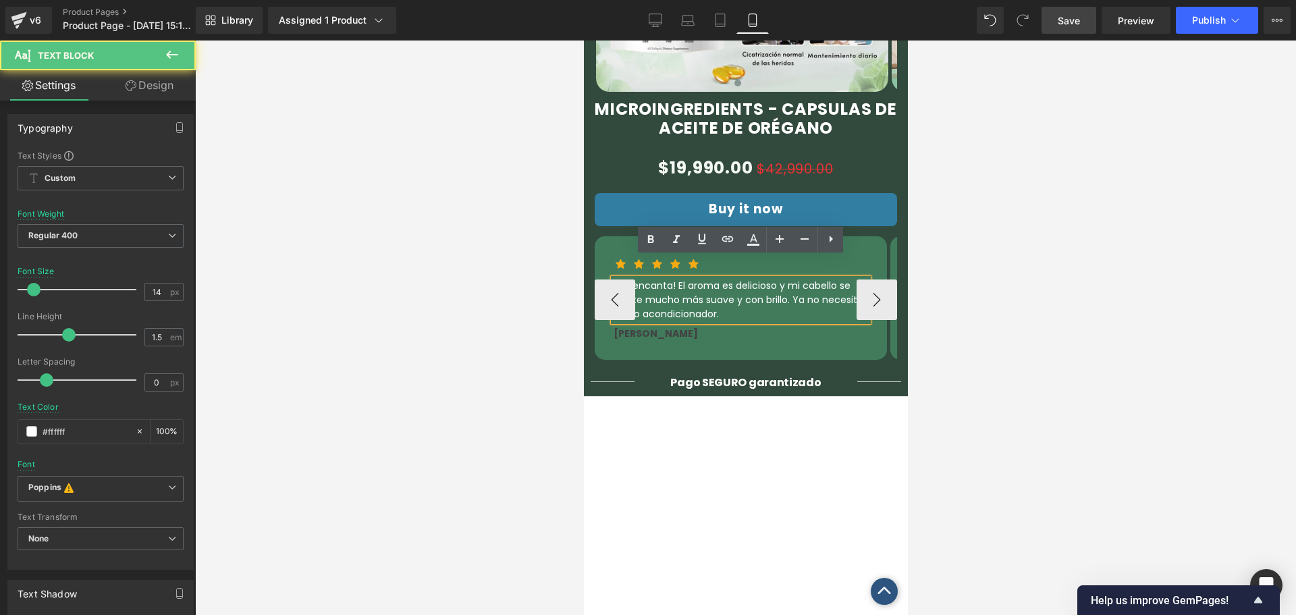
click at [747, 279] on p "¡Me encanta! El aroma es delicioso y mi cabello se siente mucho más suave y con…" at bounding box center [740, 300] width 254 height 43
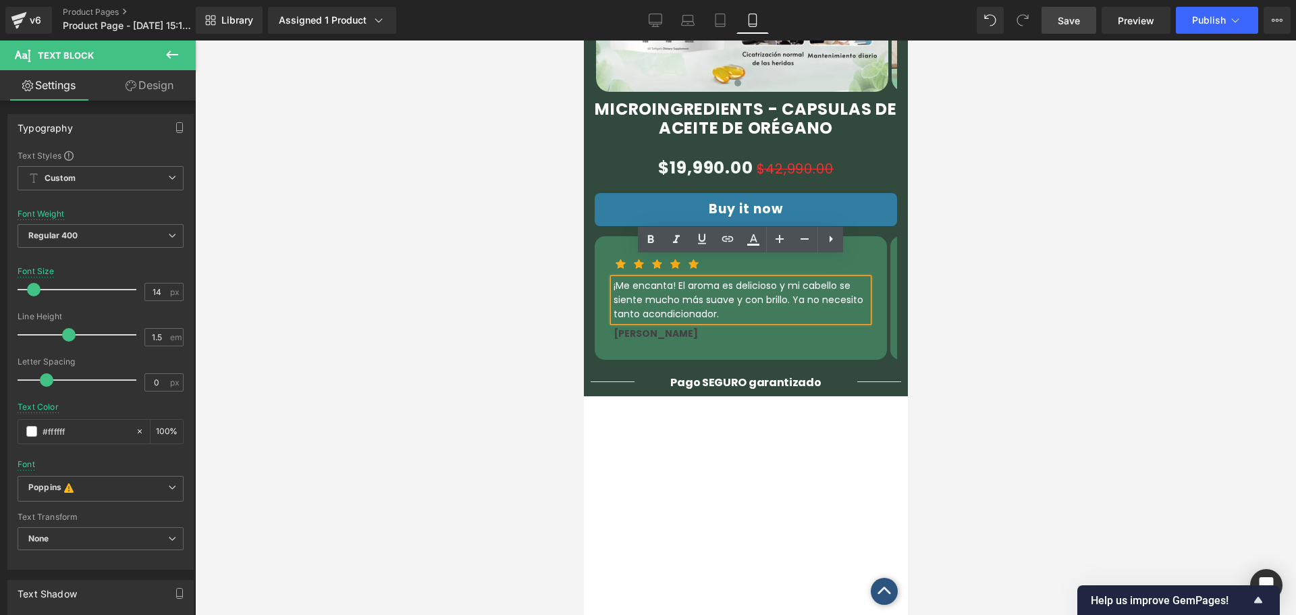
click at [583, 40] on div at bounding box center [583, 40] width 0 height 0
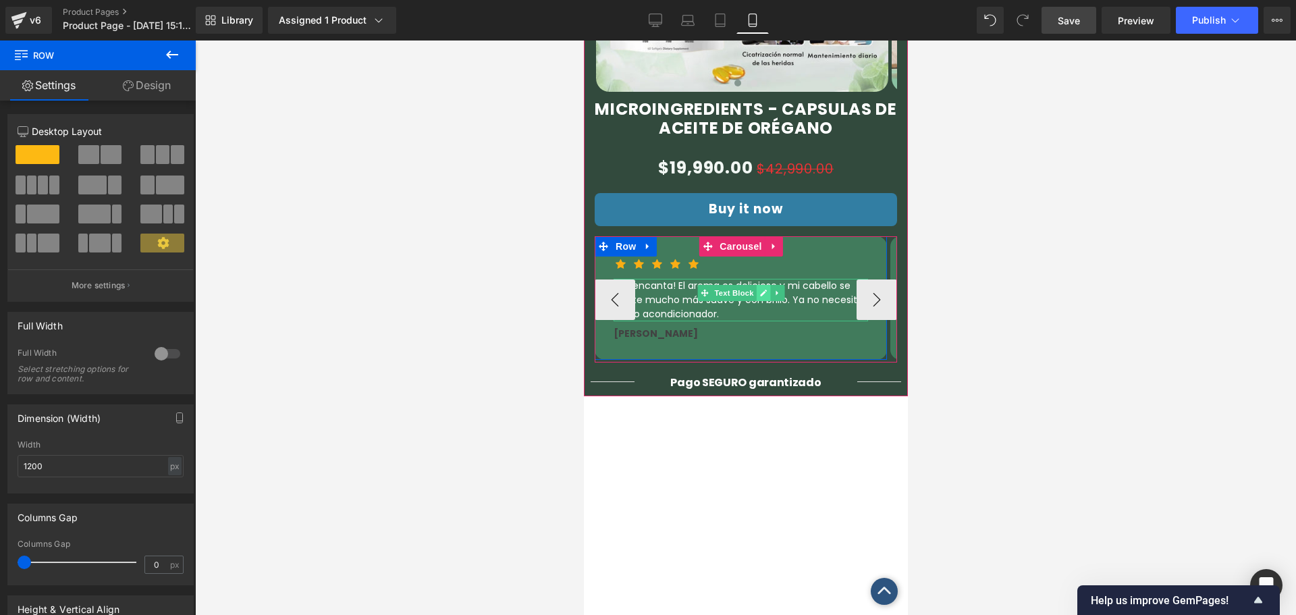
click at [761, 290] on icon at bounding box center [762, 293] width 7 height 7
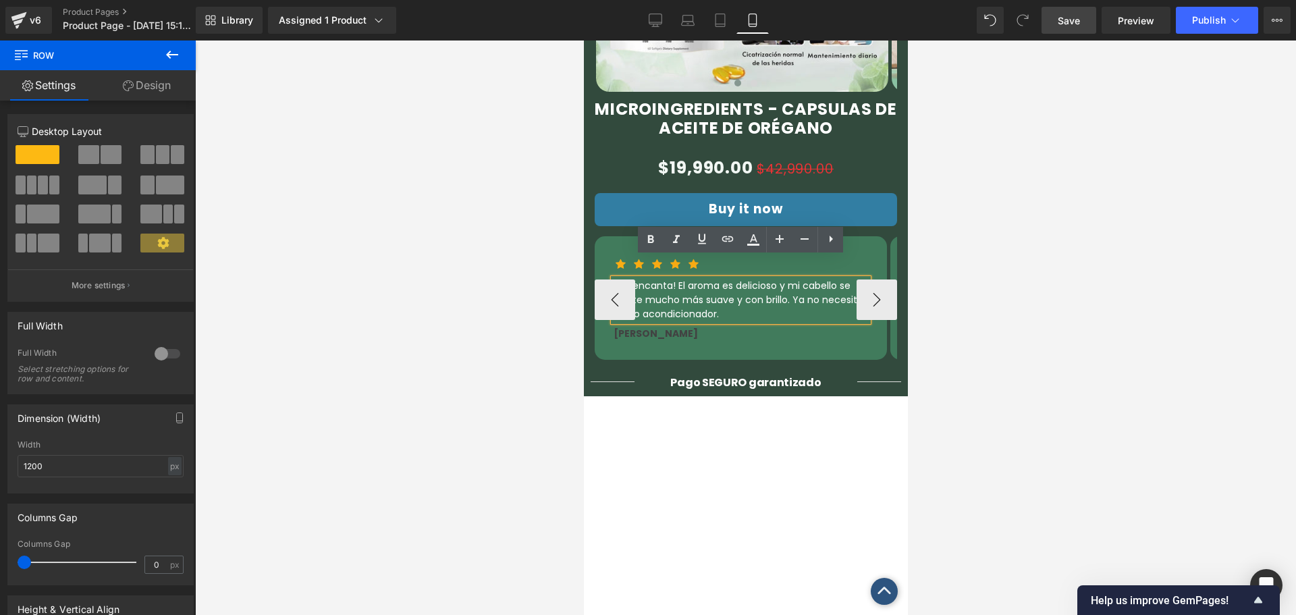
click at [761, 279] on p "¡Me encanta! El aroma es delicioso y mi cabello se siente mucho más suave y con…" at bounding box center [740, 300] width 254 height 43
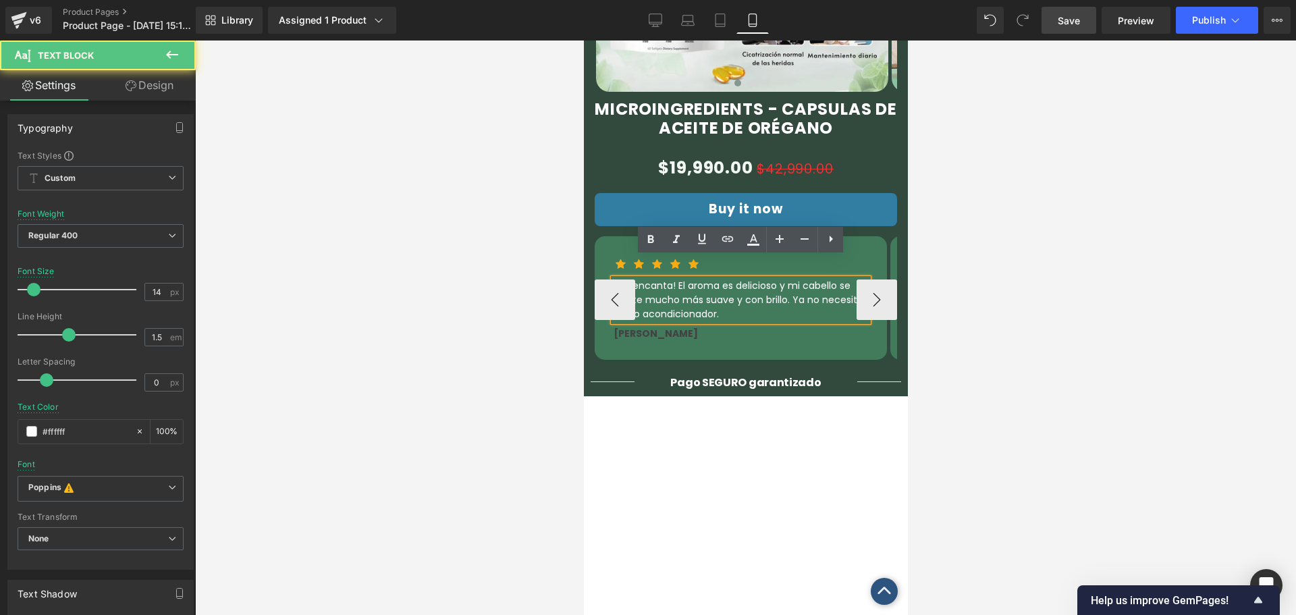
click at [761, 279] on p "¡Me encanta! El aroma es delicioso y mi cabello se siente mucho más suave y con…" at bounding box center [740, 300] width 254 height 43
click at [831, 279] on p "¡Me encanta! El aroma es delicioso y mi cabello se siente mucho más suave y con…" at bounding box center [740, 300] width 254 height 43
click at [840, 279] on p "¡Me encanta! El aroma es delicioso y mi cabello se siente mucho más suave y con…" at bounding box center [740, 300] width 254 height 43
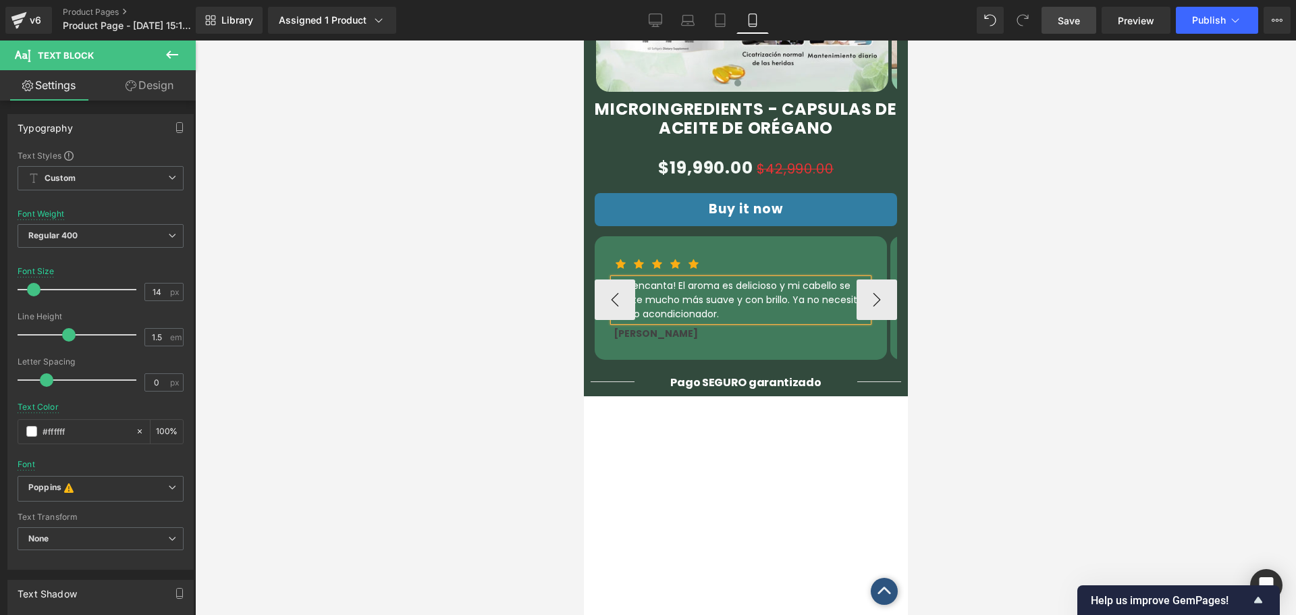
click at [760, 279] on p "¡Me encanta! El aroma es delicioso y mi cabello se siente mucho más suave y con…" at bounding box center [740, 300] width 254 height 43
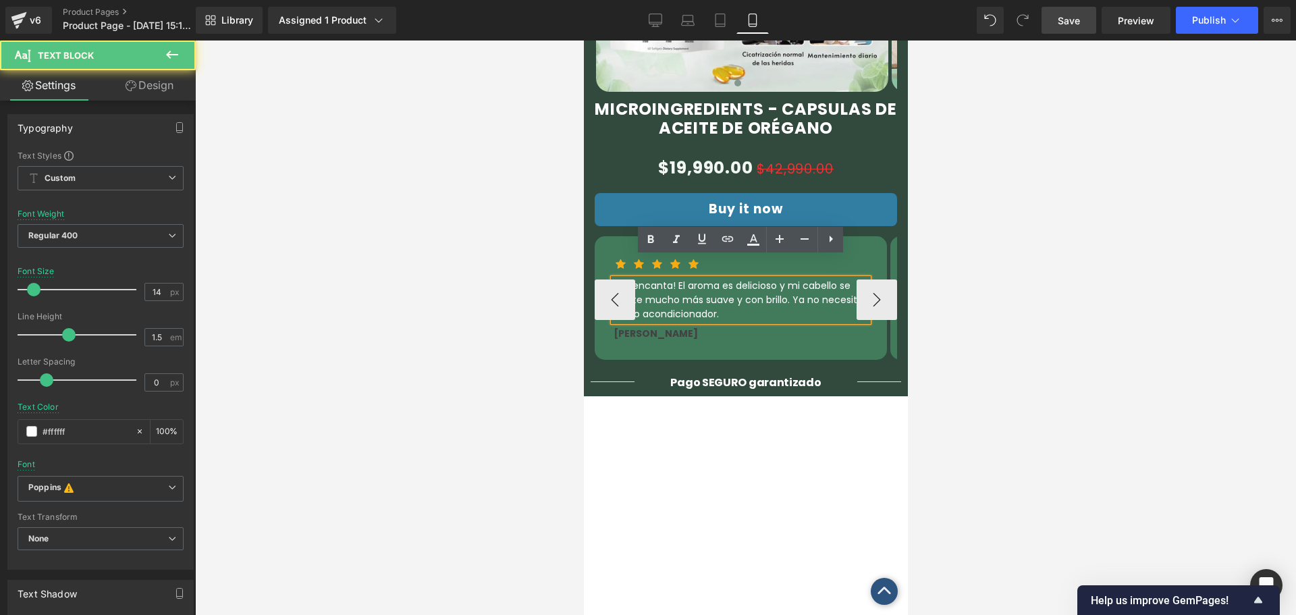
click at [760, 279] on p "¡Me encanta! El aroma es delicioso y mi cabello se siente mucho más suave y con…" at bounding box center [740, 300] width 254 height 43
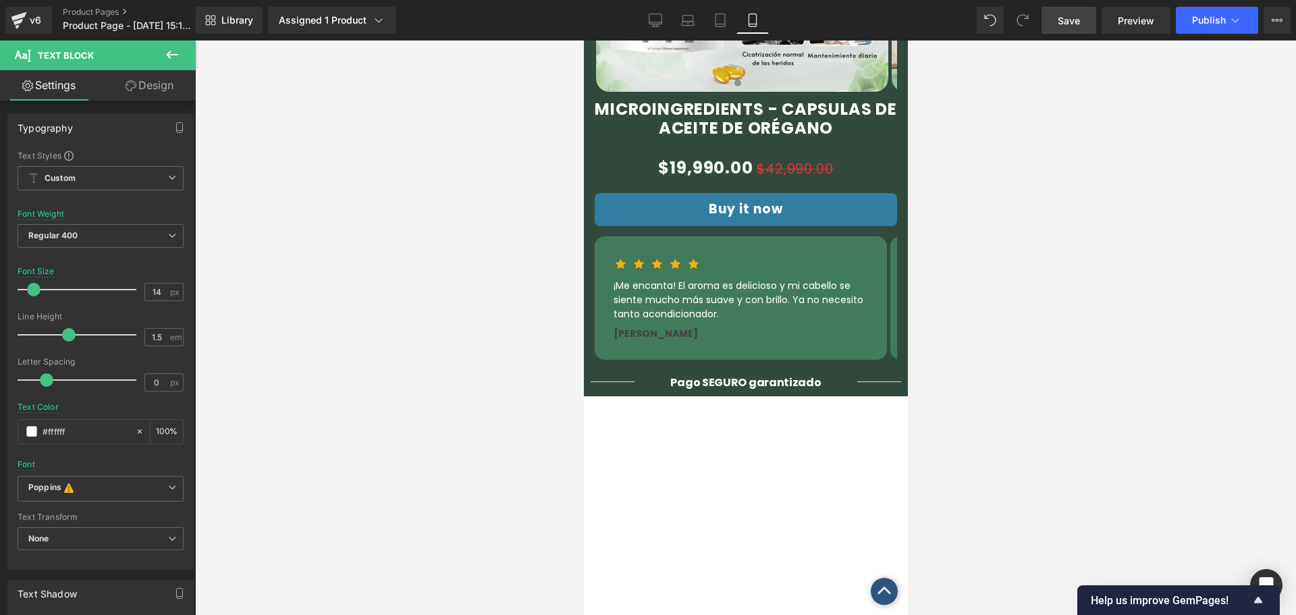
click at [121, 59] on span "Text Block" at bounding box center [80, 55] width 135 height 30
click at [66, 56] on span "Text Block" at bounding box center [66, 55] width 56 height 11
click at [101, 264] on div "Font Default Poppins Poppins This font has been deactivated, you can activate i…" at bounding box center [101, 313] width 166 height 326
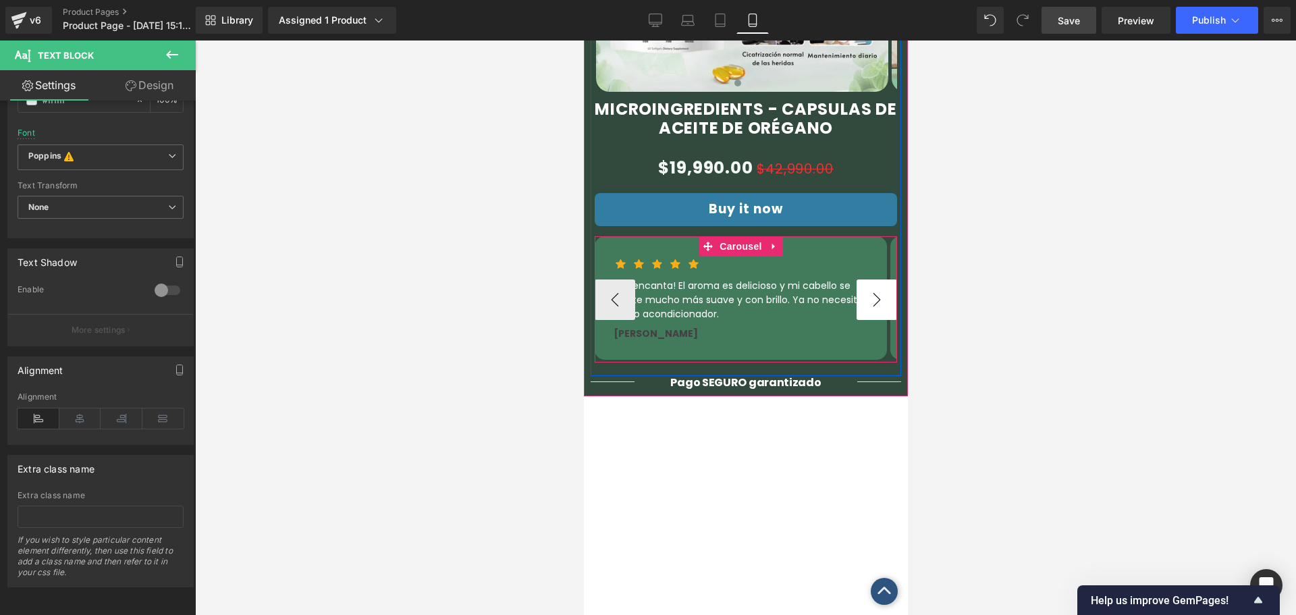
click at [861, 279] on button "›" at bounding box center [876, 299] width 40 height 40
click at [870, 279] on button "›" at bounding box center [876, 299] width 40 height 40
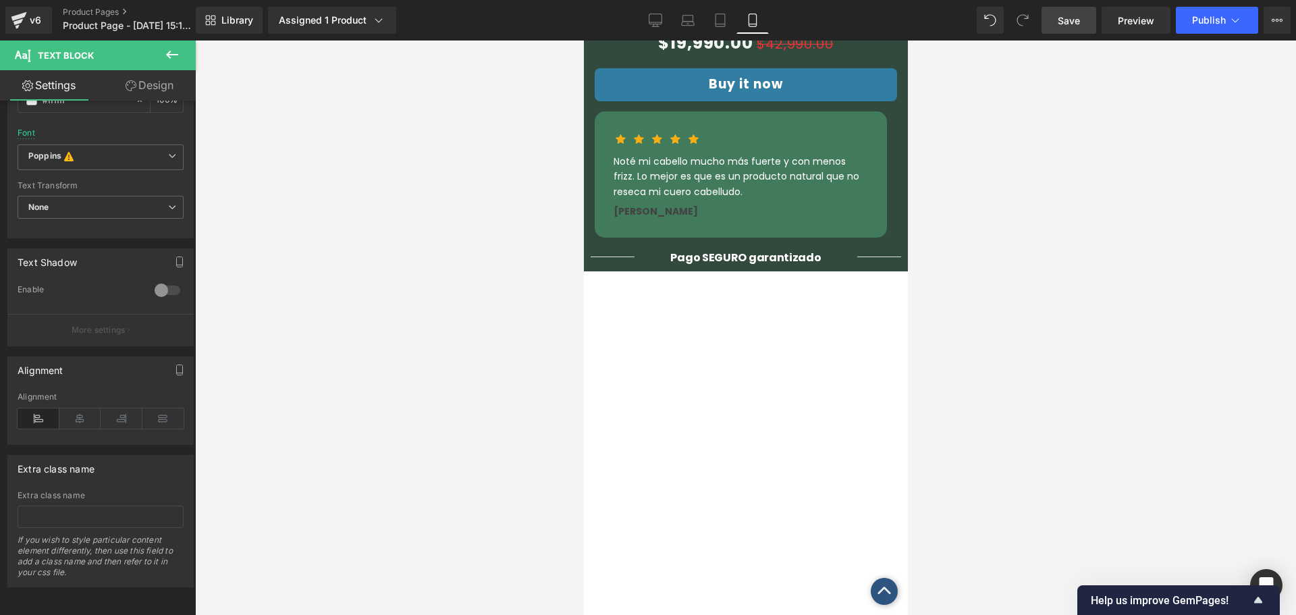
scroll to position [1012, 0]
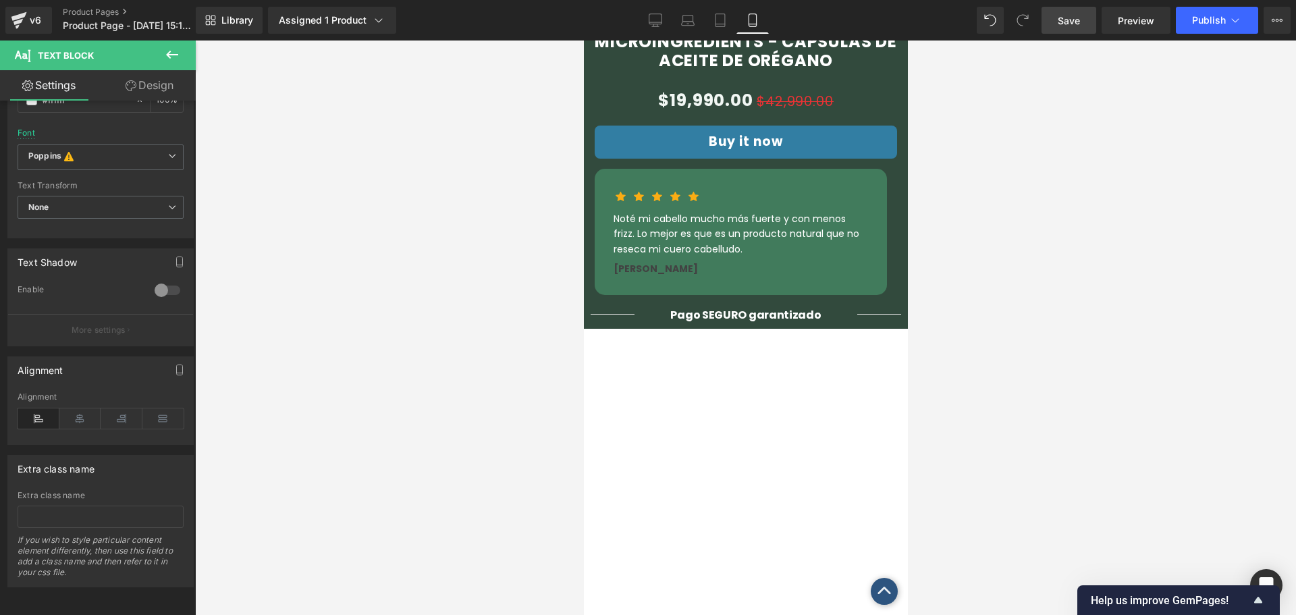
click at [832, 344] on img at bounding box center [745, 572] width 324 height 486
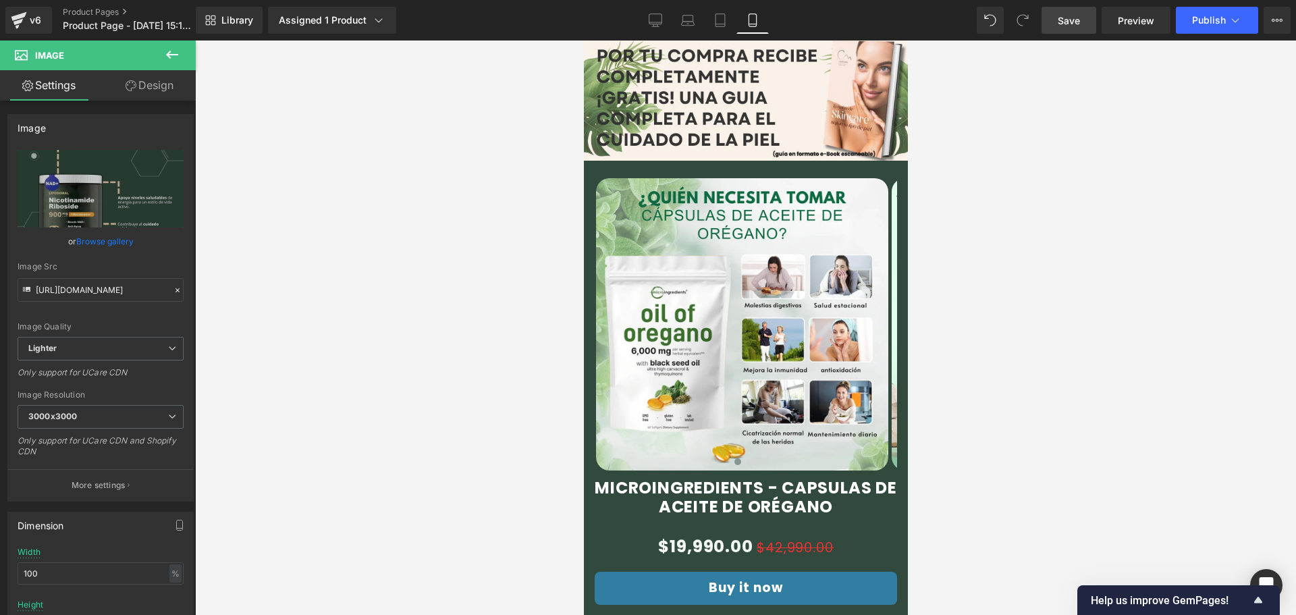
scroll to position [405, 0]
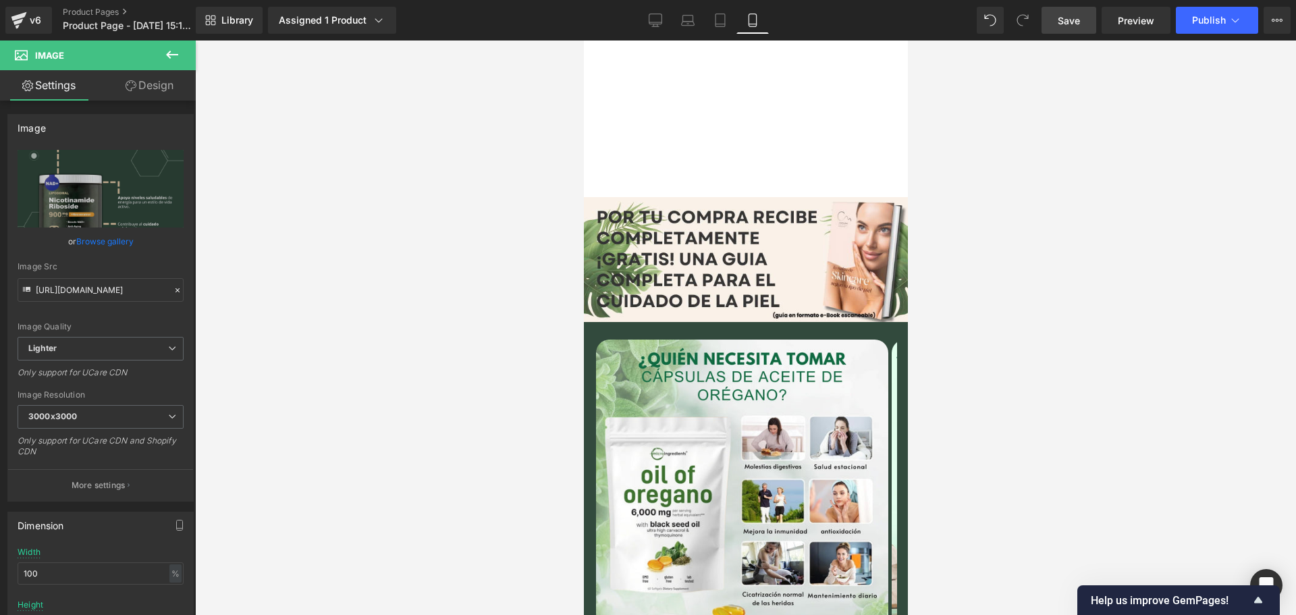
click at [1075, 18] on span "Save" at bounding box center [1069, 20] width 22 height 14
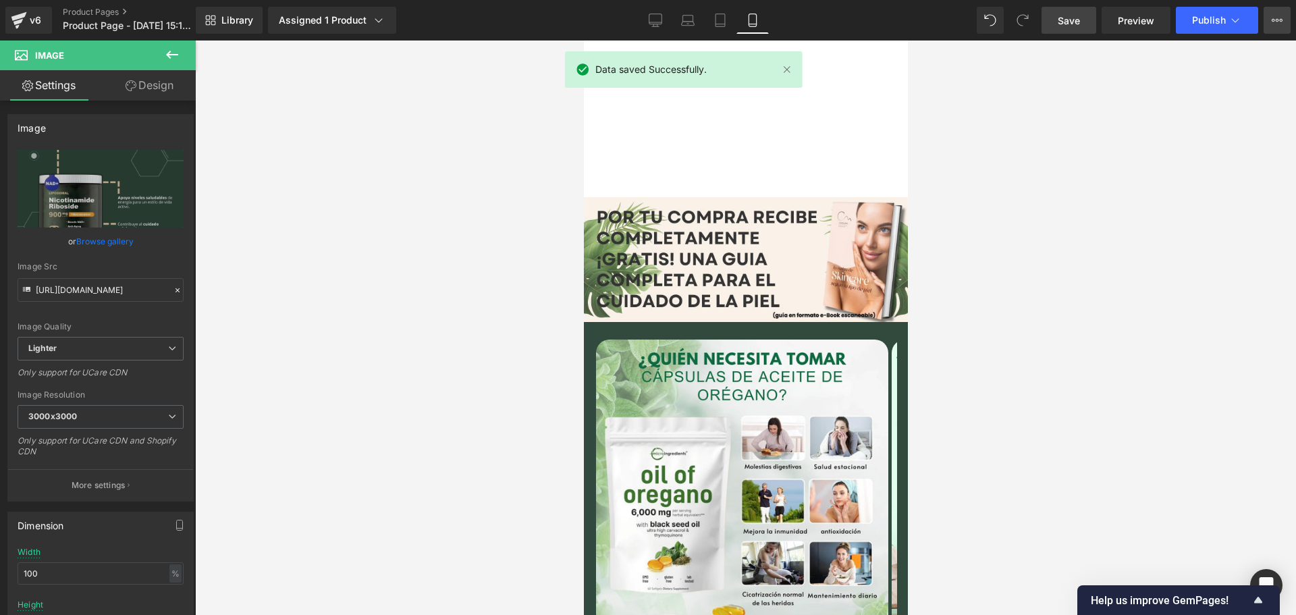
click at [1283, 16] on button "Upgrade Plan View Live Page View with current Template Save Template to Library…" at bounding box center [1276, 20] width 27 height 27
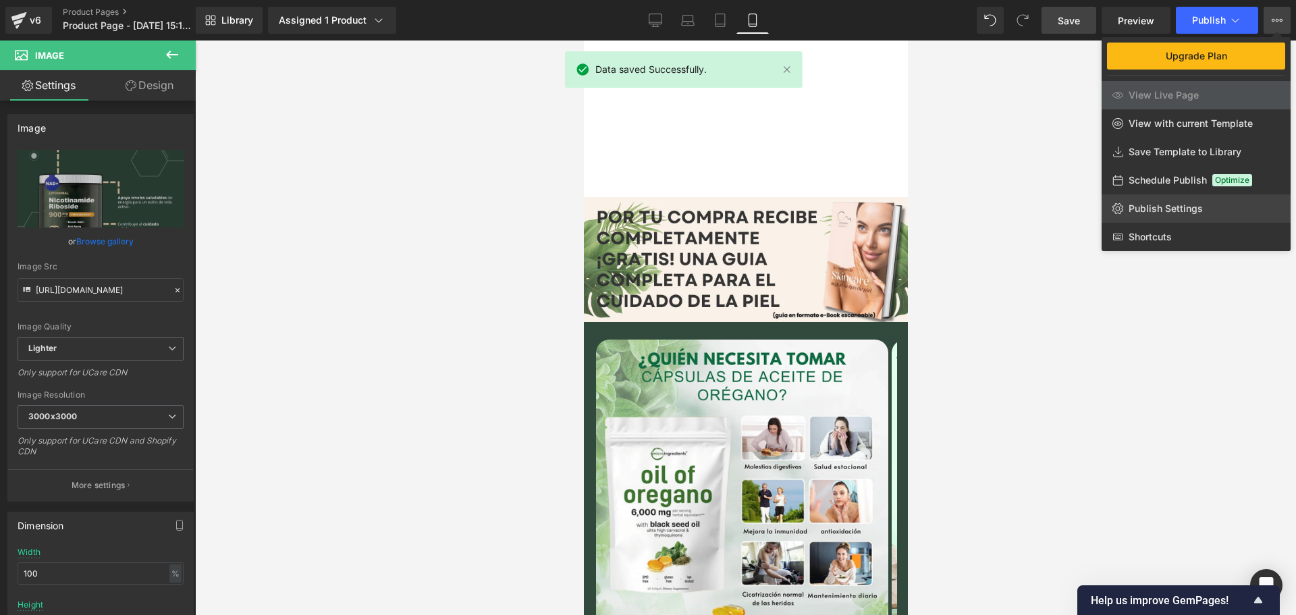
click at [1162, 207] on span "Publish Settings" at bounding box center [1166, 208] width 74 height 12
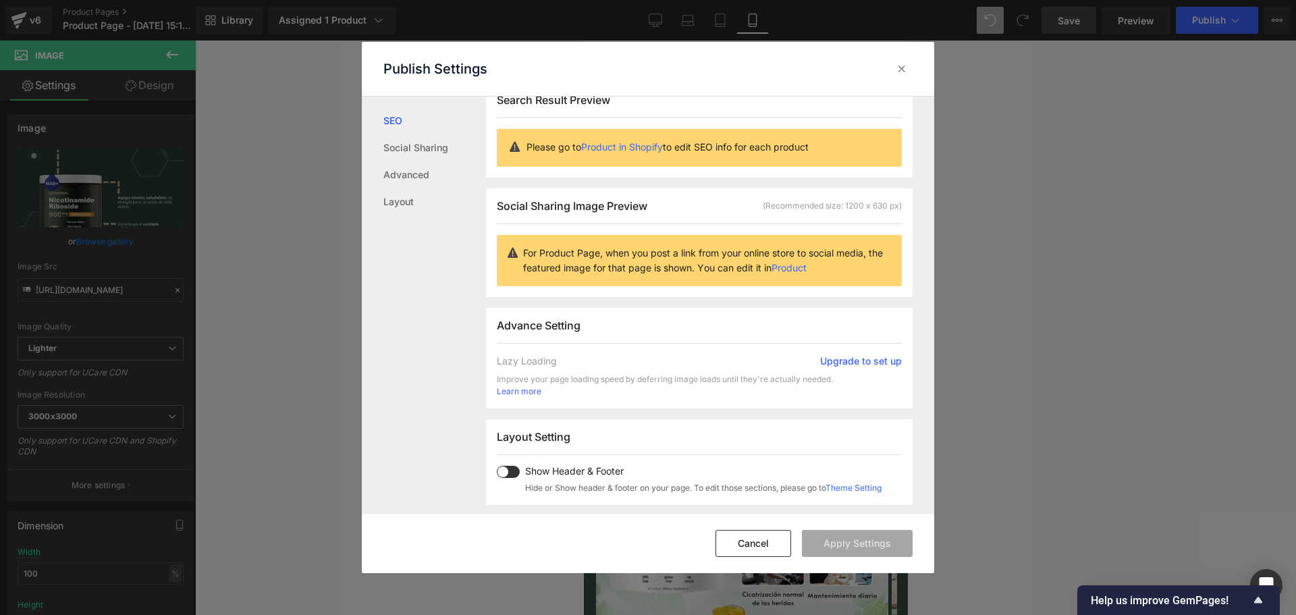
scroll to position [136, 0]
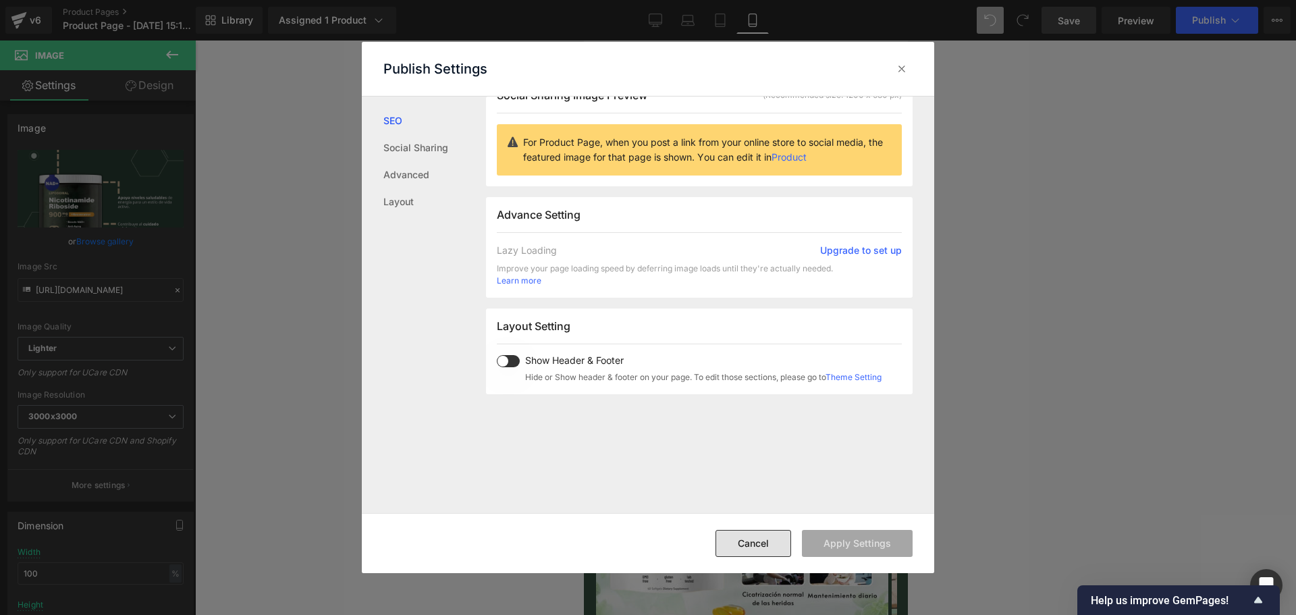
click at [748, 541] on button "Cancel" at bounding box center [753, 543] width 76 height 27
